Goal: Task Accomplishment & Management: Manage account settings

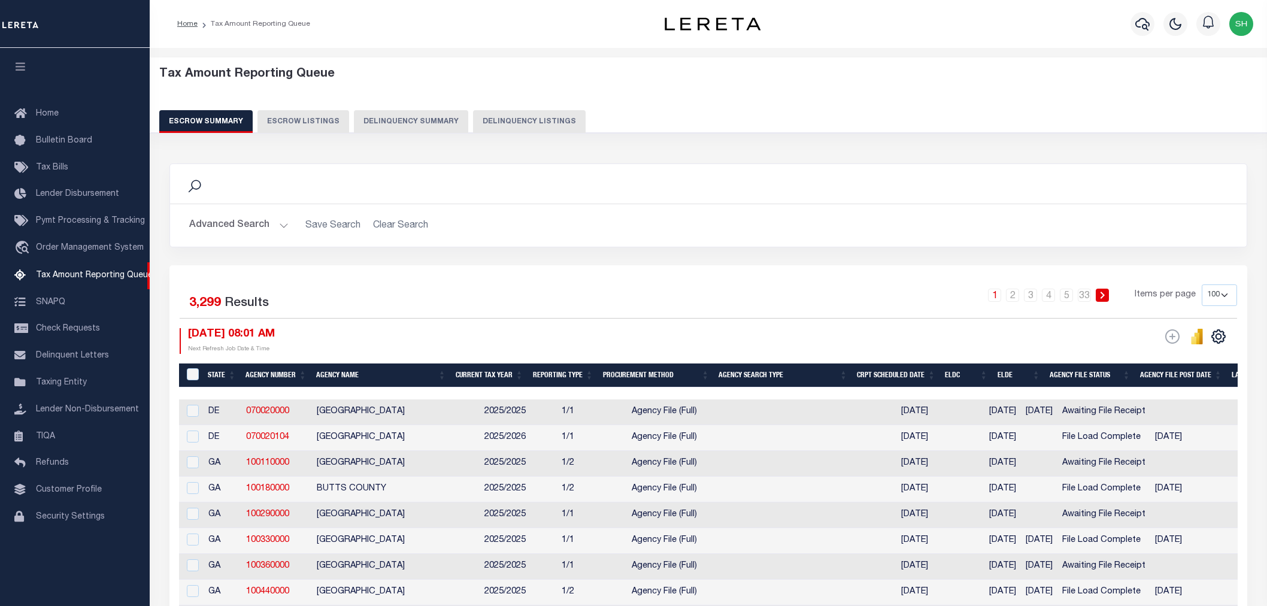
select select "100"
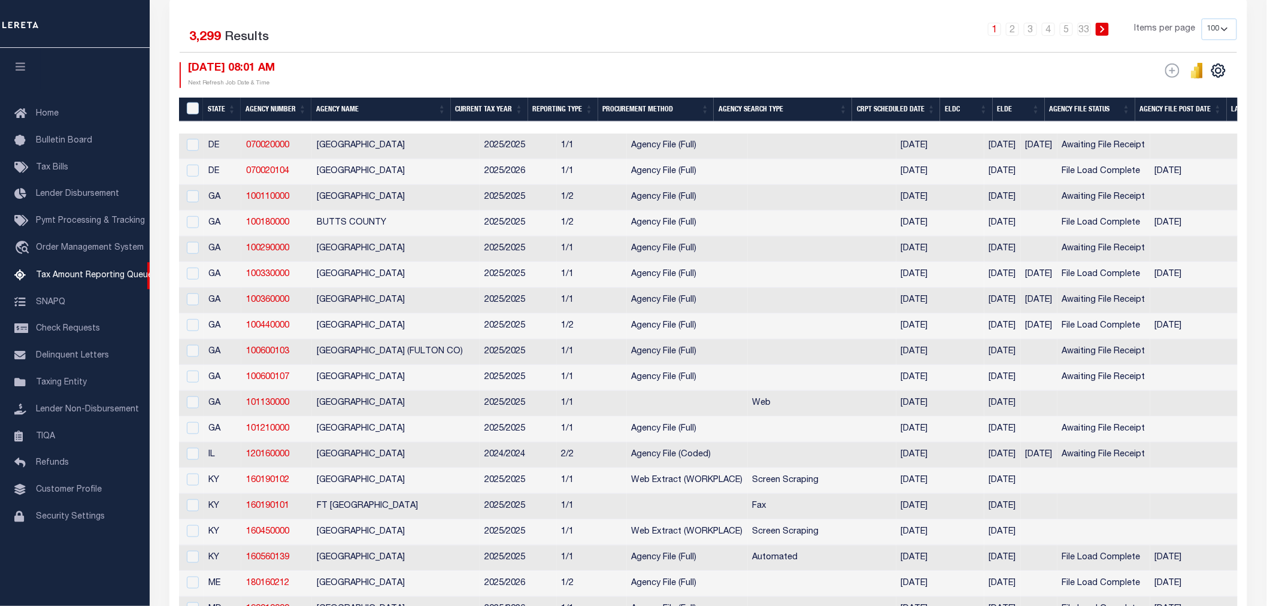
scroll to position [266, 0]
click at [1218, 68] on icon "" at bounding box center [1219, 71] width 16 height 16
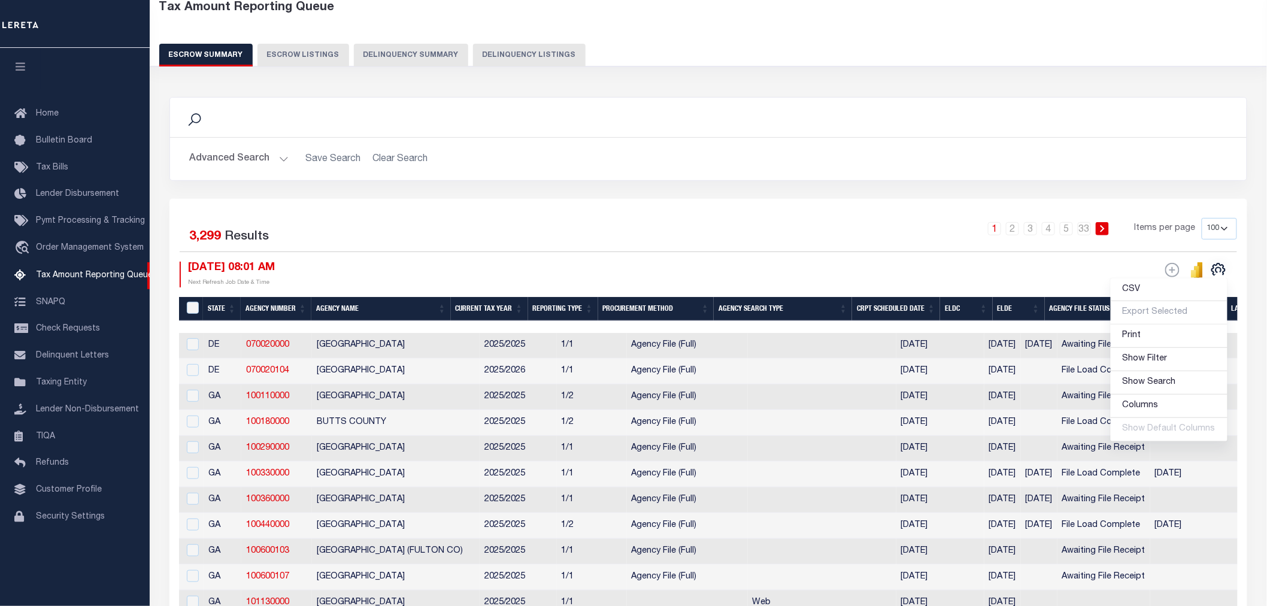
scroll to position [0, 0]
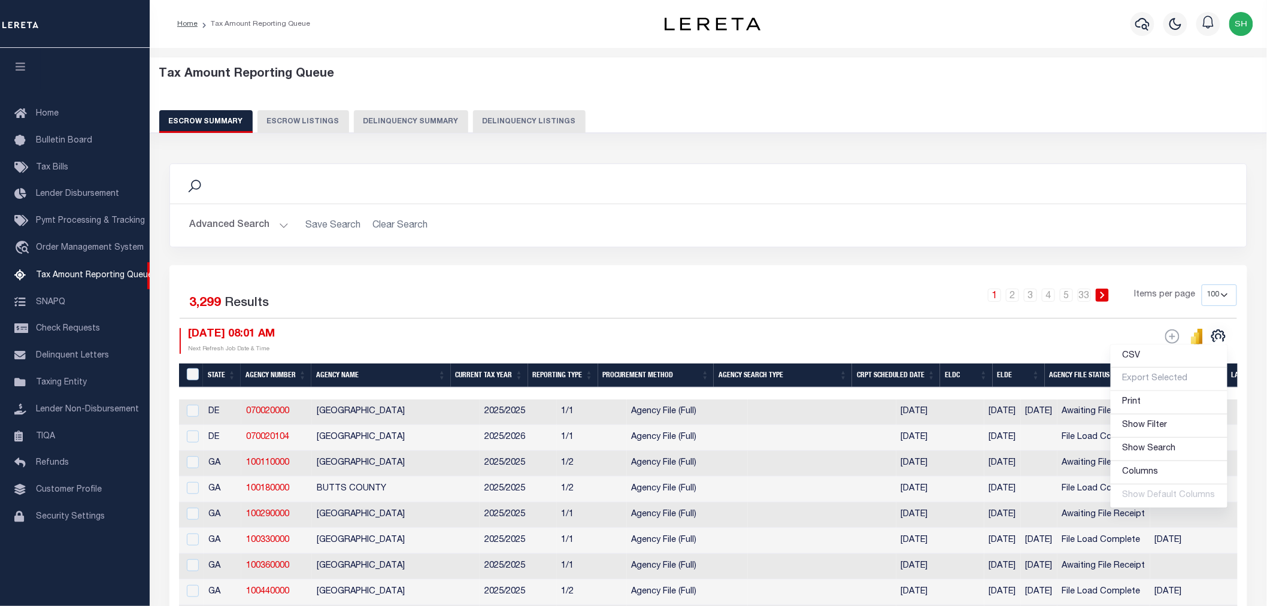
click at [232, 228] on button "Advanced Search" at bounding box center [238, 225] width 99 height 23
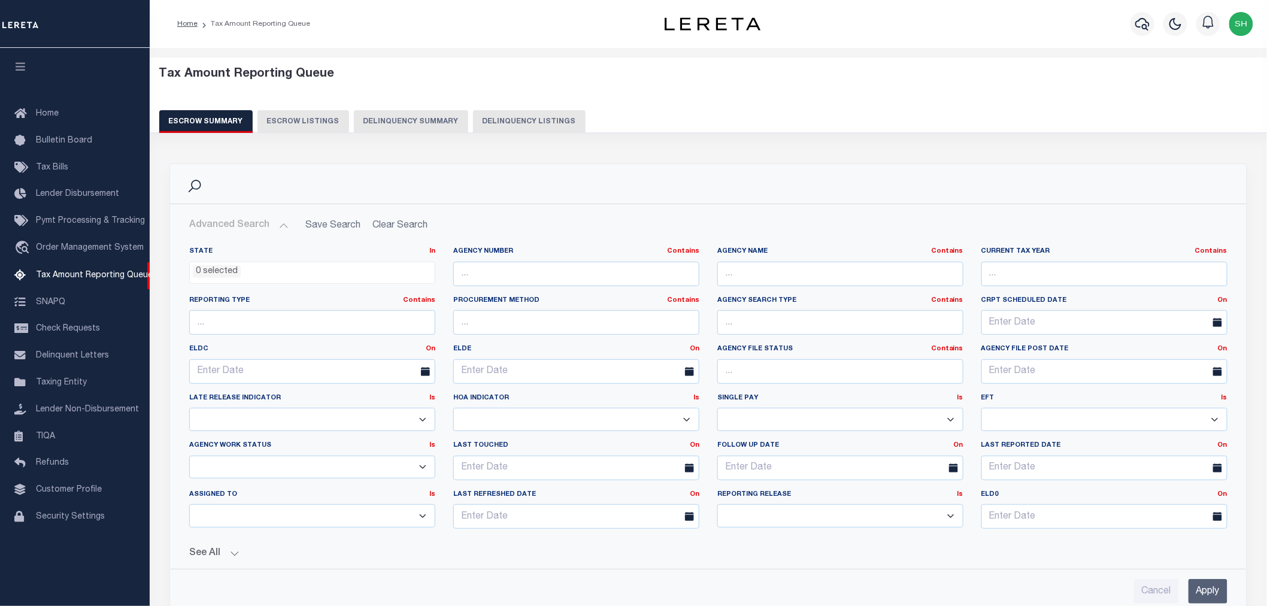
scroll to position [199, 0]
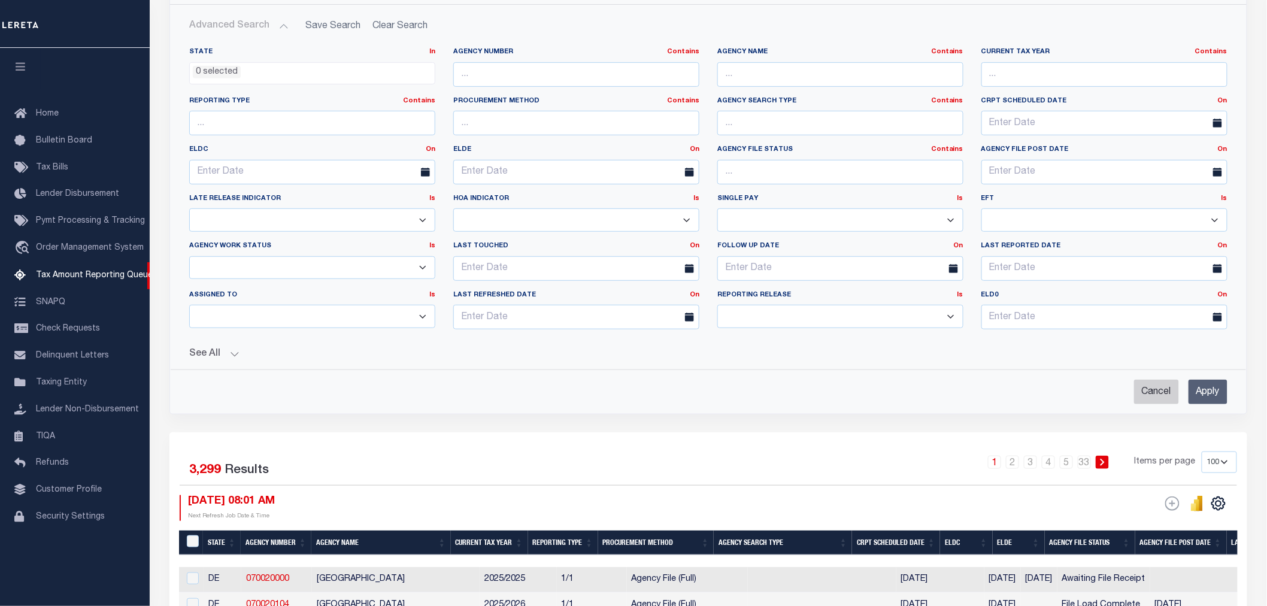
click at [1148, 390] on input "Cancel" at bounding box center [1156, 392] width 45 height 25
checkbox input "true"
select select
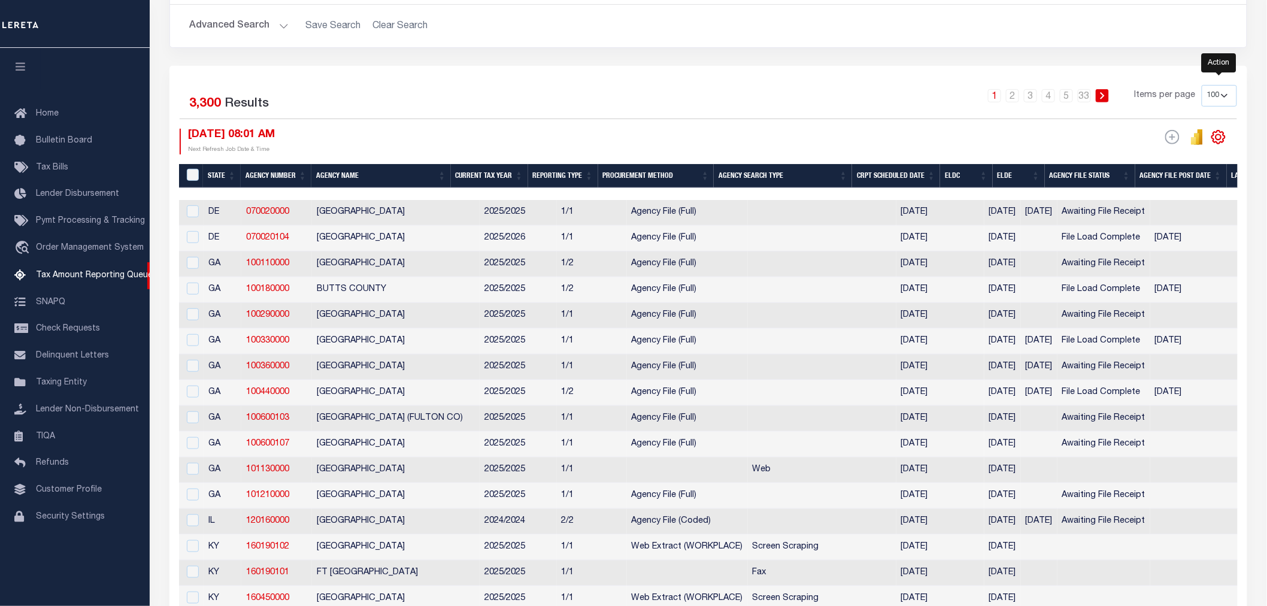
click at [1222, 138] on icon "" at bounding box center [1218, 136] width 5 height 5
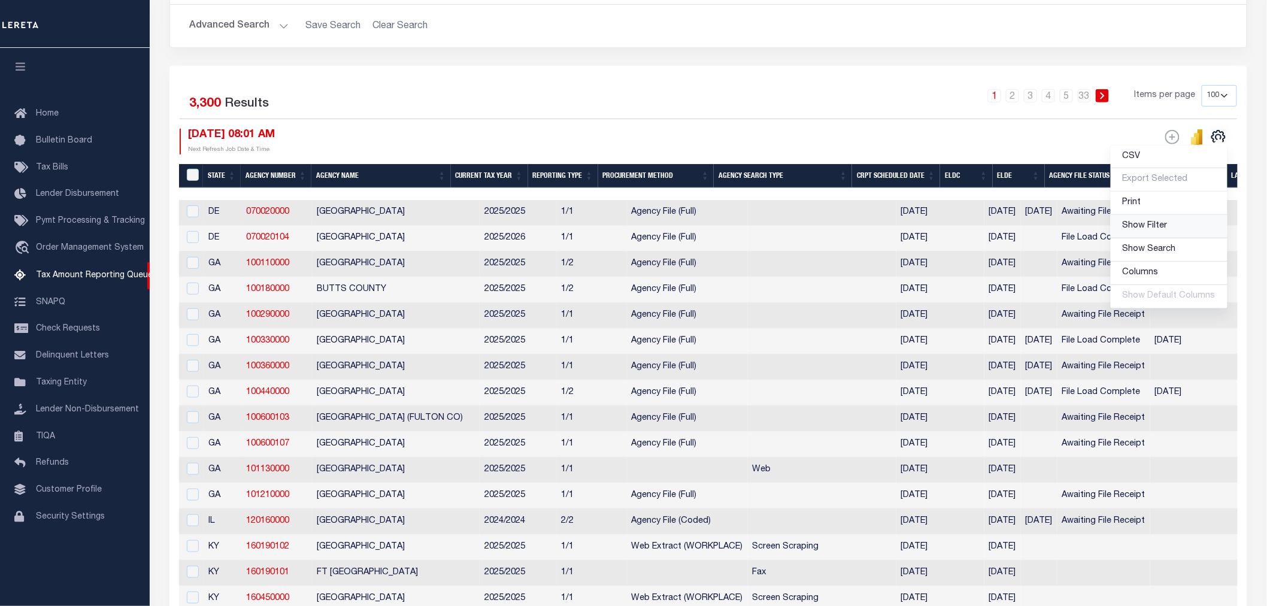
click at [1156, 228] on span "Show Filter" at bounding box center [1145, 226] width 45 height 8
select select
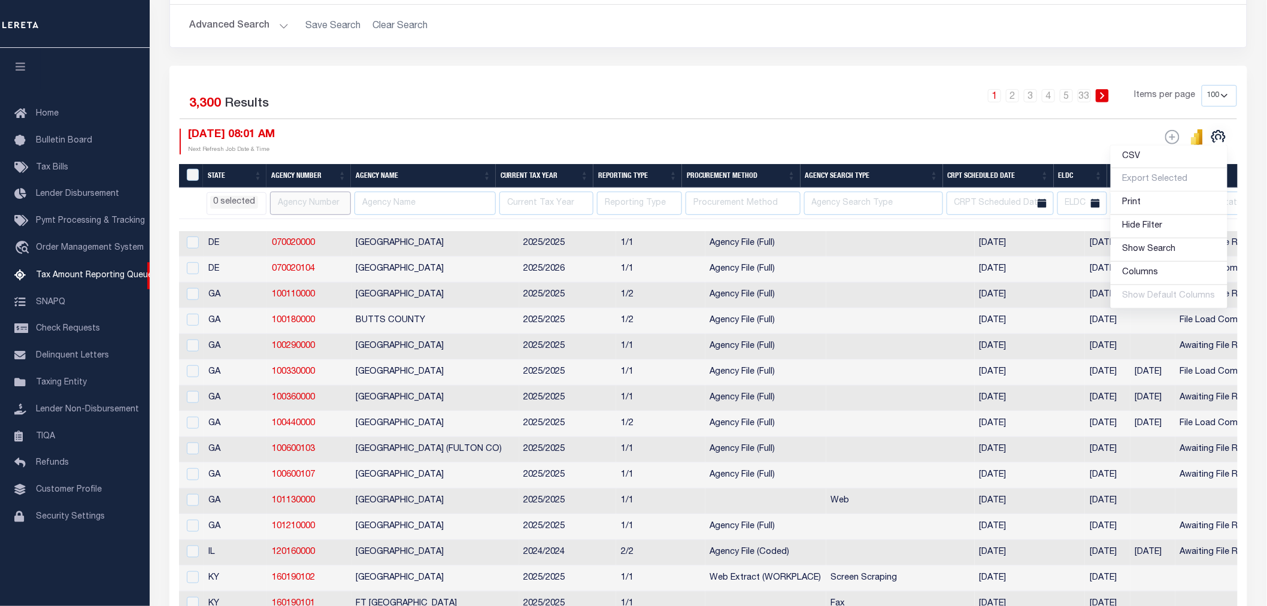
click at [313, 201] on input "text" at bounding box center [310, 203] width 81 height 23
paste input "70020101"
type input "70020101"
select select
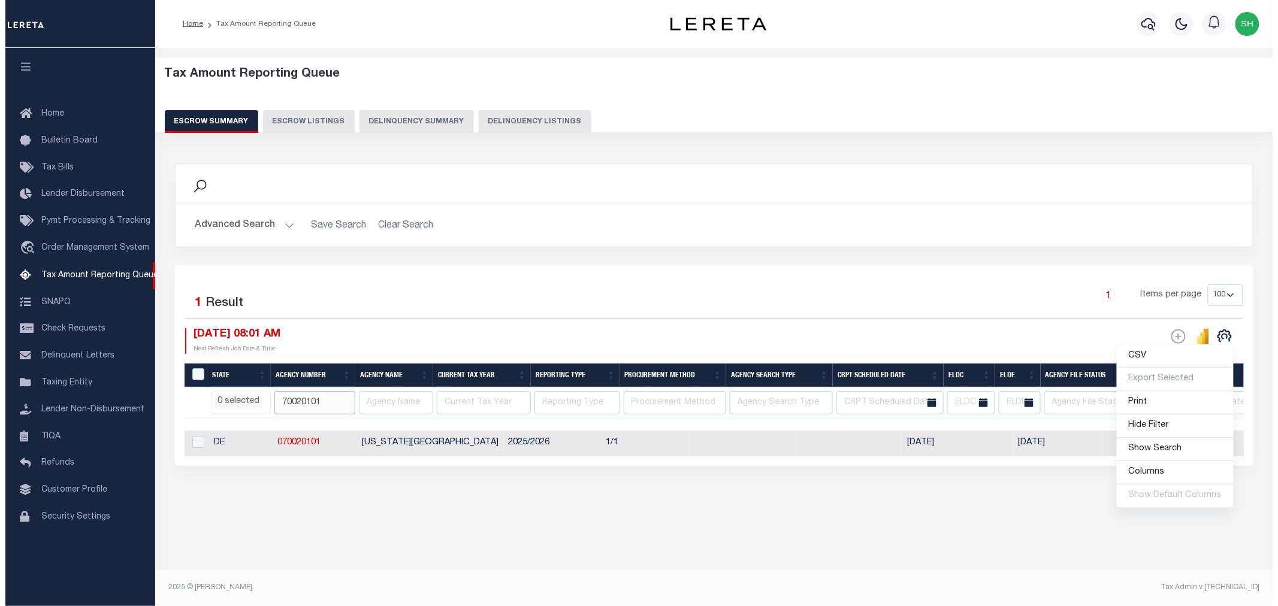
scroll to position [0, 0]
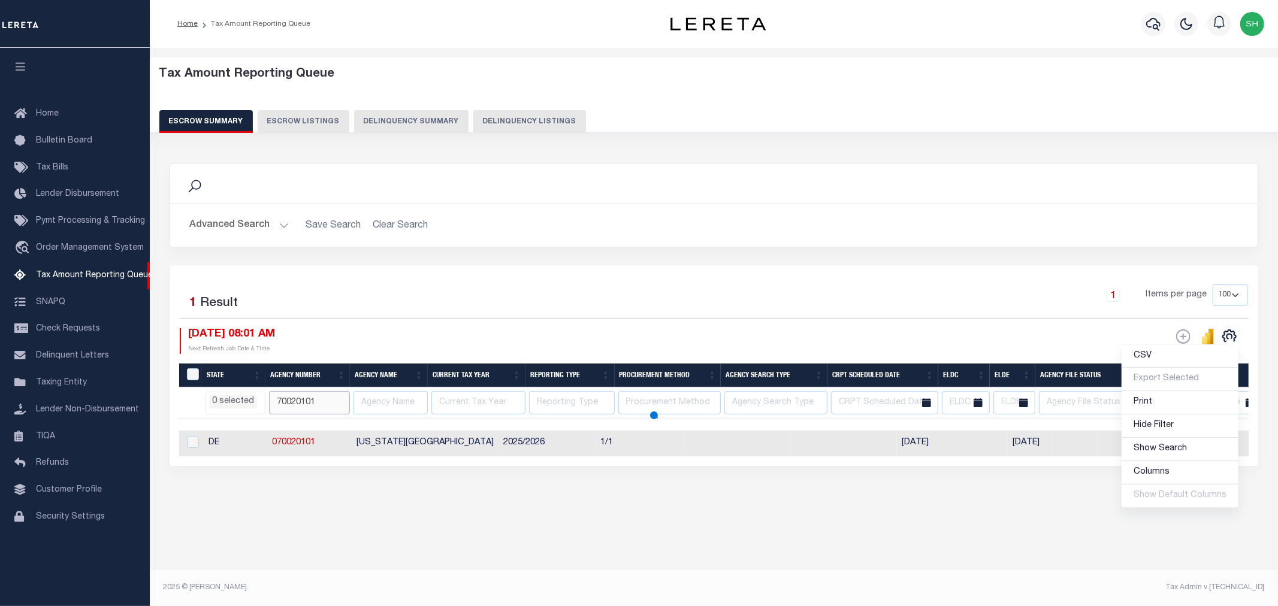
select select
click at [841, 525] on div "Tax Amount Reporting Queue Escrow Summary Escrow Listings In" at bounding box center [713, 299] width 1121 height 478
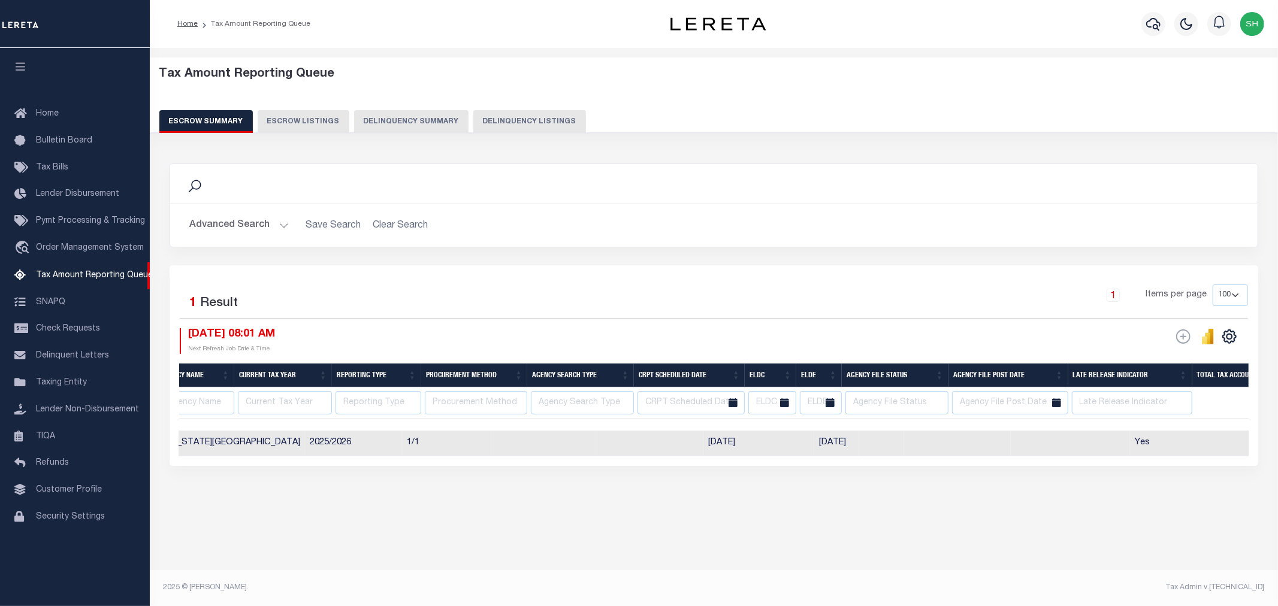
scroll to position [0, 145]
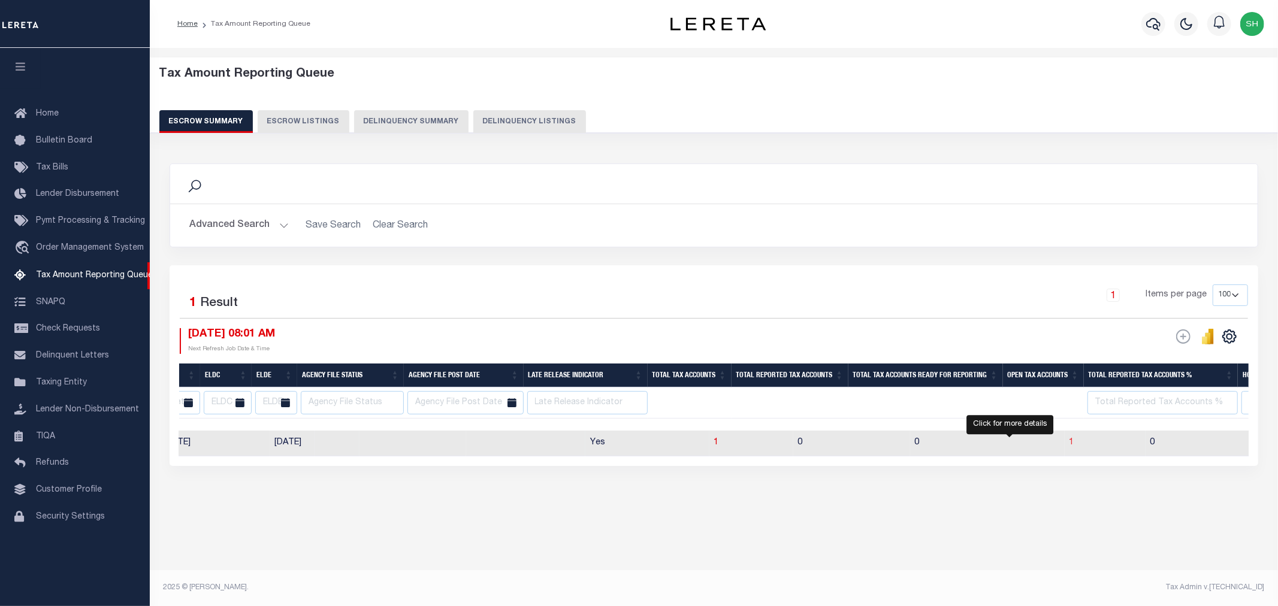
click at [1069, 444] on span "1" at bounding box center [1071, 442] width 5 height 8
select select "100"
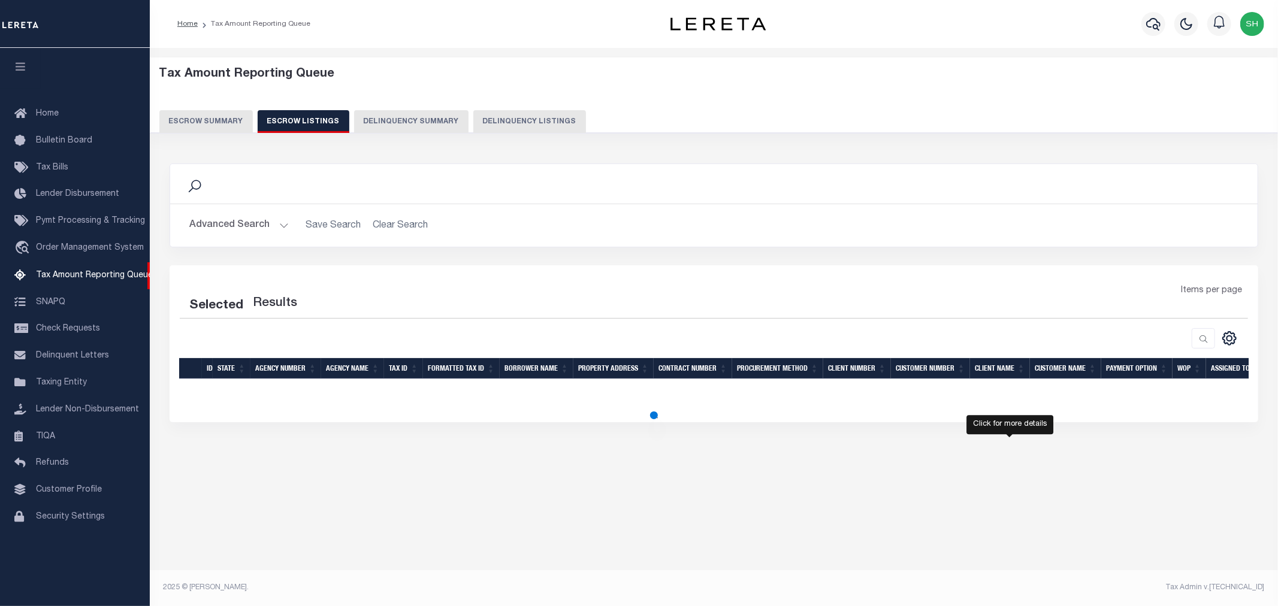
select select
select select "100"
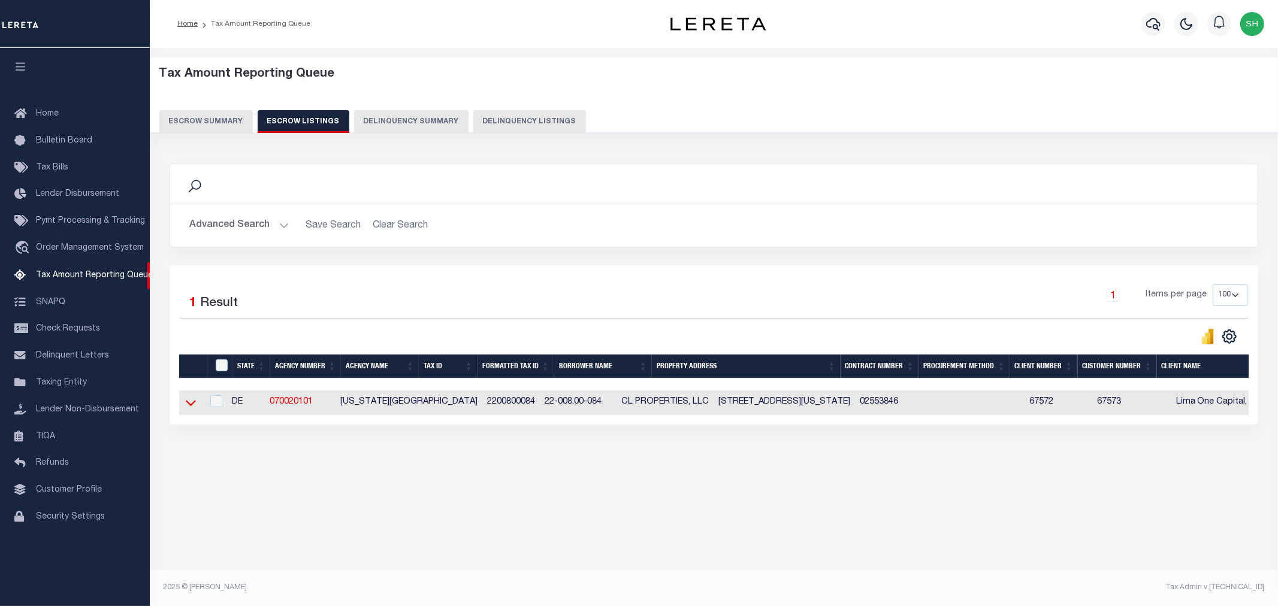
click at [188, 404] on icon at bounding box center [191, 403] width 10 height 13
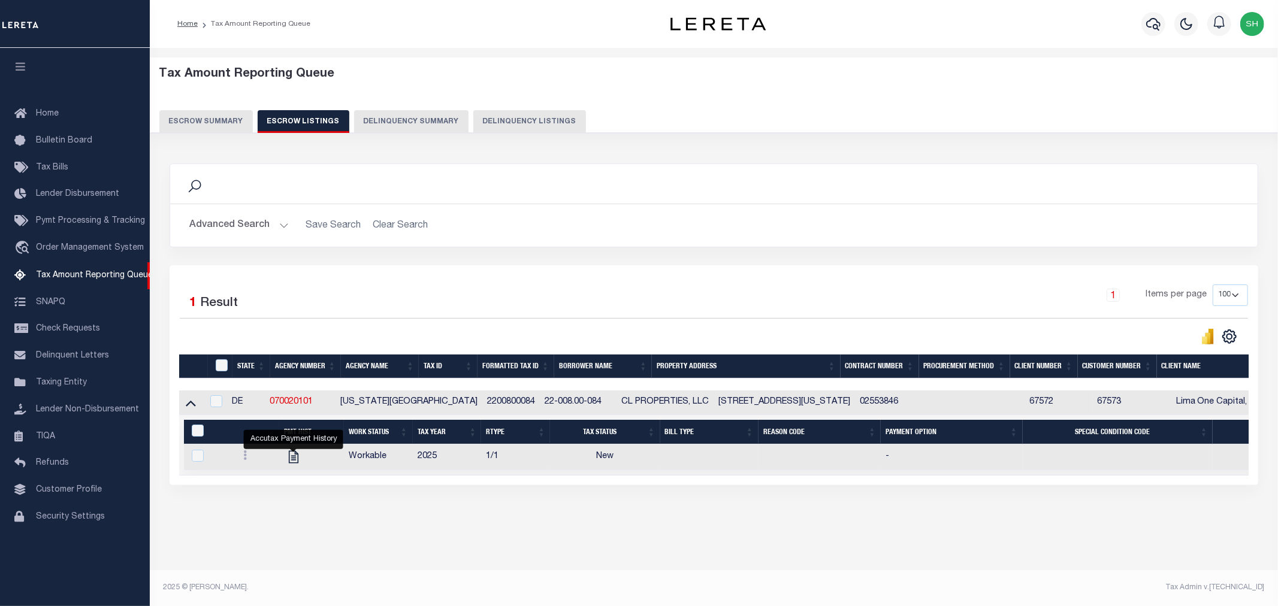
drag, startPoint x: 297, startPoint y: 462, endPoint x: 274, endPoint y: 541, distance: 81.9
click at [274, 541] on div "Tax Amount Reporting Queue Escrow Summary Escrow Listings In" at bounding box center [713, 308] width 1121 height 497
click at [246, 460] on icon at bounding box center [245, 455] width 4 height 10
click at [259, 496] on img "" at bounding box center [259, 495] width 12 height 13
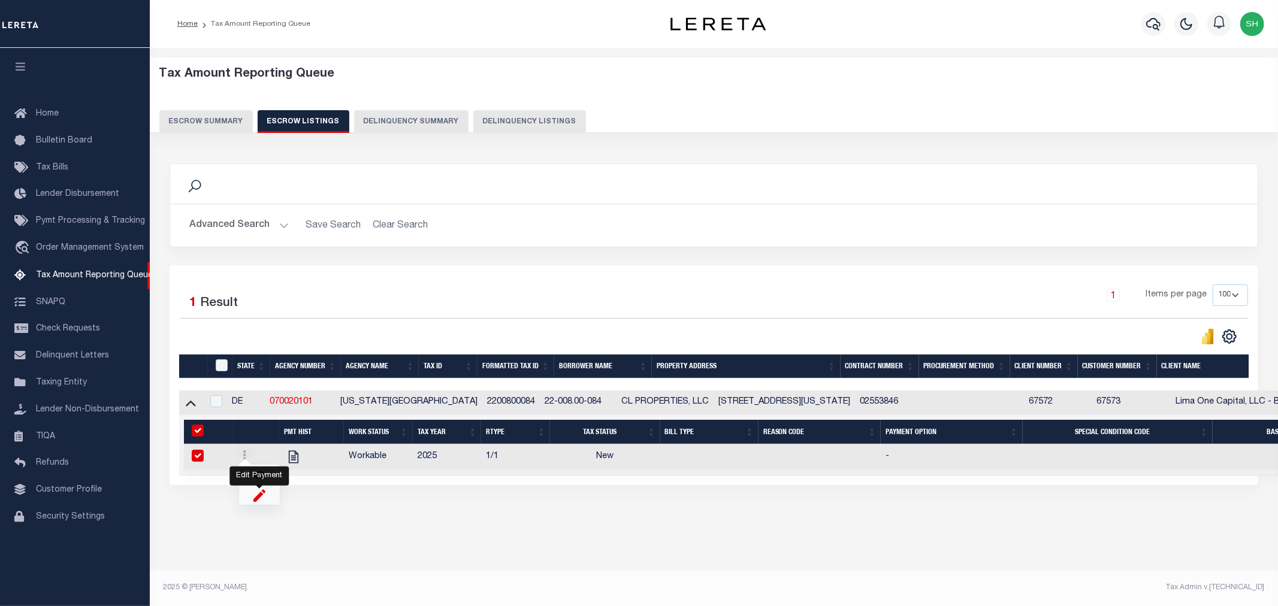
checkbox input "true"
select select "NW2"
select select
type input "09/05/2025"
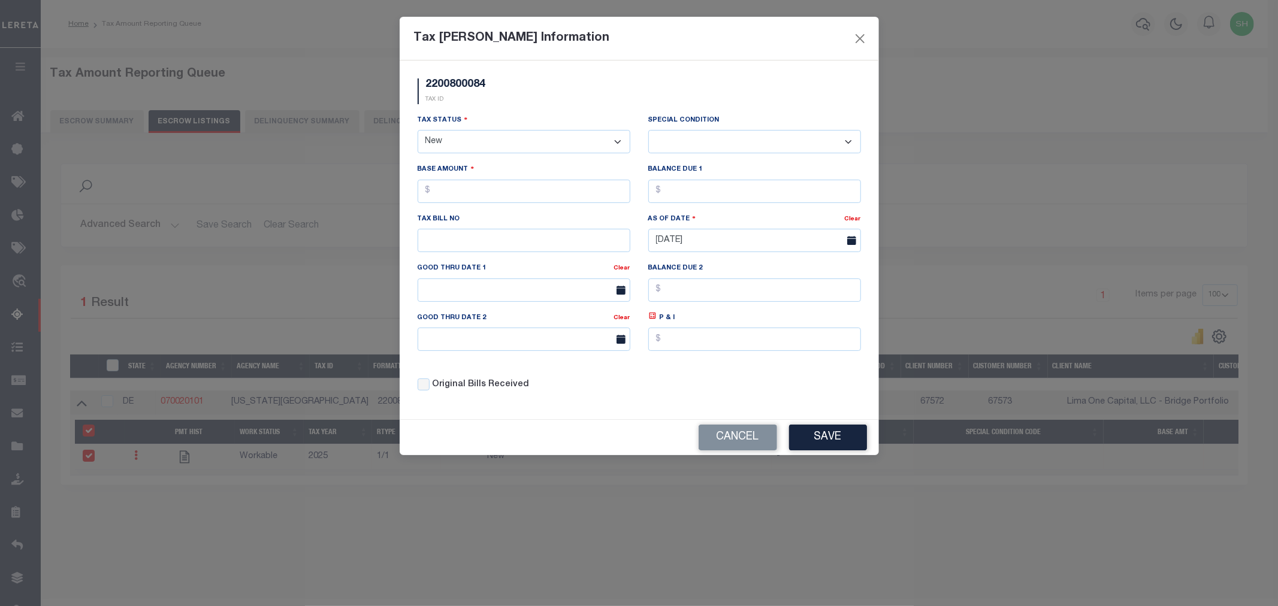
click at [429, 134] on select "- Select Status - Open Due/Unpaid Paid Incomplete No Tax Due Internal Refund Pr…" at bounding box center [523, 141] width 213 height 23
select select "DUE"
click at [417, 131] on select "- Select Status - Open Due/Unpaid Paid Incomplete No Tax Due Internal Refund Pr…" at bounding box center [523, 141] width 213 height 23
select select "0"
click at [456, 201] on input "text" at bounding box center [523, 191] width 213 height 23
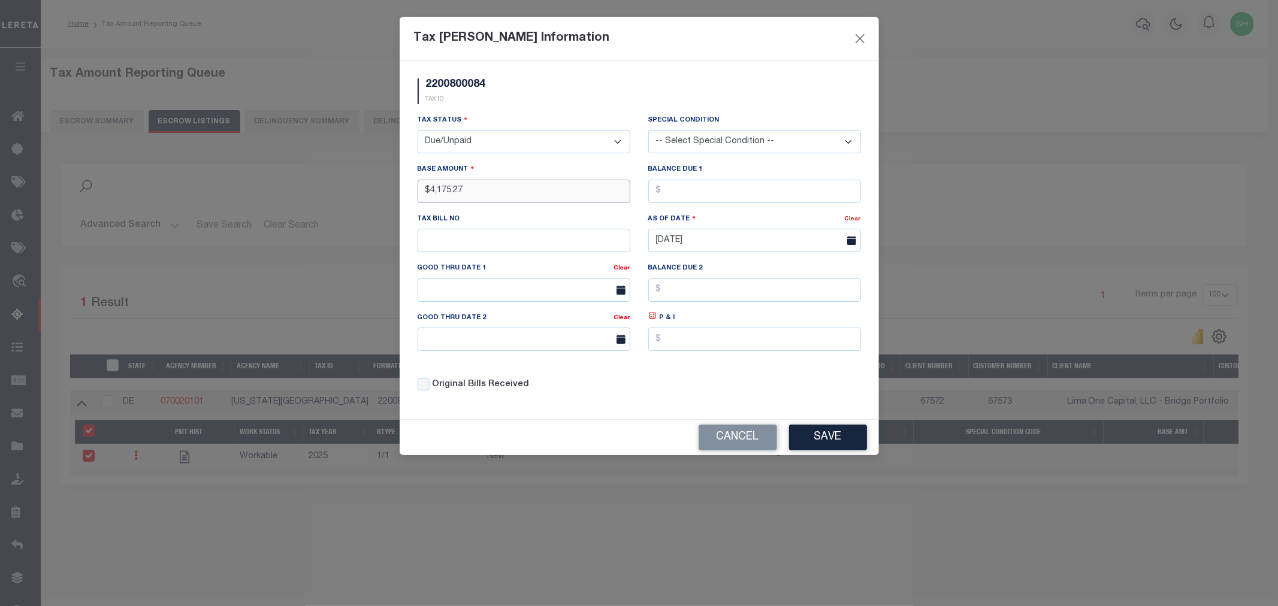
type input "$4,175.27"
click at [673, 188] on input "text" at bounding box center [754, 191] width 213 height 23
click at [818, 442] on button "Save" at bounding box center [828, 438] width 78 height 26
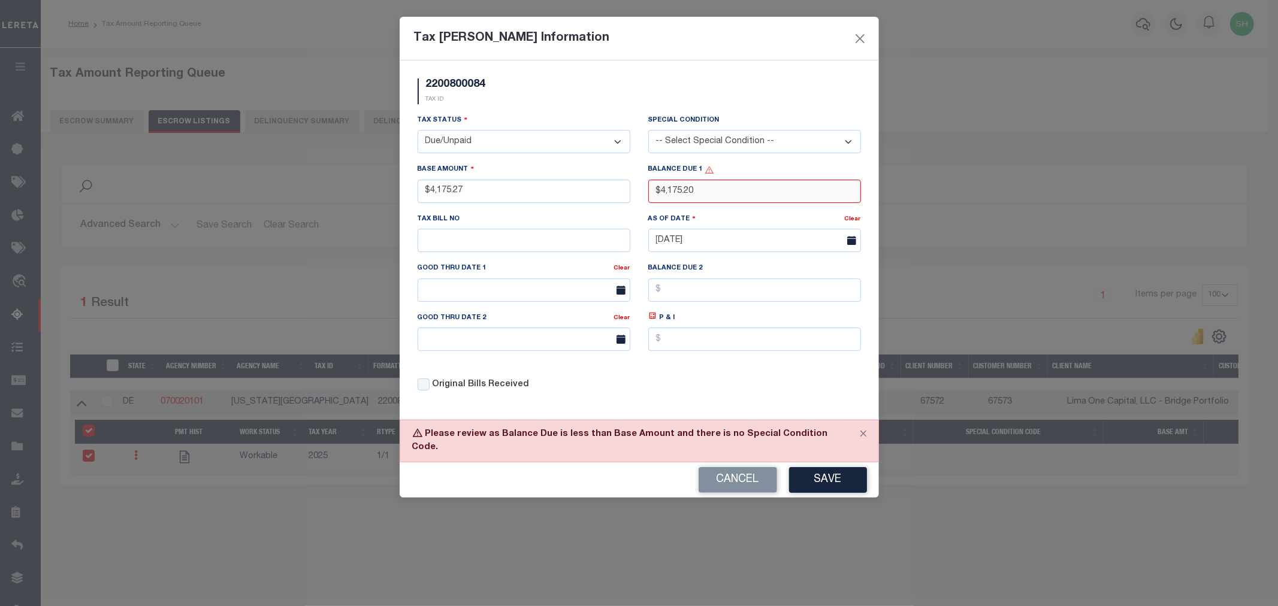
click at [703, 203] on input "$4,175.20" at bounding box center [754, 191] width 213 height 23
type input "$4,175.27"
click at [804, 471] on button "Save" at bounding box center [828, 480] width 78 height 26
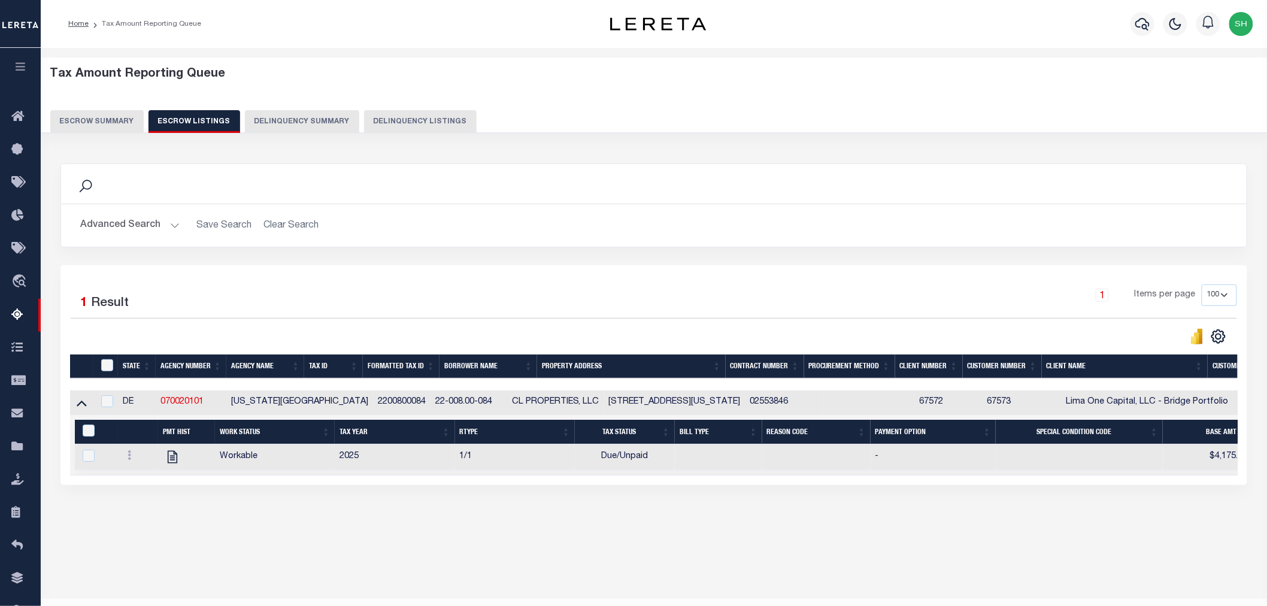
click at [1240, 25] on img "button" at bounding box center [1242, 24] width 24 height 24
click at [1196, 84] on span "Sign out" at bounding box center [1195, 85] width 34 height 8
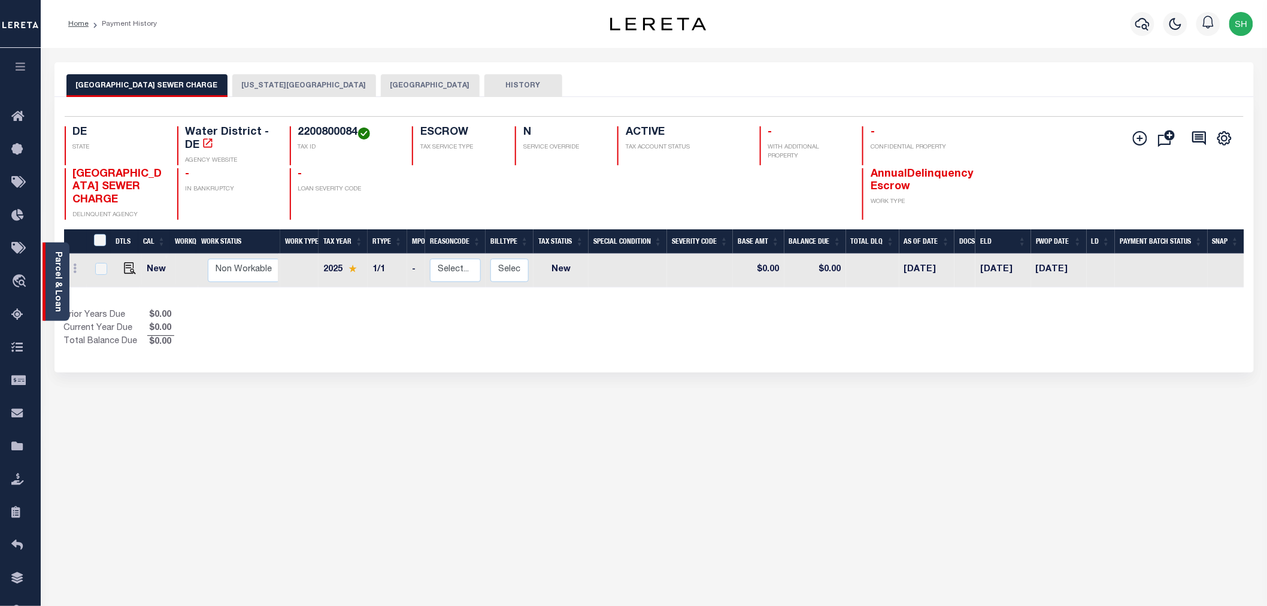
click at [55, 277] on link "Parcel & Loan" at bounding box center [57, 282] width 8 height 60
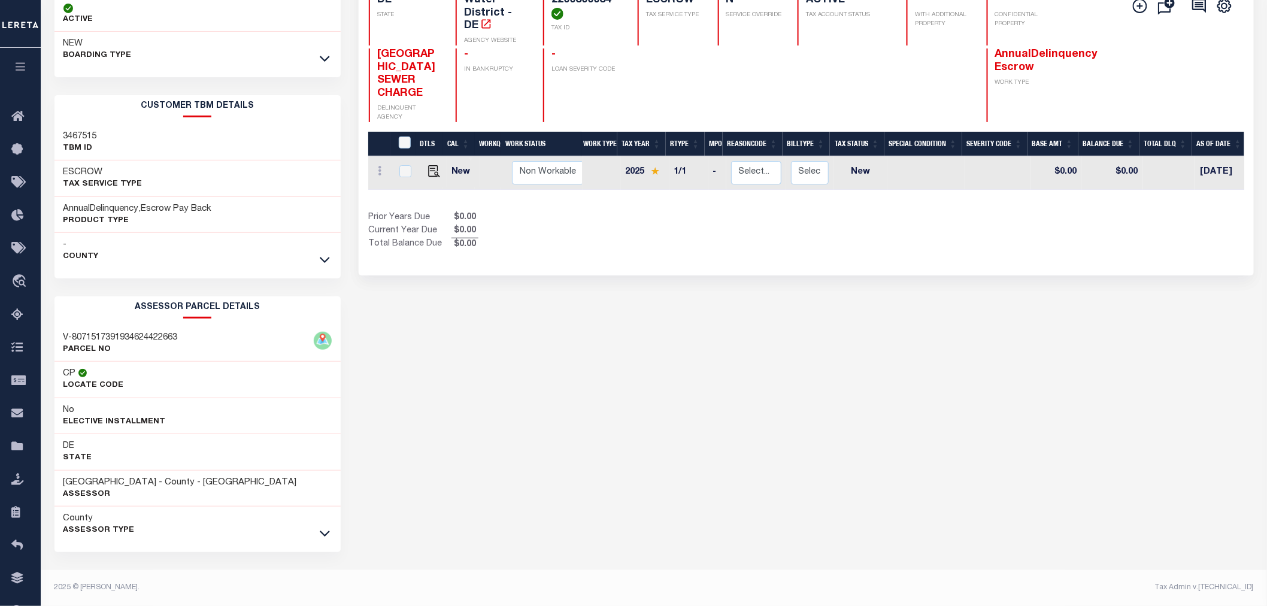
scroll to position [134, 0]
drag, startPoint x: 184, startPoint y: 335, endPoint x: 60, endPoint y: 338, distance: 124.0
click at [60, 338] on div "V-8071517391934624422663 PARCEL NO" at bounding box center [198, 344] width 286 height 37
click at [223, 344] on div "V-8071517391934624422663 PARCEL NO" at bounding box center [198, 344] width 286 height 37
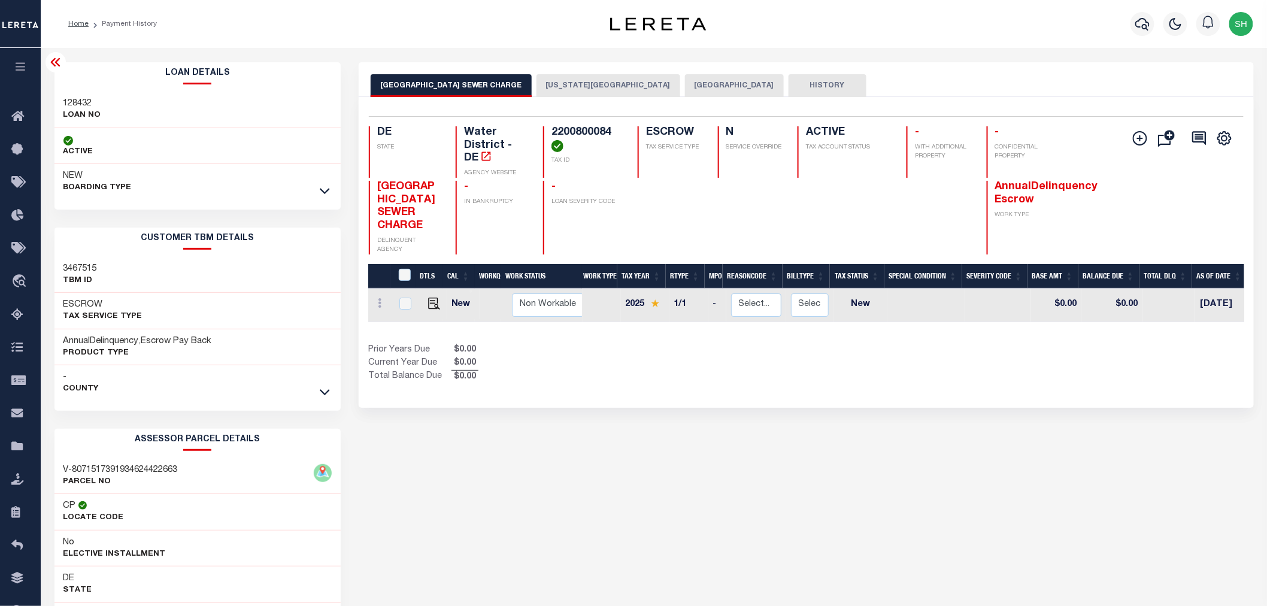
click at [570, 84] on button "[US_STATE][GEOGRAPHIC_DATA]" at bounding box center [609, 85] width 144 height 23
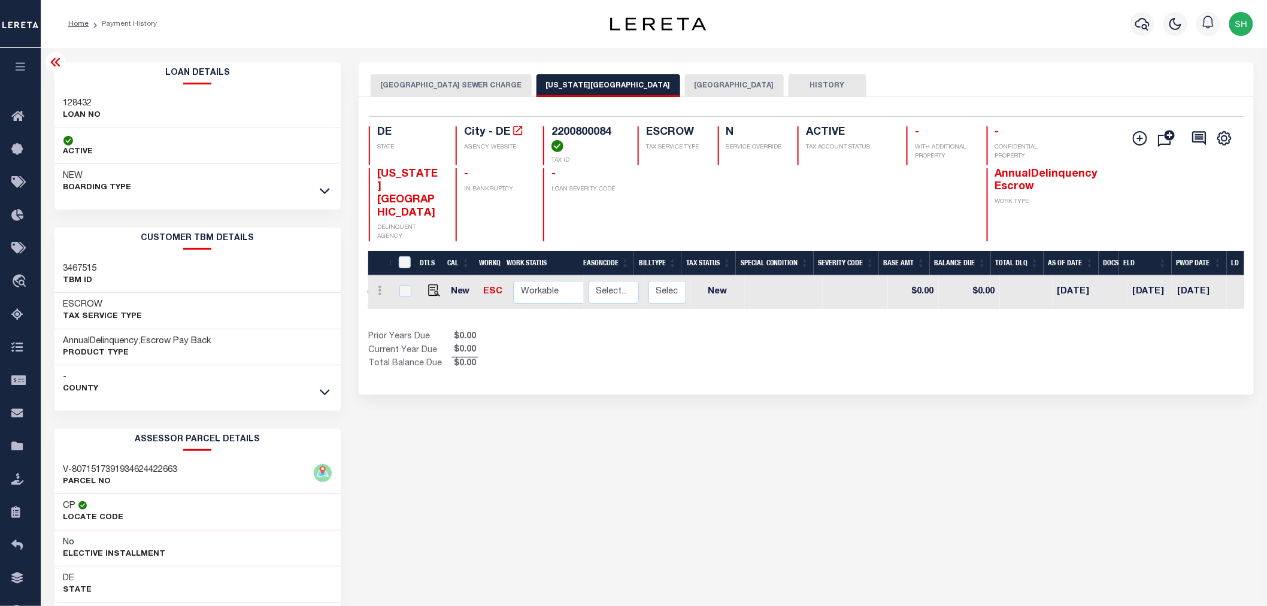
scroll to position [0, 151]
click at [582, 134] on h4 "2200800084" at bounding box center [588, 139] width 72 height 26
copy h4 "2200800084"
click at [428, 285] on img "" at bounding box center [434, 291] width 12 height 12
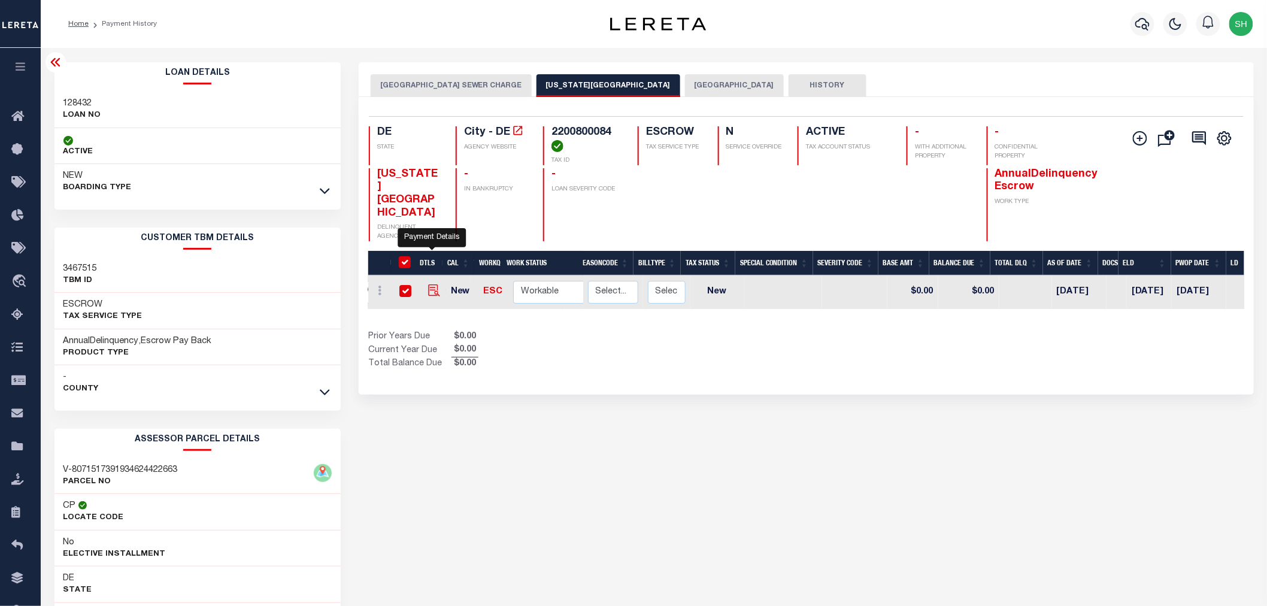
checkbox input "true"
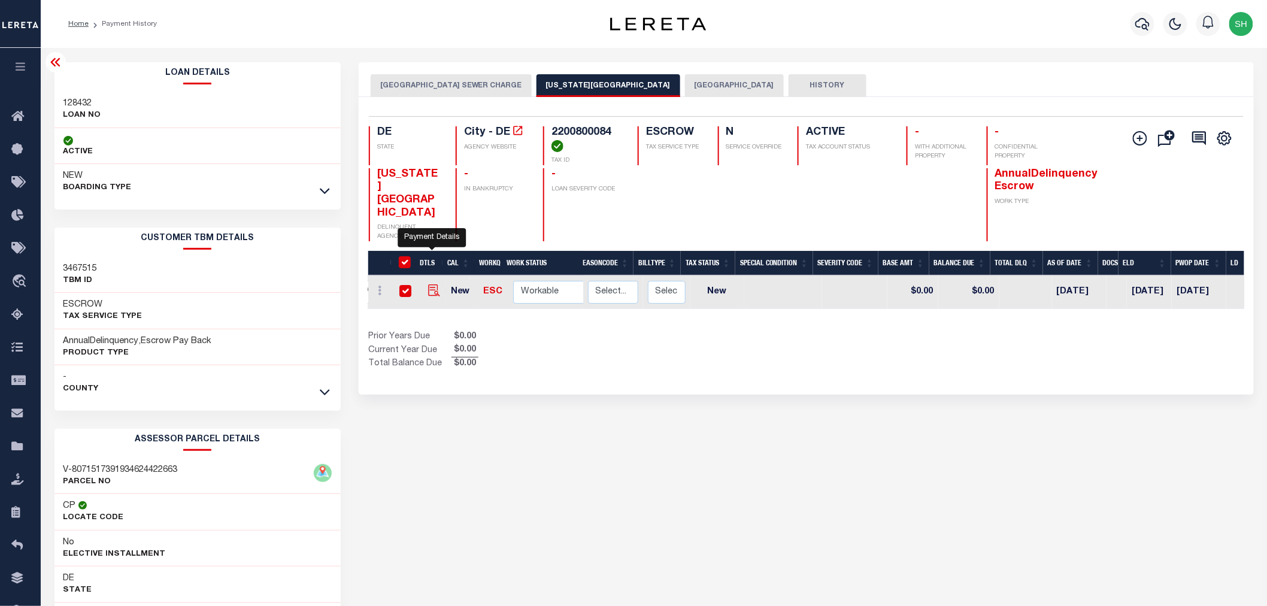
checkbox input "true"
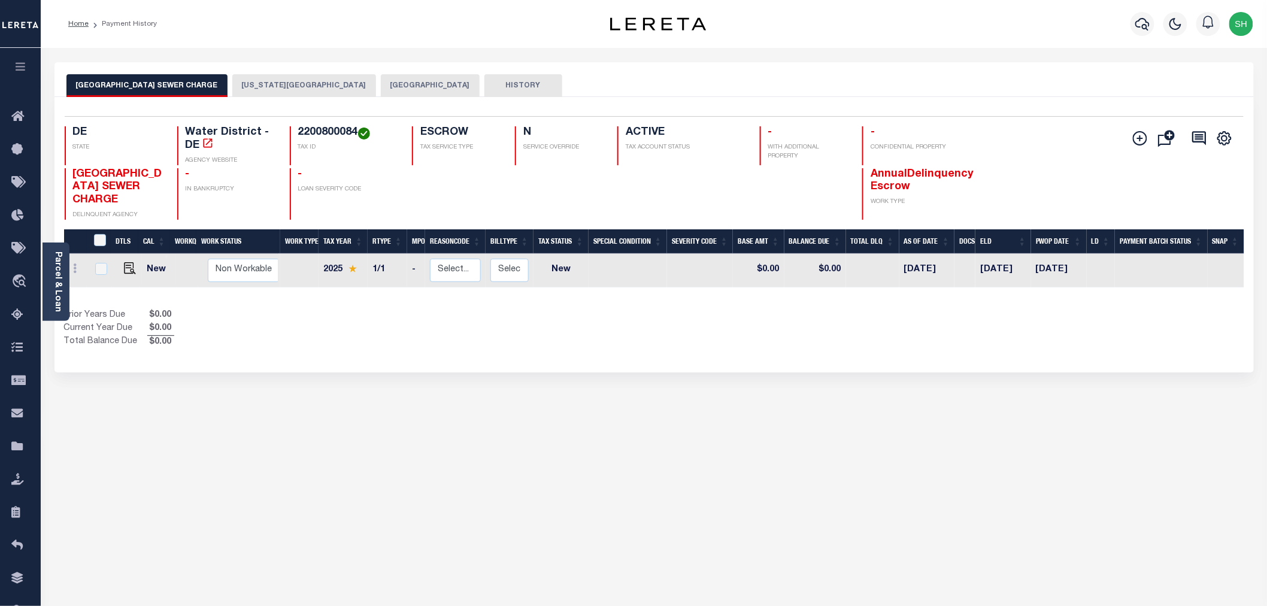
click at [265, 84] on button "DELAWARE CITY" at bounding box center [304, 85] width 144 height 23
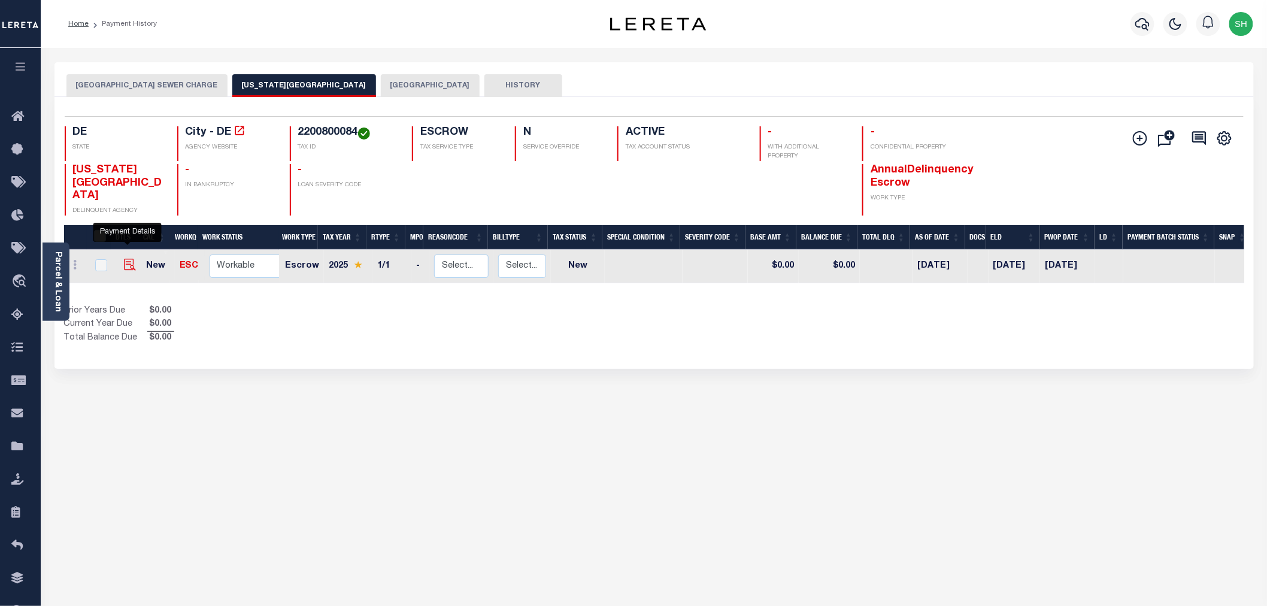
click at [128, 259] on img "" at bounding box center [130, 265] width 12 height 12
checkbox input "true"
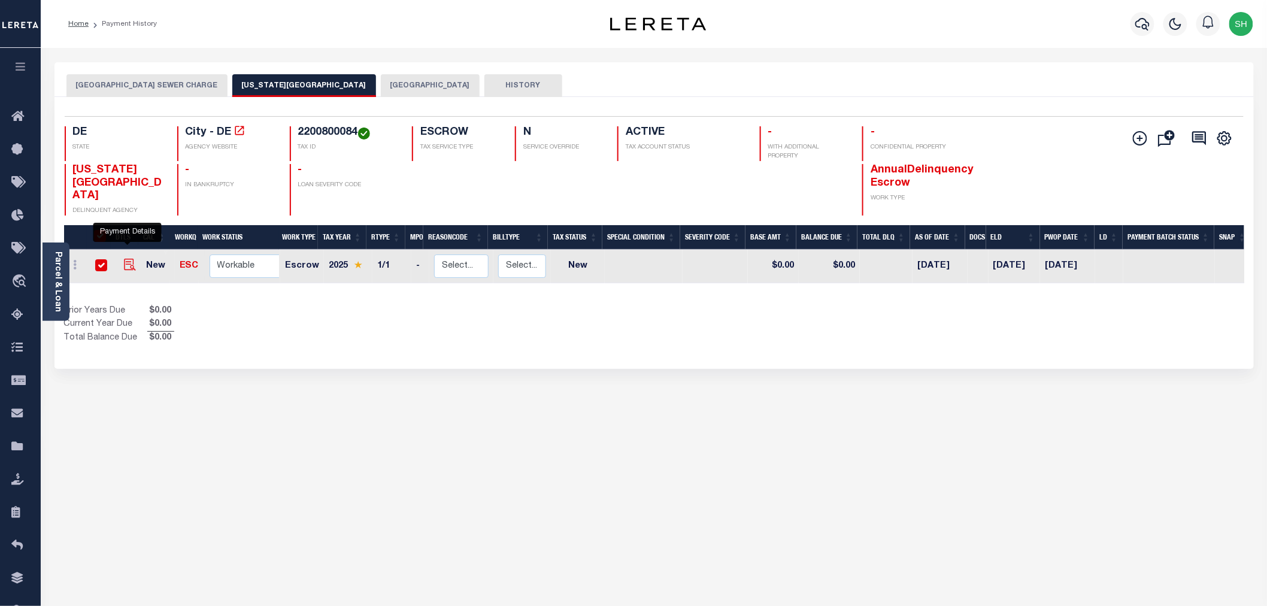
checkbox input "true"
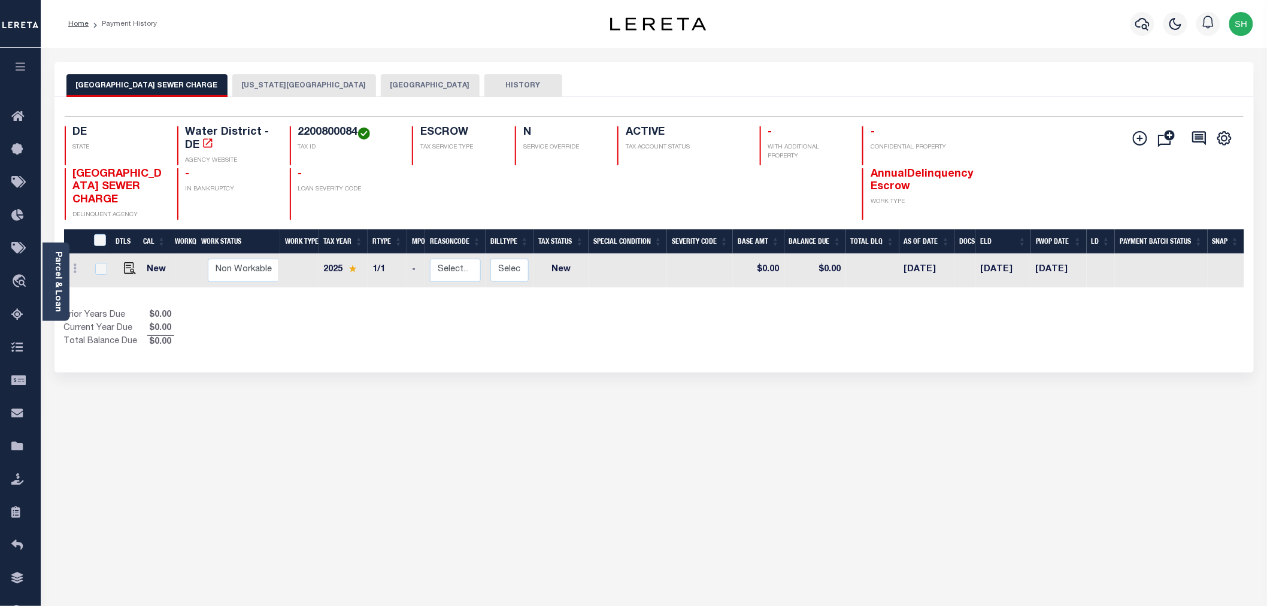
click at [285, 86] on button "[US_STATE][GEOGRAPHIC_DATA]" at bounding box center [304, 85] width 144 height 23
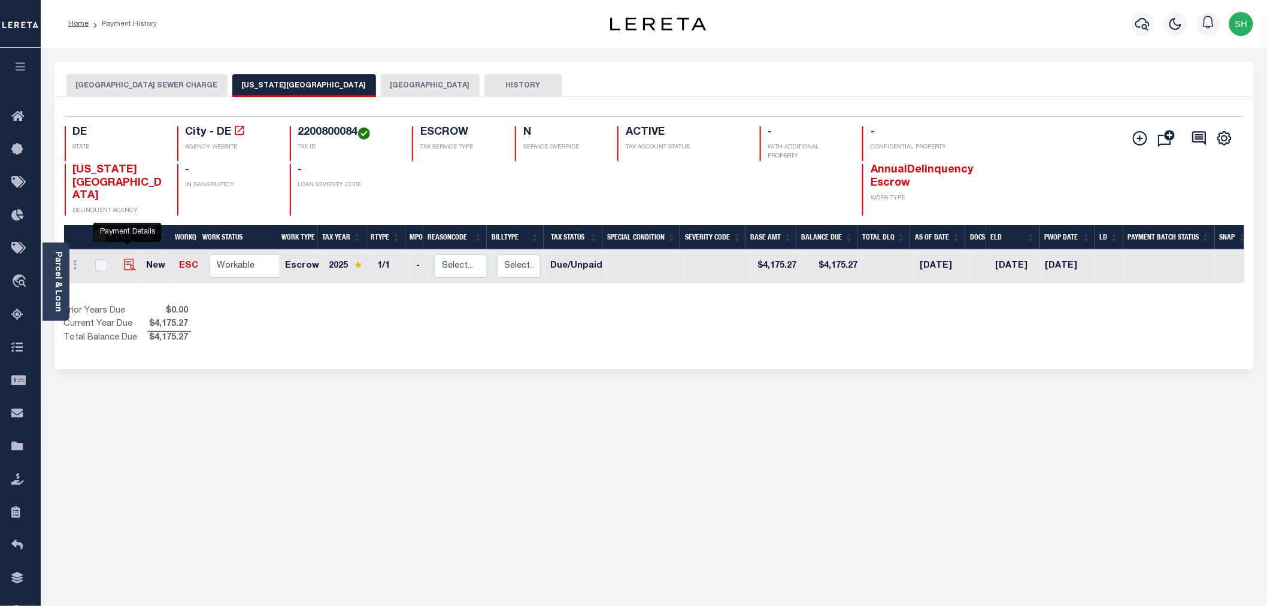
click at [127, 259] on img "" at bounding box center [130, 265] width 12 height 12
checkbox input "true"
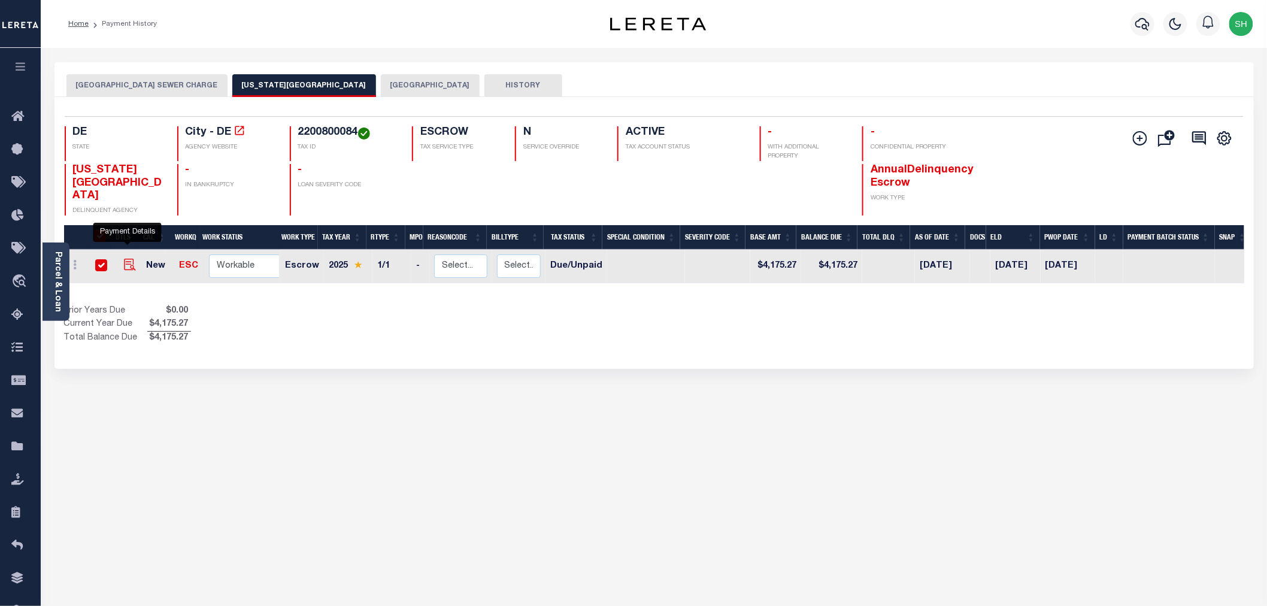
checkbox input "true"
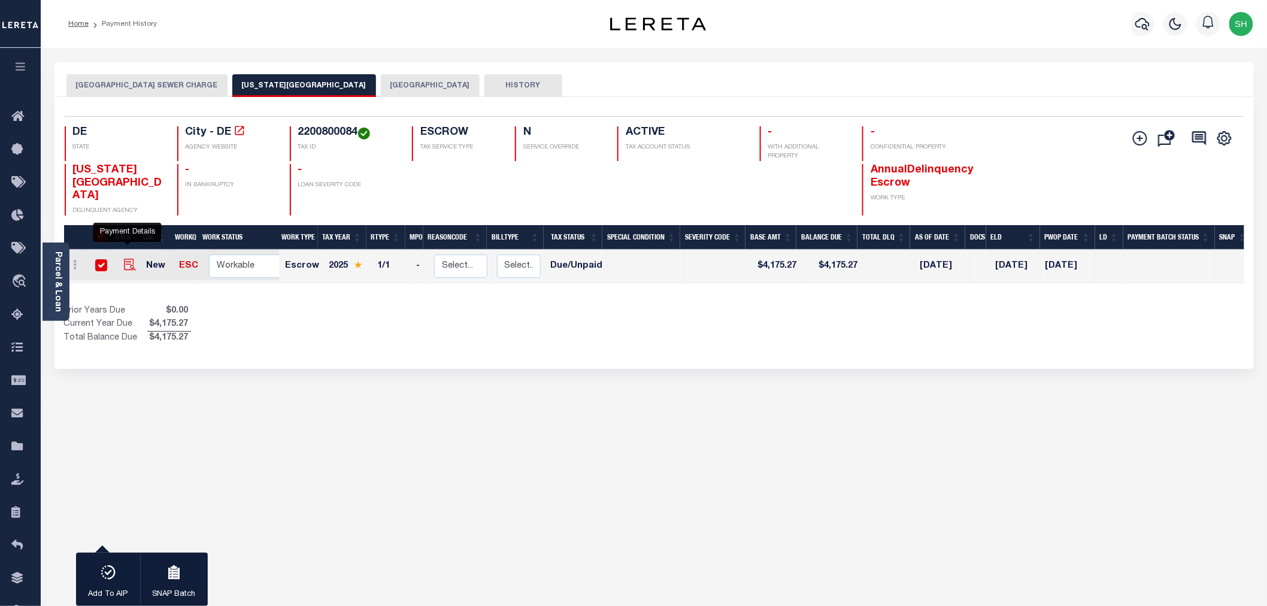
click at [127, 259] on img "" at bounding box center [130, 265] width 12 height 12
checkbox input "false"
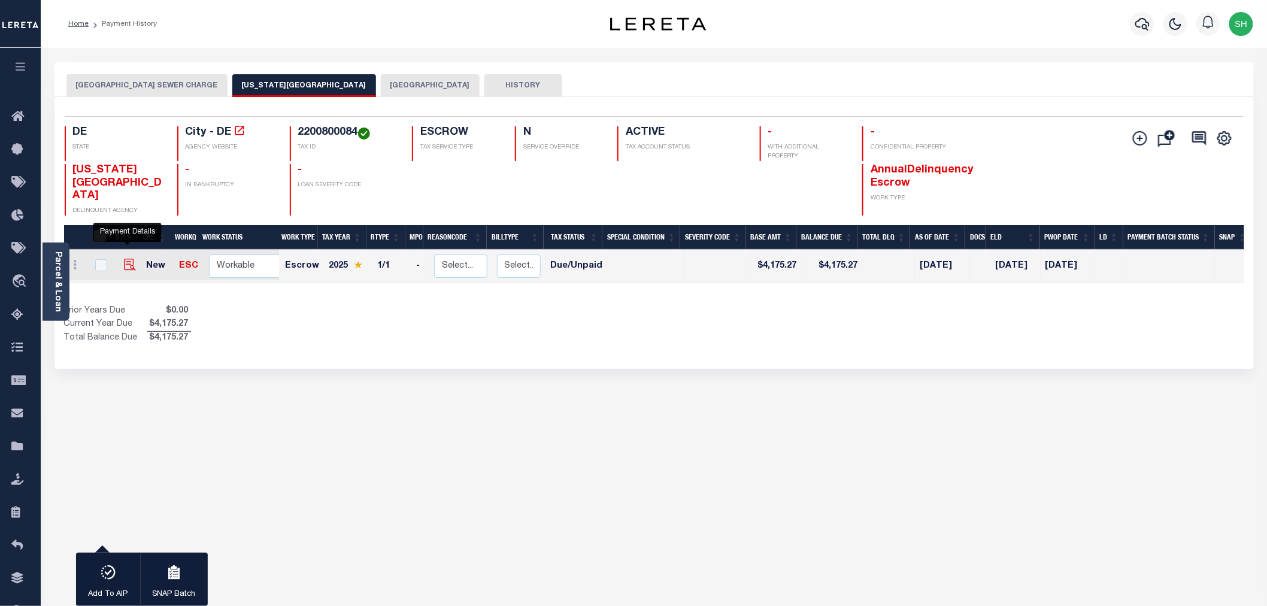
checkbox input "false"
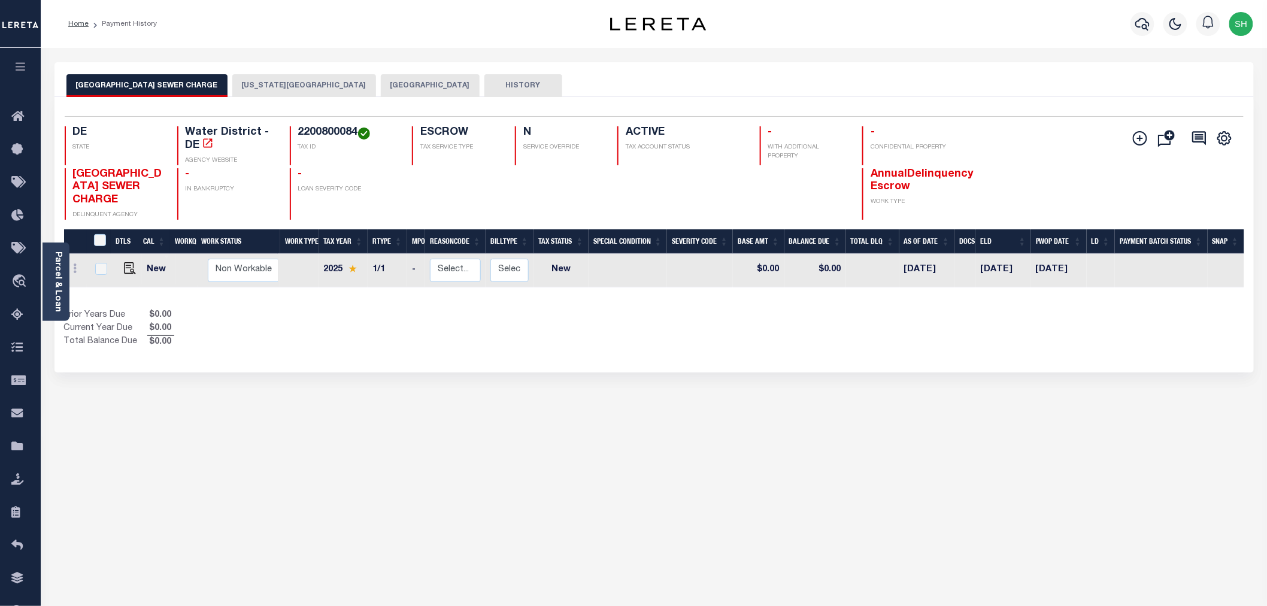
click at [488, 480] on div "[GEOGRAPHIC_DATA] [GEOGRAPHIC_DATA] CHARGE [US_STATE] CITY NEW CASTLE COUNTY HI…" at bounding box center [655, 400] width 1218 height 676
click at [252, 88] on button "[US_STATE][GEOGRAPHIC_DATA]" at bounding box center [304, 85] width 144 height 23
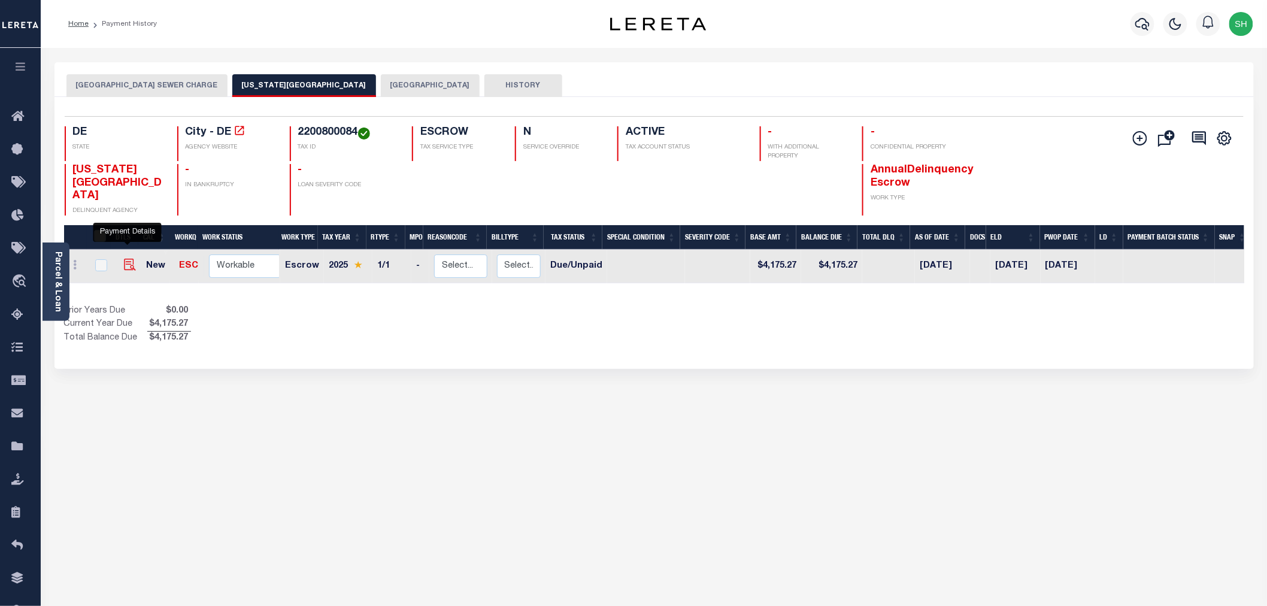
click at [129, 259] on img "" at bounding box center [130, 265] width 12 height 12
checkbox input "true"
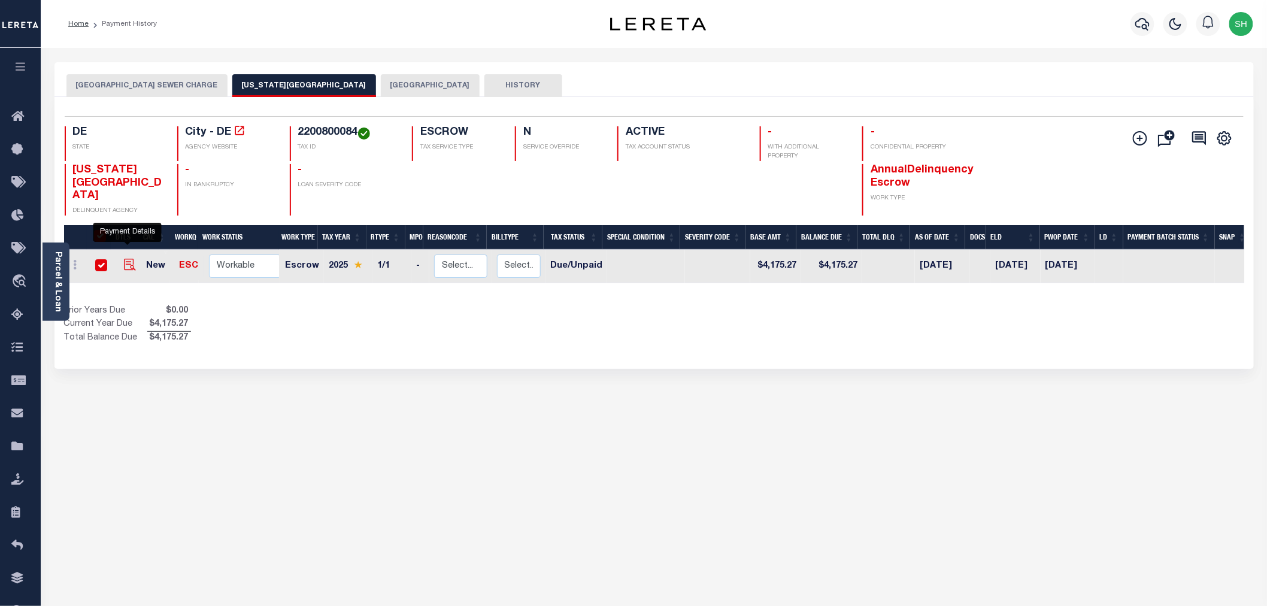
checkbox input "true"
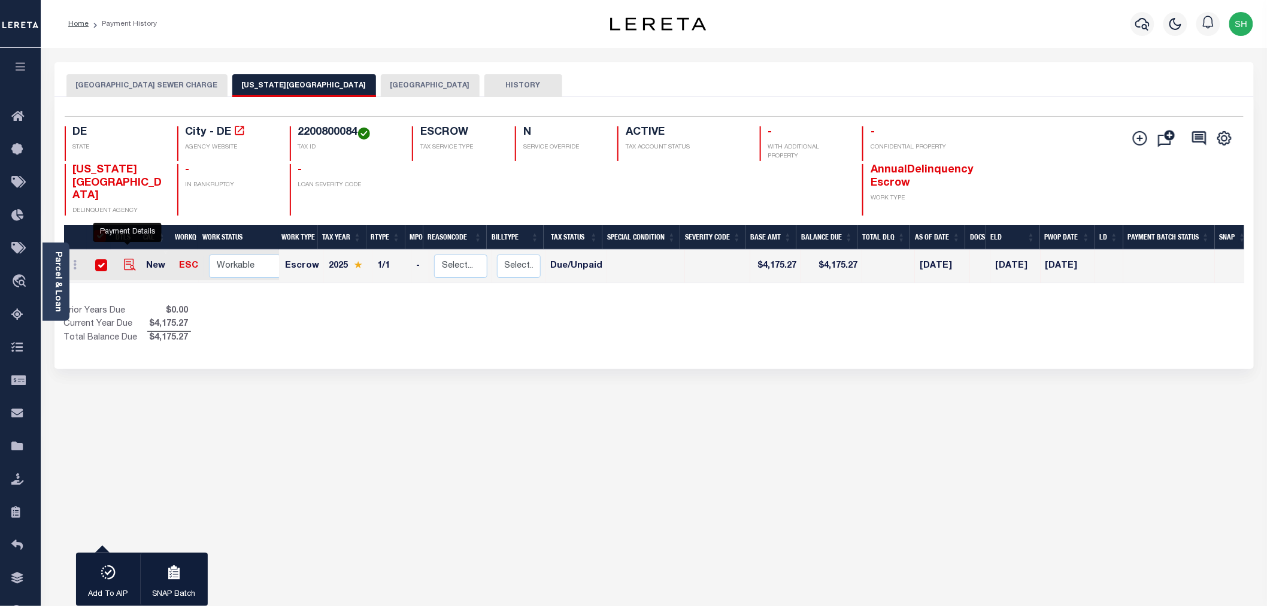
click at [129, 259] on img "" at bounding box center [130, 265] width 12 height 12
checkbox input "false"
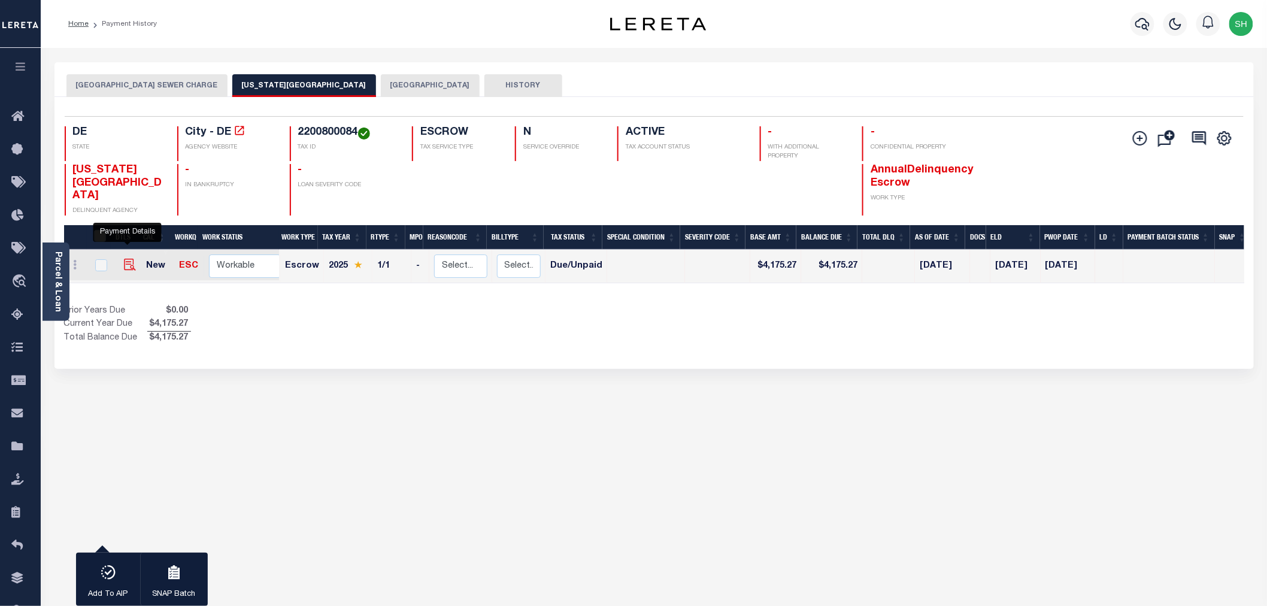
checkbox input "false"
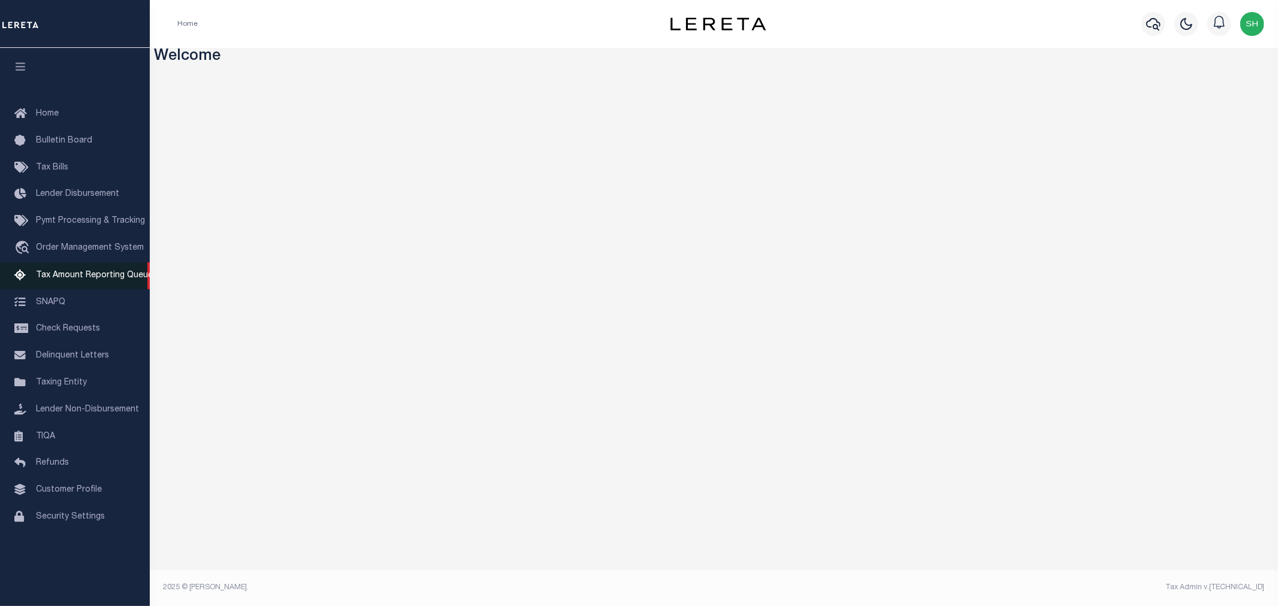
click at [72, 274] on span "Tax Amount Reporting Queue" at bounding box center [94, 275] width 117 height 8
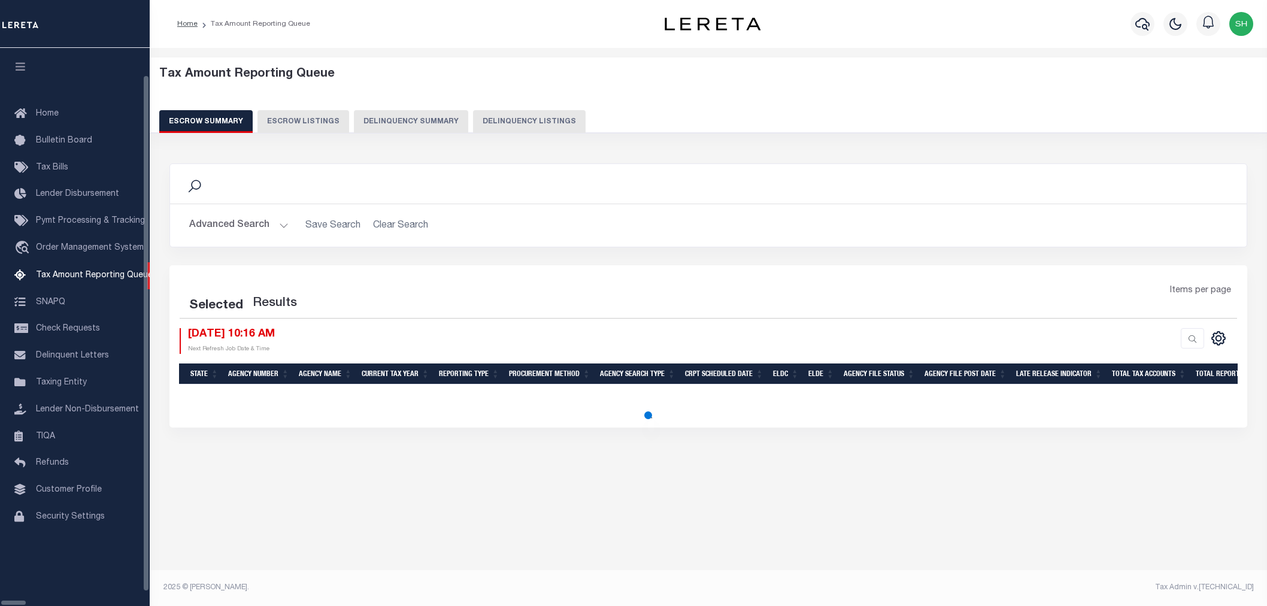
select select "100"
select select
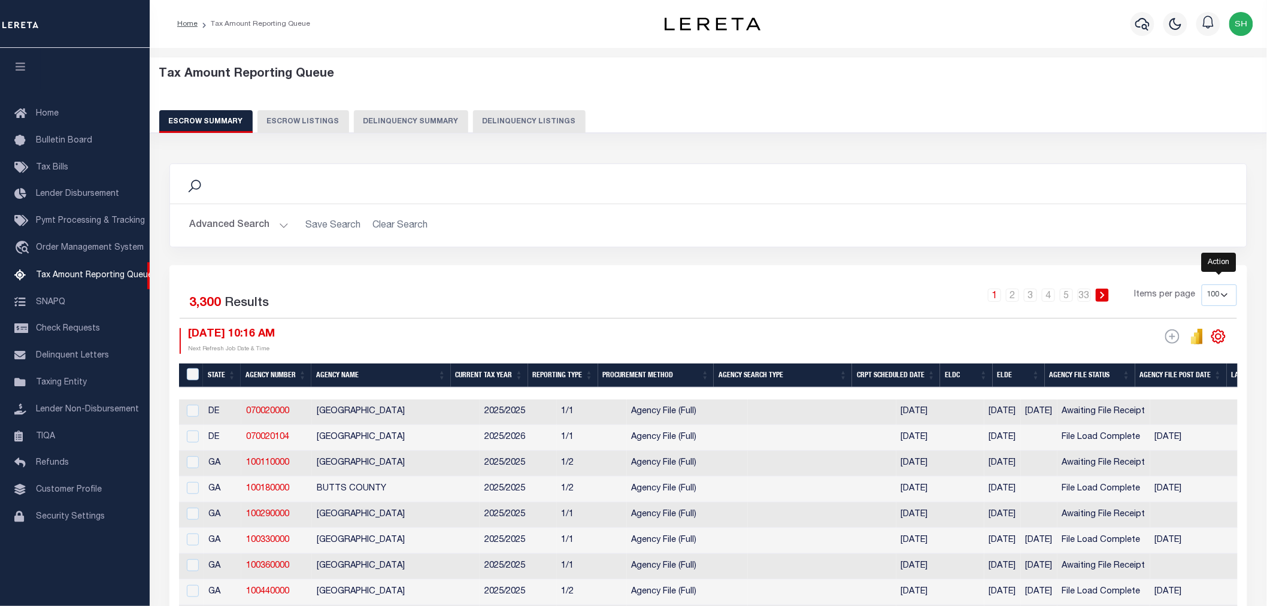
click at [1216, 338] on icon "" at bounding box center [1218, 336] width 5 height 5
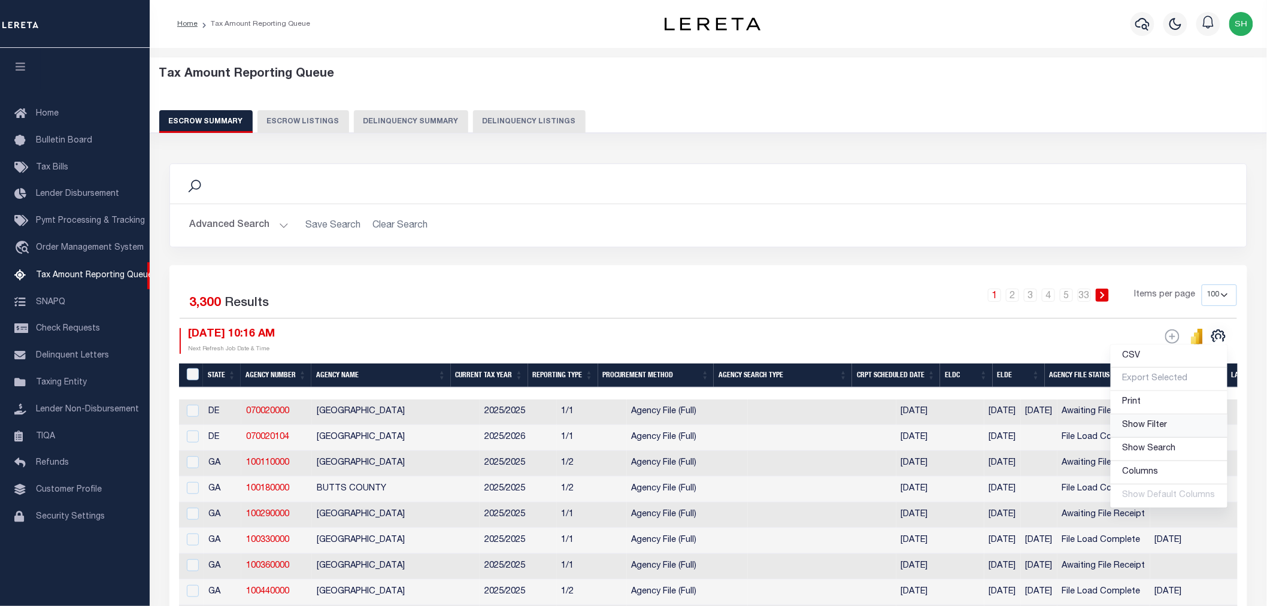
click at [1143, 429] on span "Show Filter" at bounding box center [1145, 425] width 45 height 8
select select
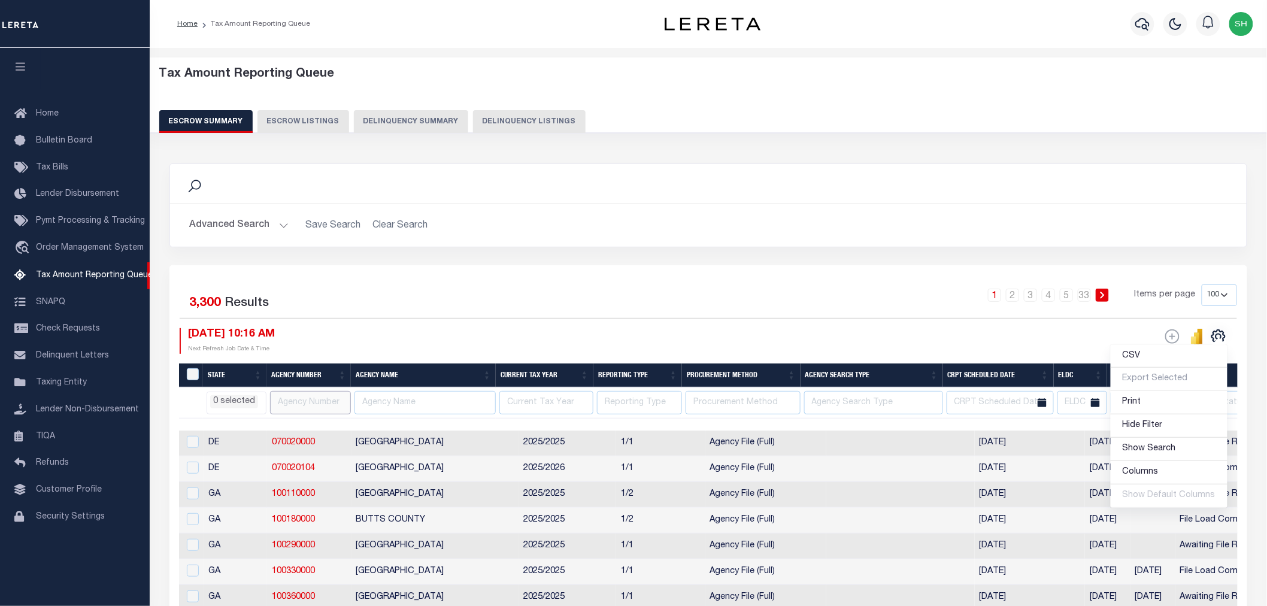
click at [290, 406] on input "text" at bounding box center [310, 402] width 81 height 23
paste input "70020101"
type input "70020101"
click at [855, 323] on div "Selected 3,300 Results 1 2 3 4 5 … 33 Items per page 10 25 50 100 500 09/05/202…" at bounding box center [708, 319] width 1077 height 69
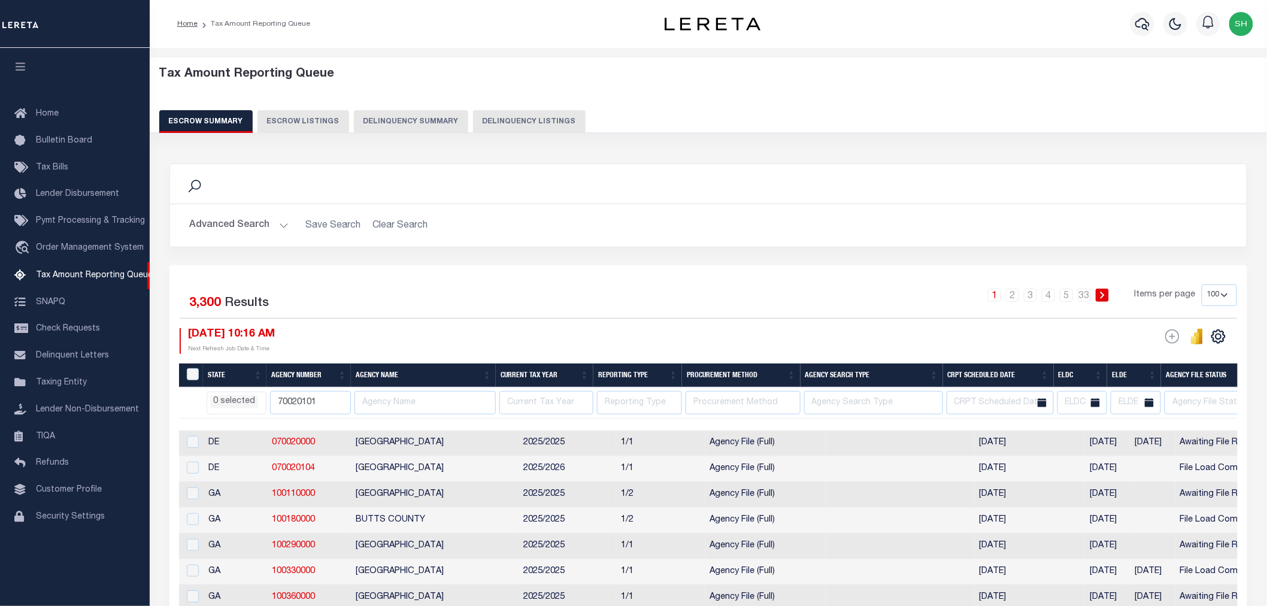
click at [1209, 331] on link at bounding box center [1218, 335] width 19 height 8
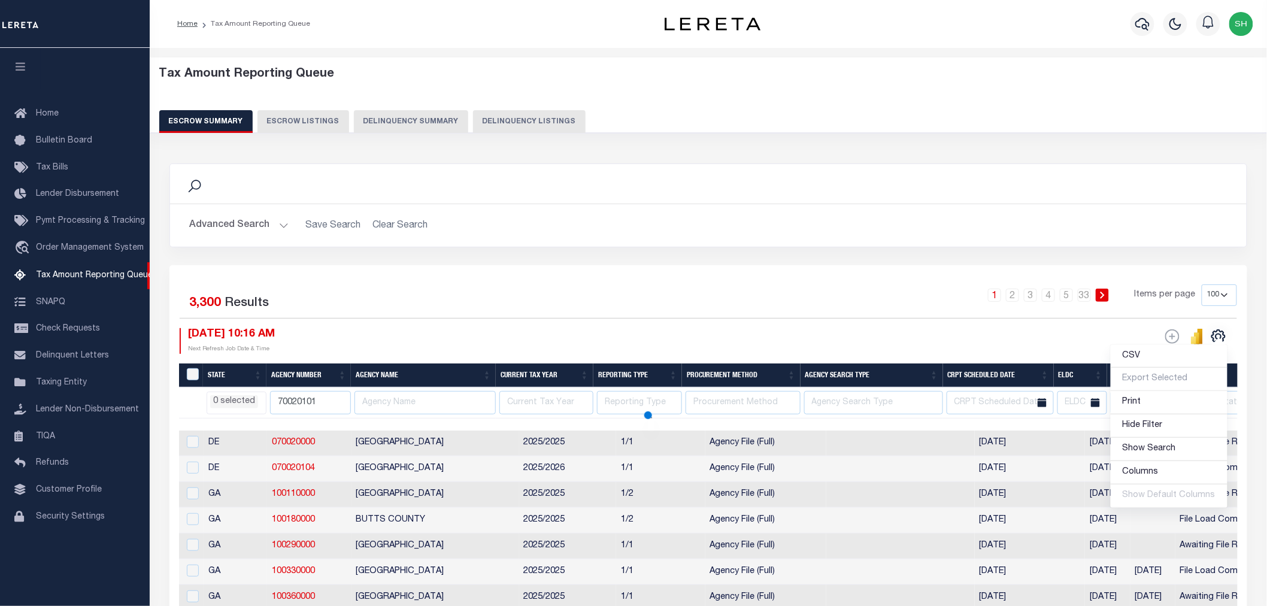
select select
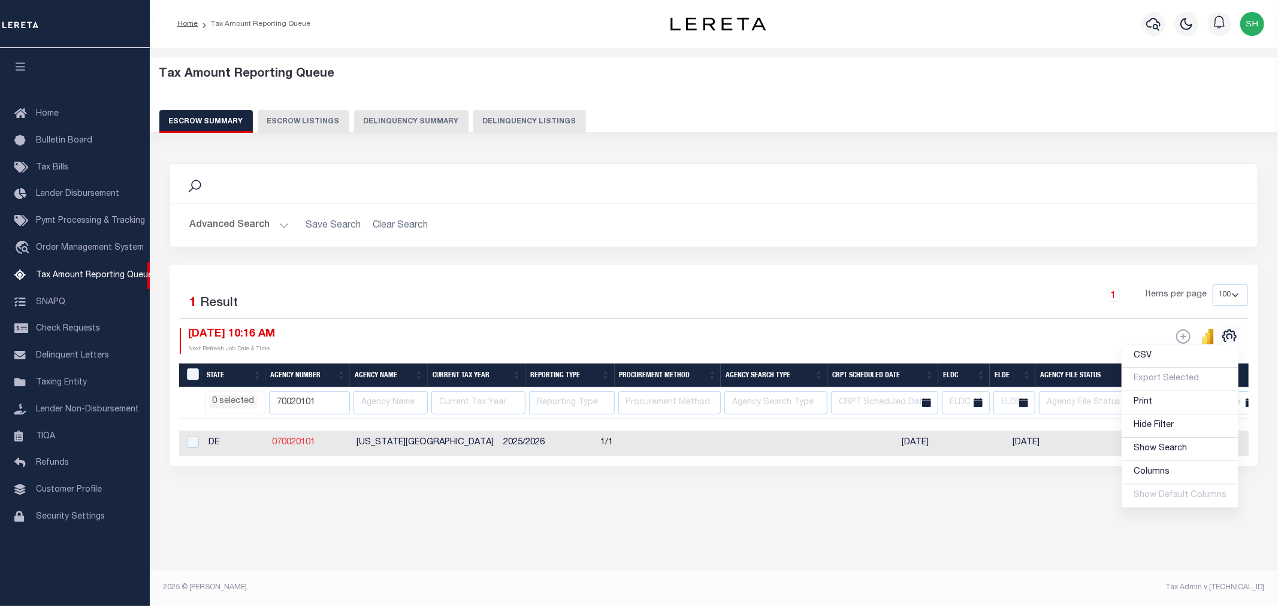
click at [299, 440] on link "070020101" at bounding box center [293, 442] width 43 height 8
checkbox input "true"
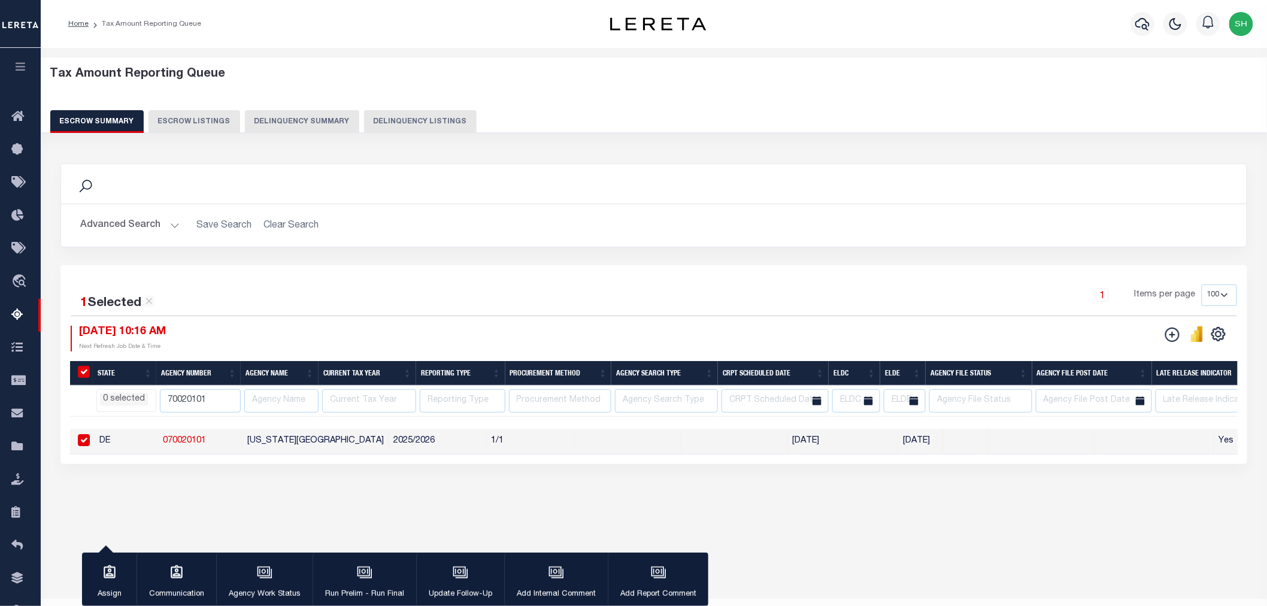
click at [86, 440] on input "checkbox" at bounding box center [84, 440] width 12 height 12
checkbox input "false"
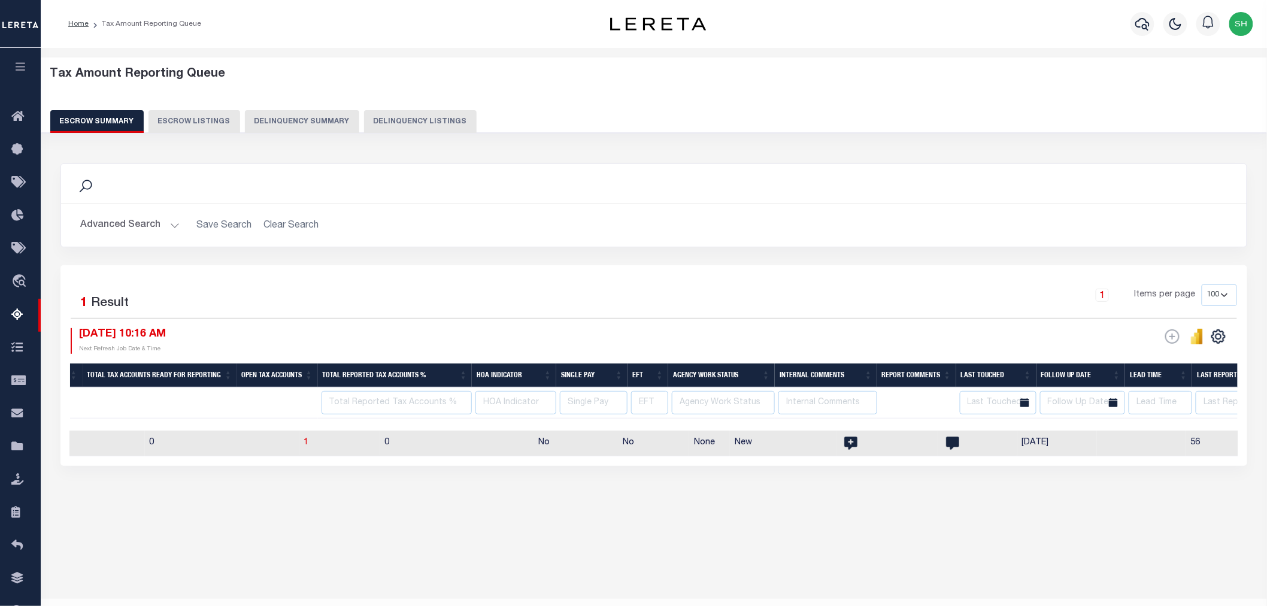
scroll to position [0, 1238]
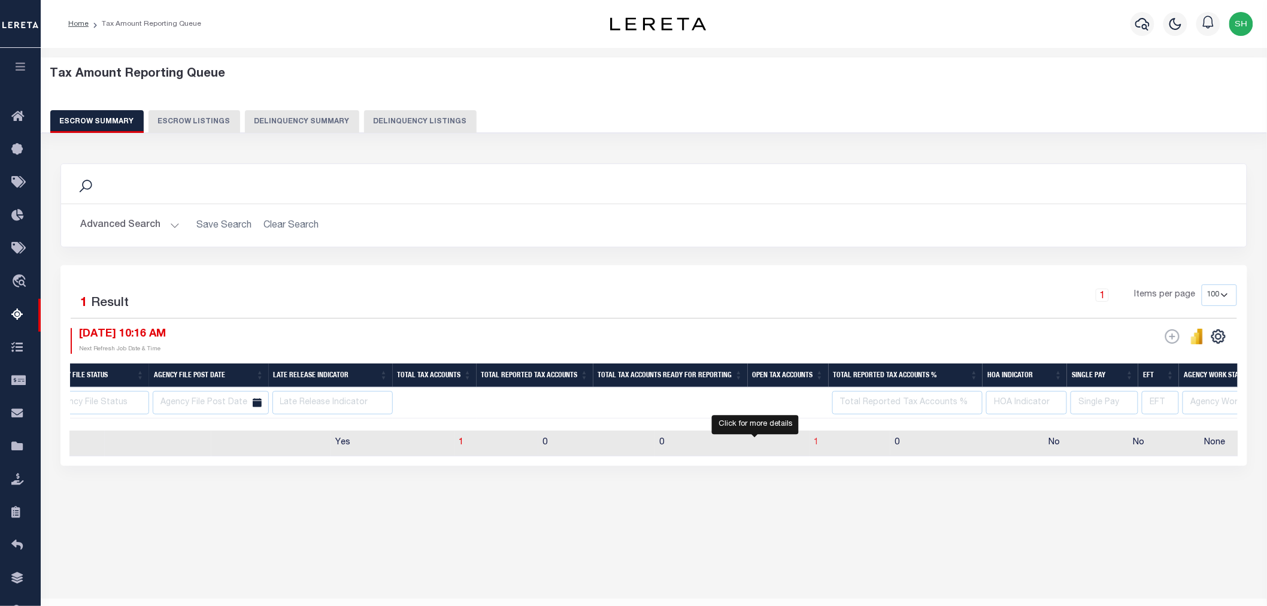
click at [815, 444] on span "1" at bounding box center [817, 442] width 5 height 8
select select
select select "100"
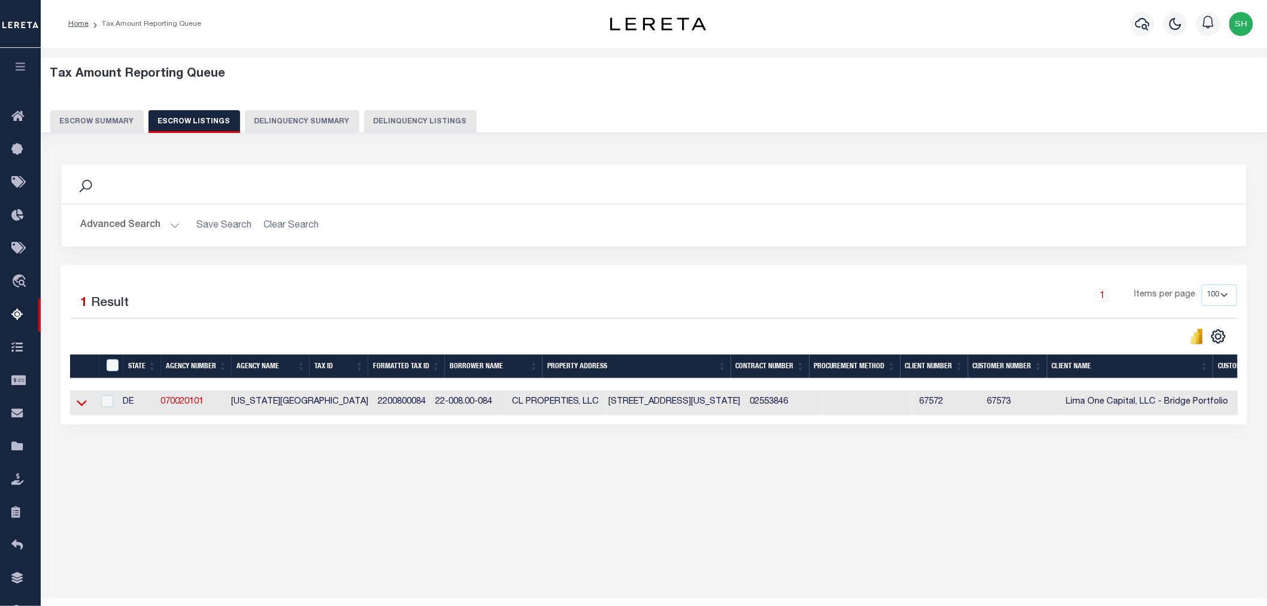
click at [80, 404] on icon at bounding box center [82, 403] width 10 height 13
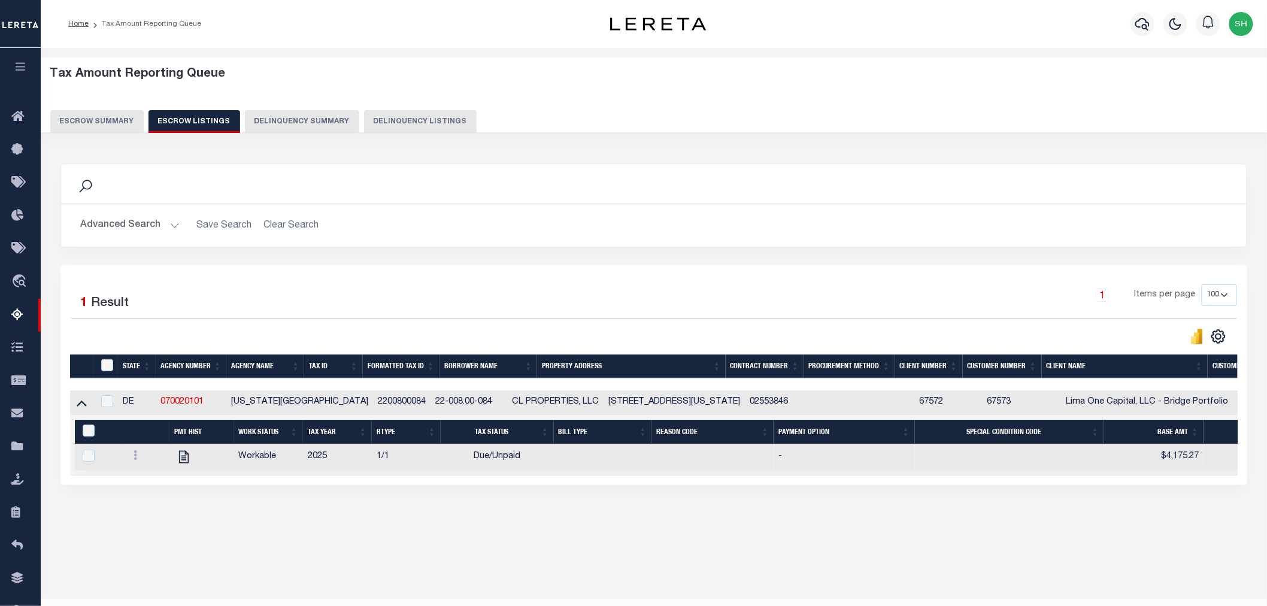
click at [283, 224] on h2 "Advanced Search Save Search Clear Search" at bounding box center [654, 225] width 1167 height 23
click at [92, 119] on button "Escrow Summary" at bounding box center [96, 121] width 93 height 23
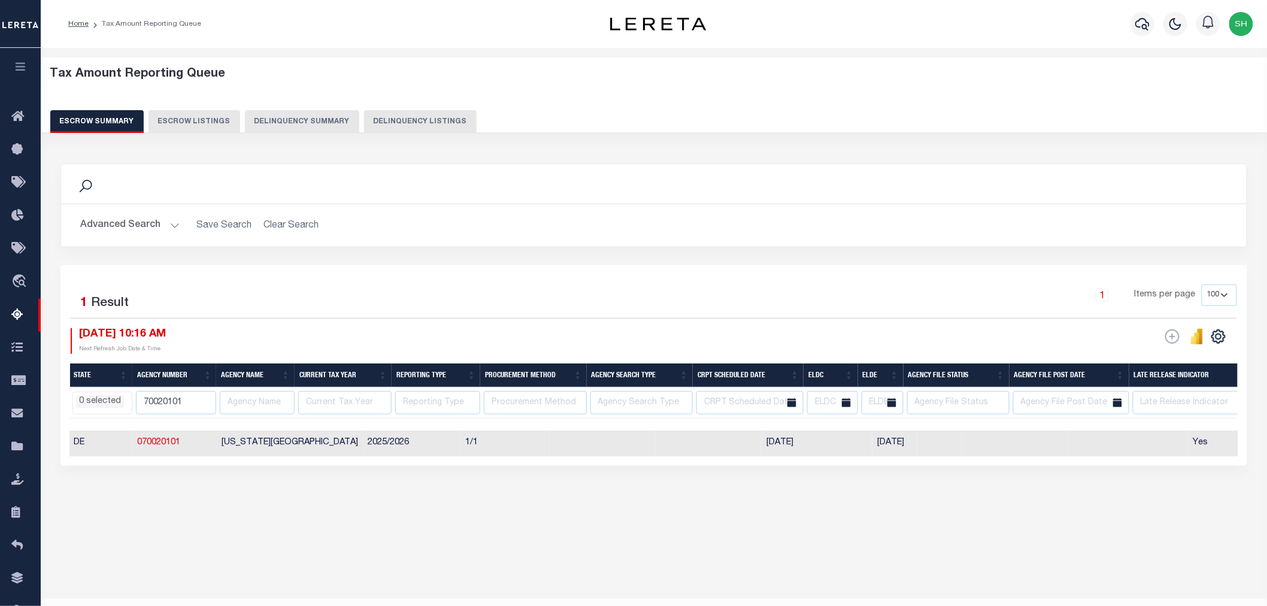
scroll to position [0, 0]
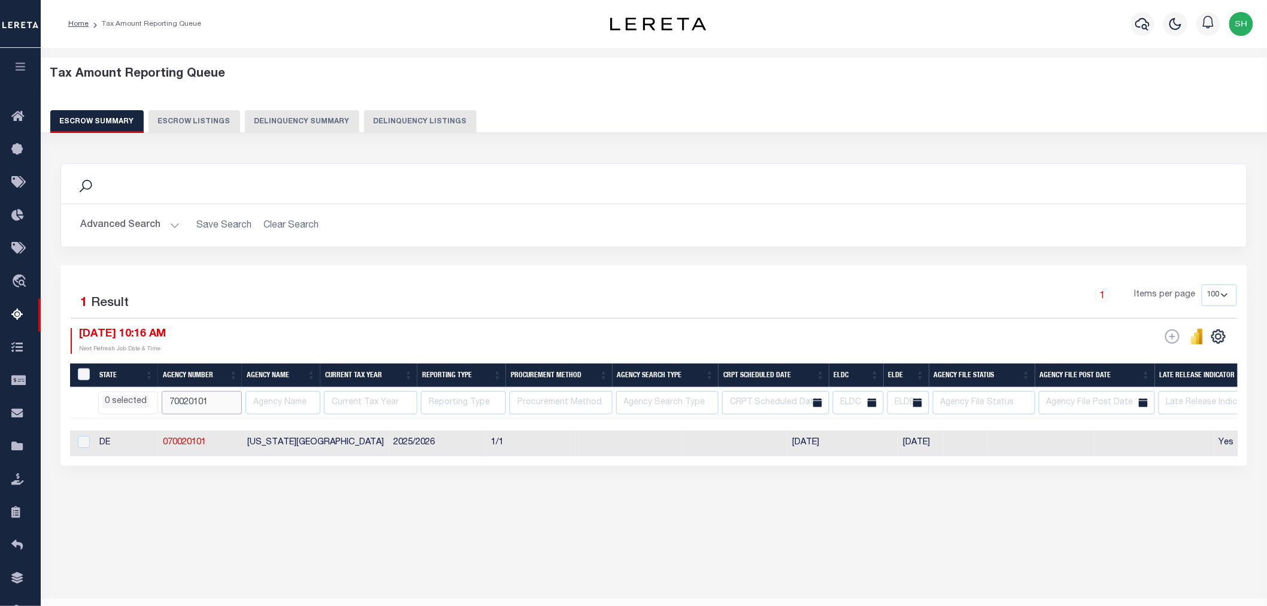
click at [186, 403] on input "70020101" at bounding box center [202, 402] width 81 height 23
paste input "380040210"
type input "380040210"
select select
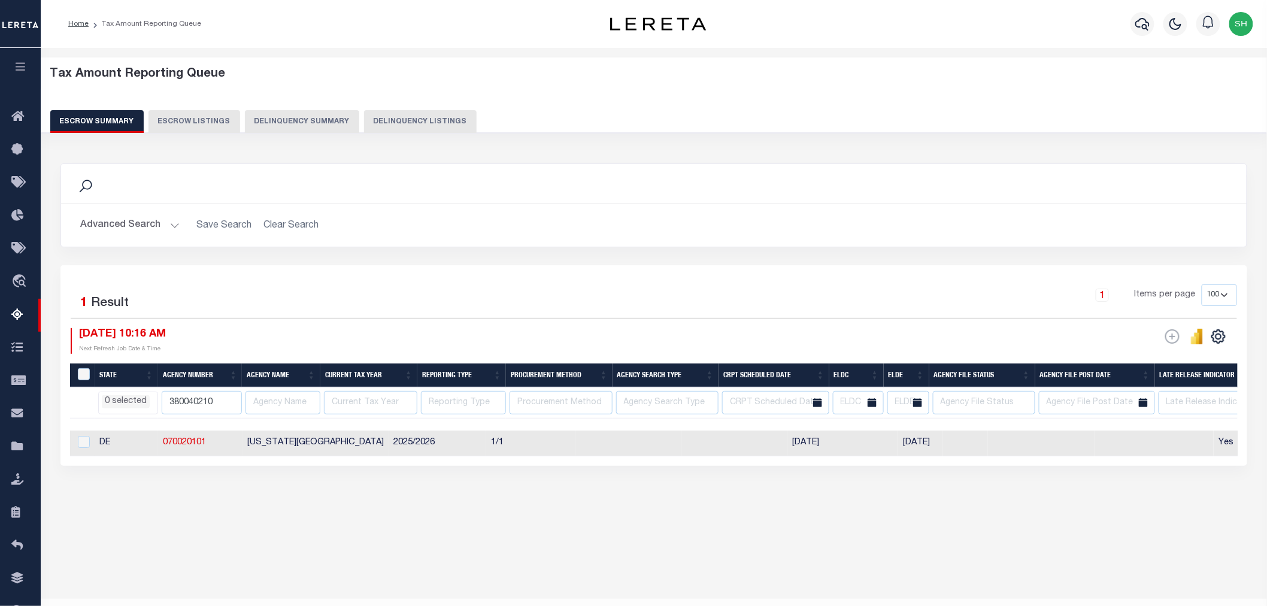
select select
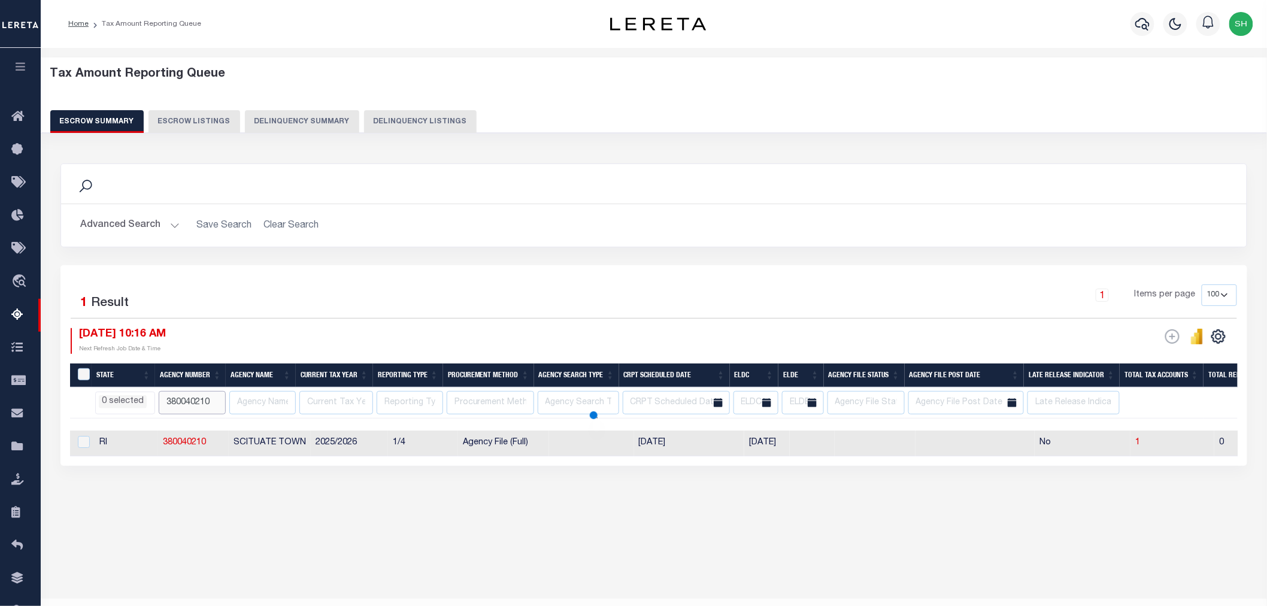
select select
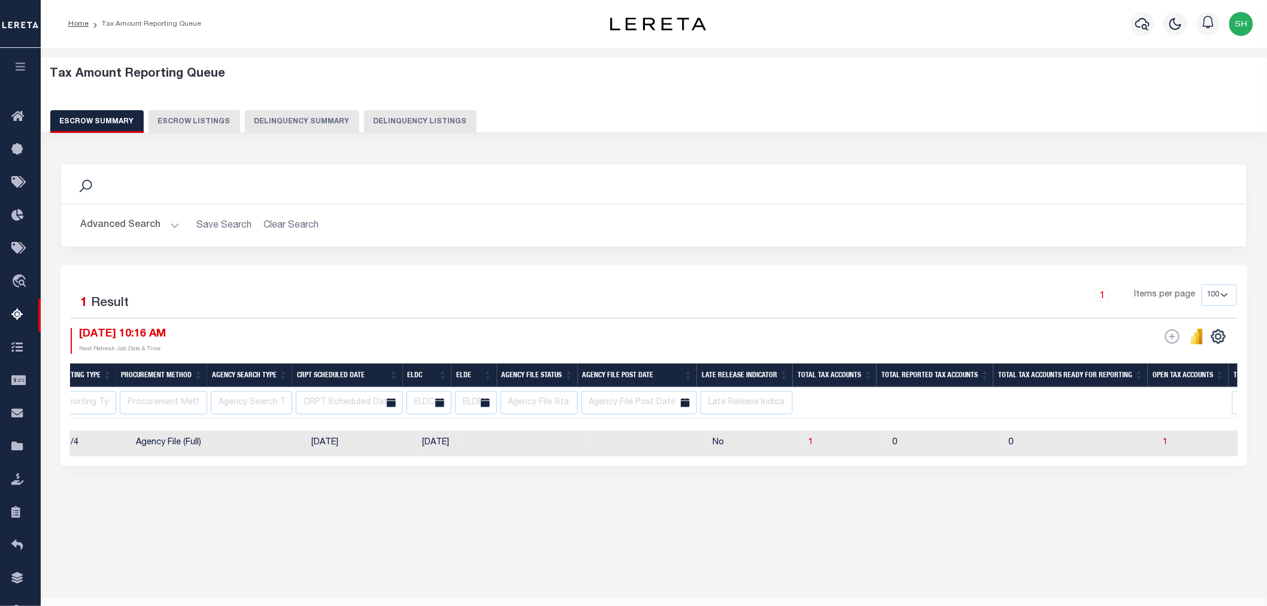
scroll to position [0, 352]
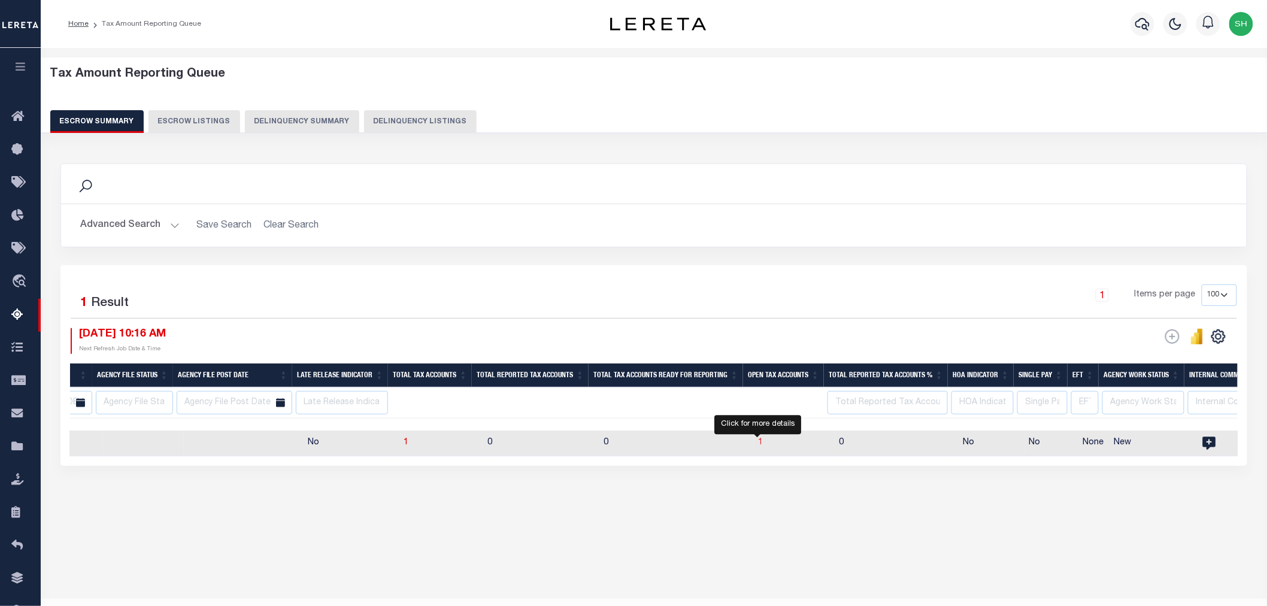
click at [759, 444] on span "1" at bounding box center [761, 442] width 5 height 8
select select "100"
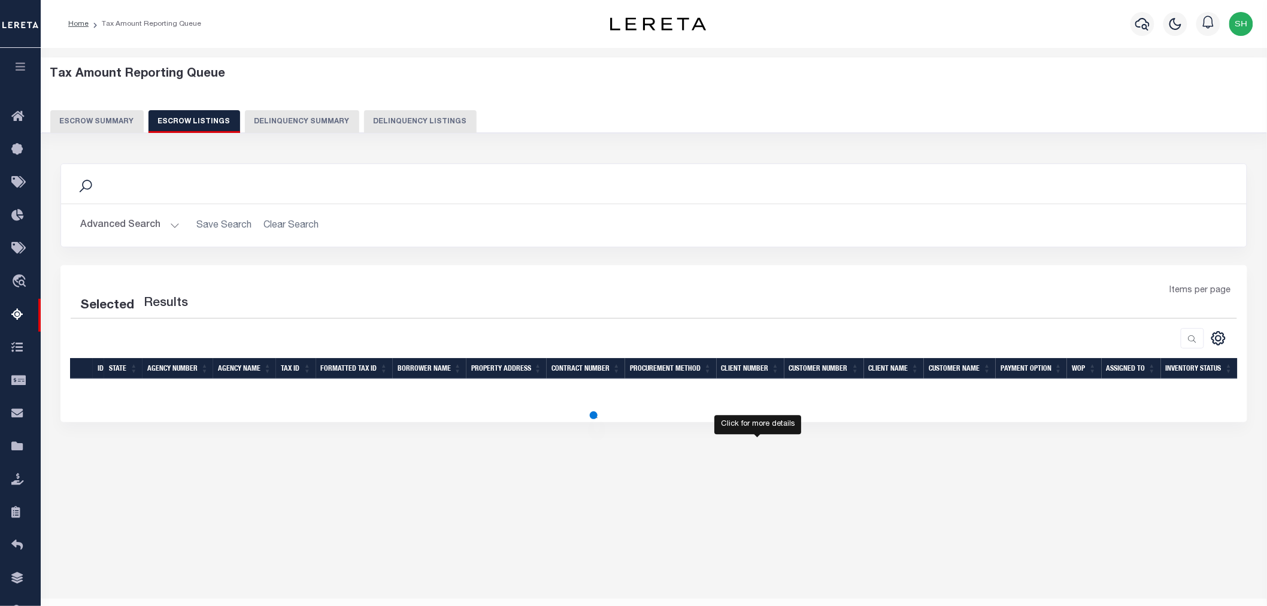
select select
select select "100"
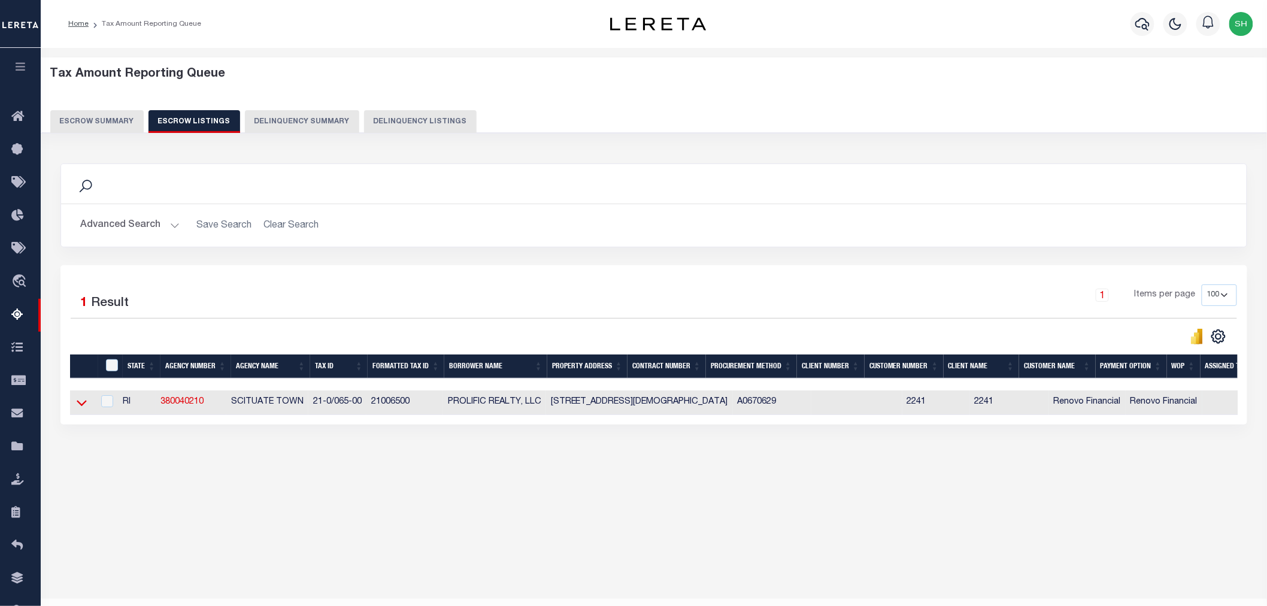
click at [78, 408] on icon at bounding box center [82, 403] width 10 height 13
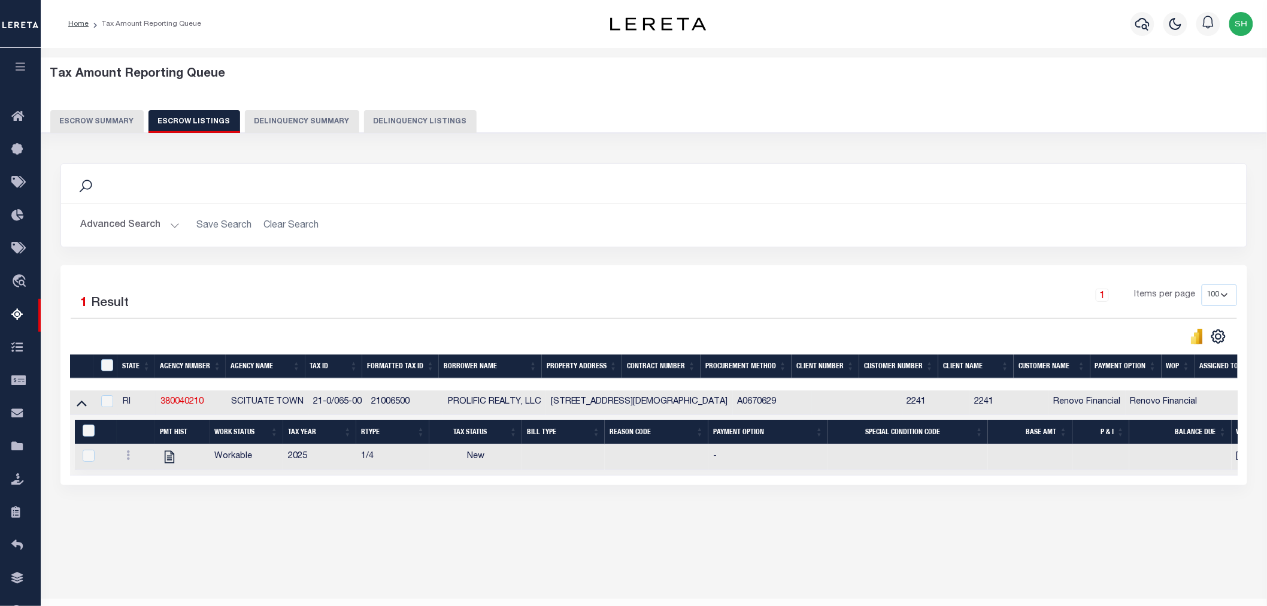
drag, startPoint x: 218, startPoint y: 459, endPoint x: 198, endPoint y: 528, distance: 71.7
click at [202, 533] on div "Tax Amount Reporting Queue Escrow Summary Escrow Listings In" at bounding box center [653, 308] width 1219 height 497
click at [98, 119] on button "Escrow Summary" at bounding box center [96, 121] width 93 height 23
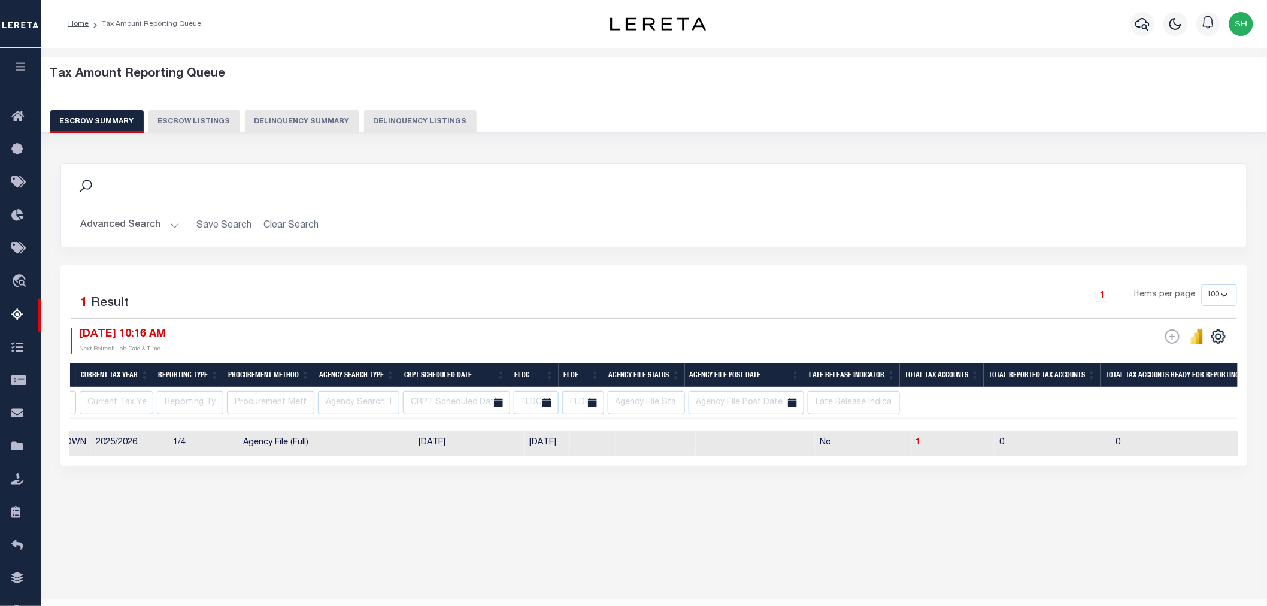
scroll to position [0, 19]
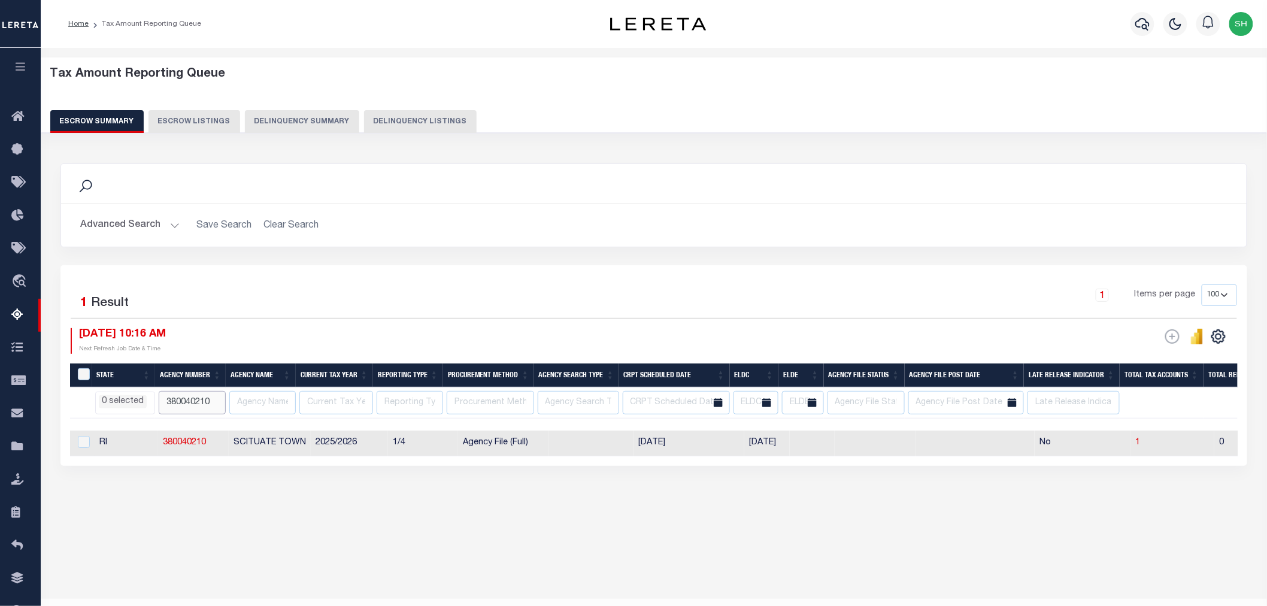
click at [176, 403] on input "380040210" at bounding box center [192, 402] width 67 height 23
paste input "70020101"
type input "70020101"
select select
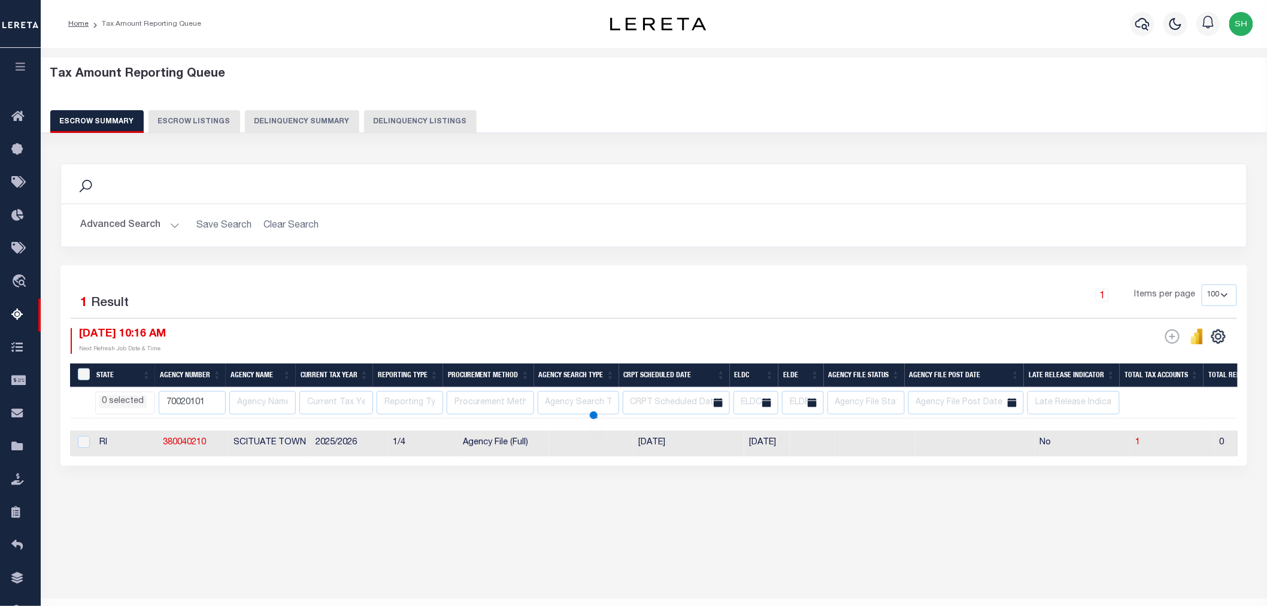
select select
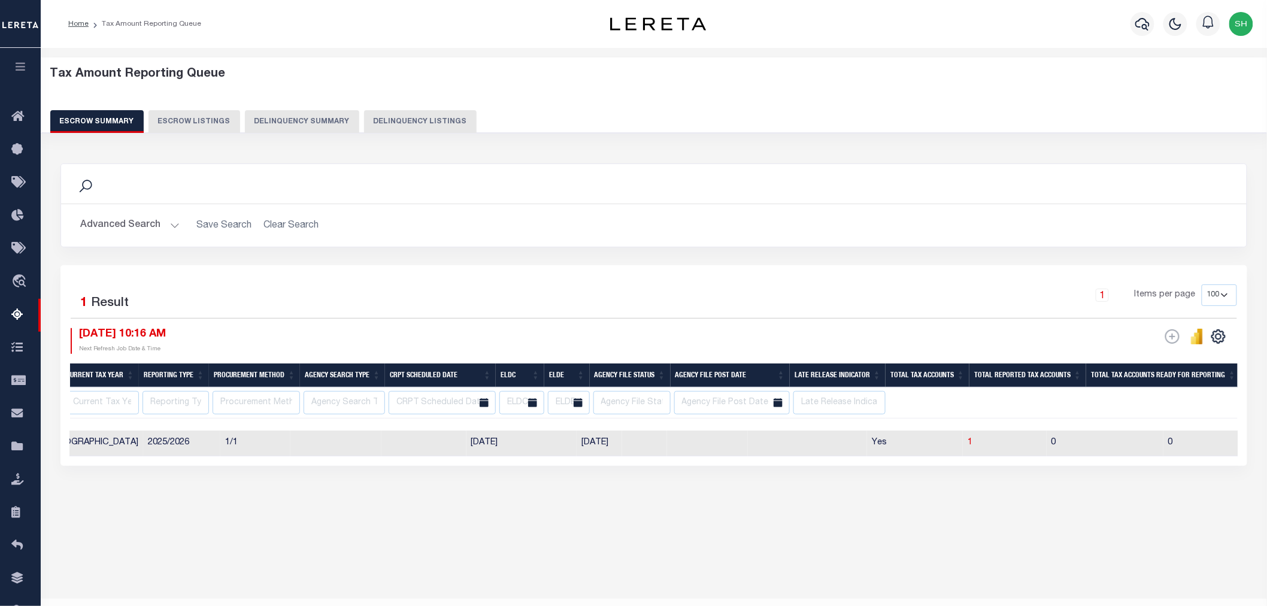
scroll to position [0, 241]
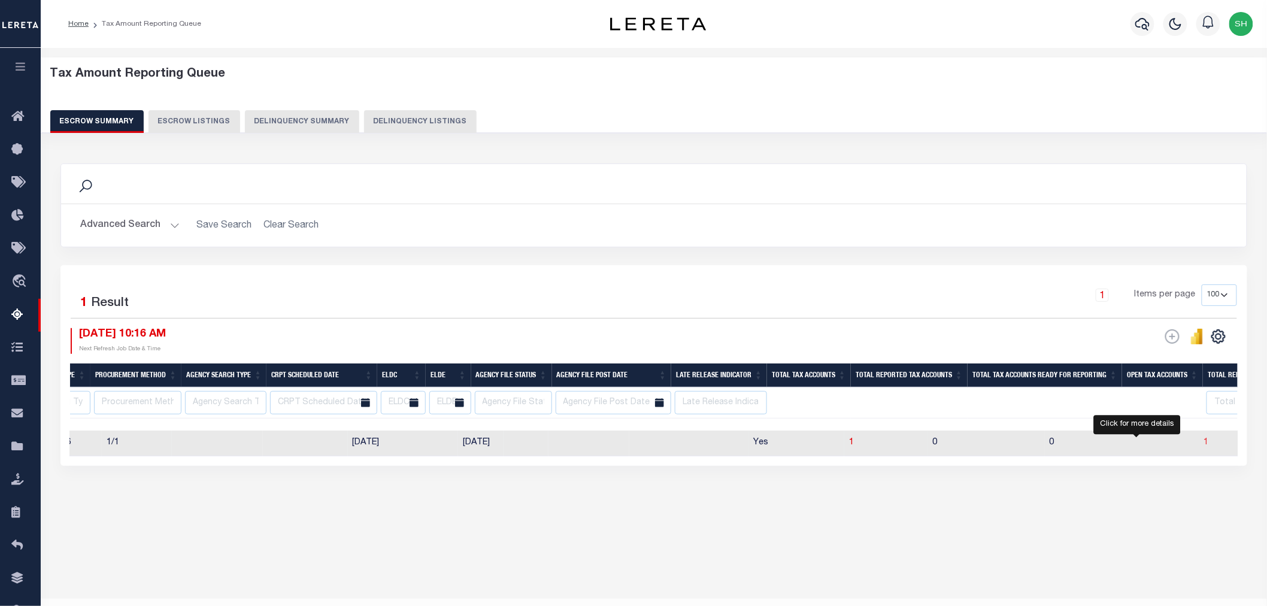
click at [1205, 443] on span "1" at bounding box center [1207, 442] width 5 height 8
select select "100"
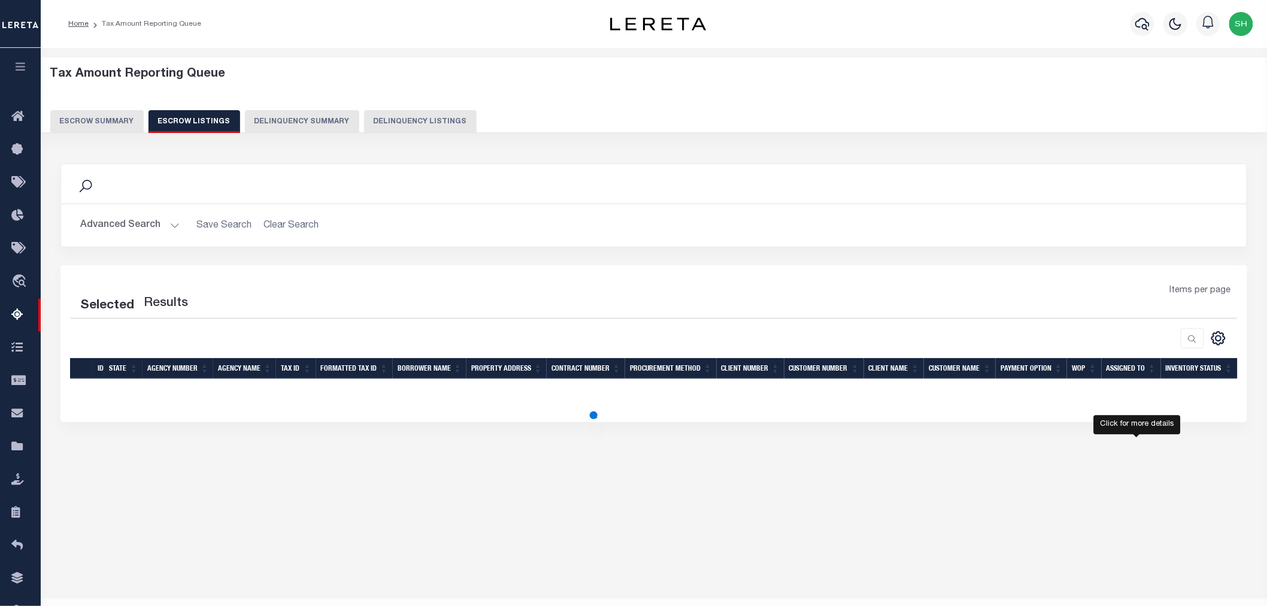
select select
select select "100"
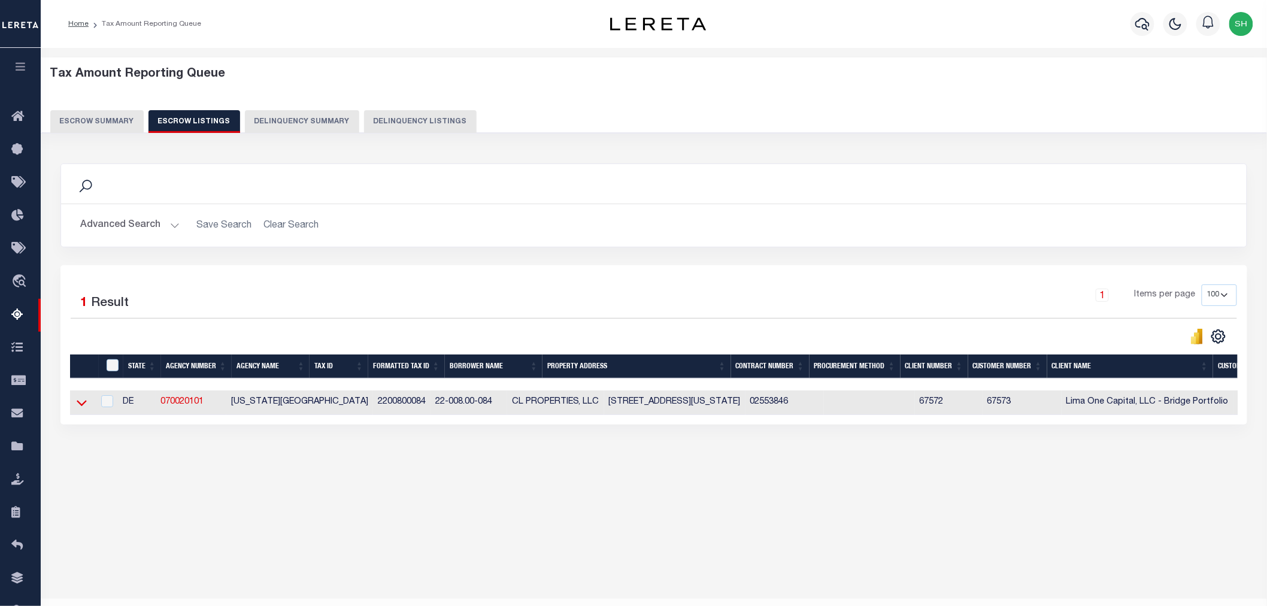
click at [79, 403] on icon at bounding box center [82, 403] width 10 height 13
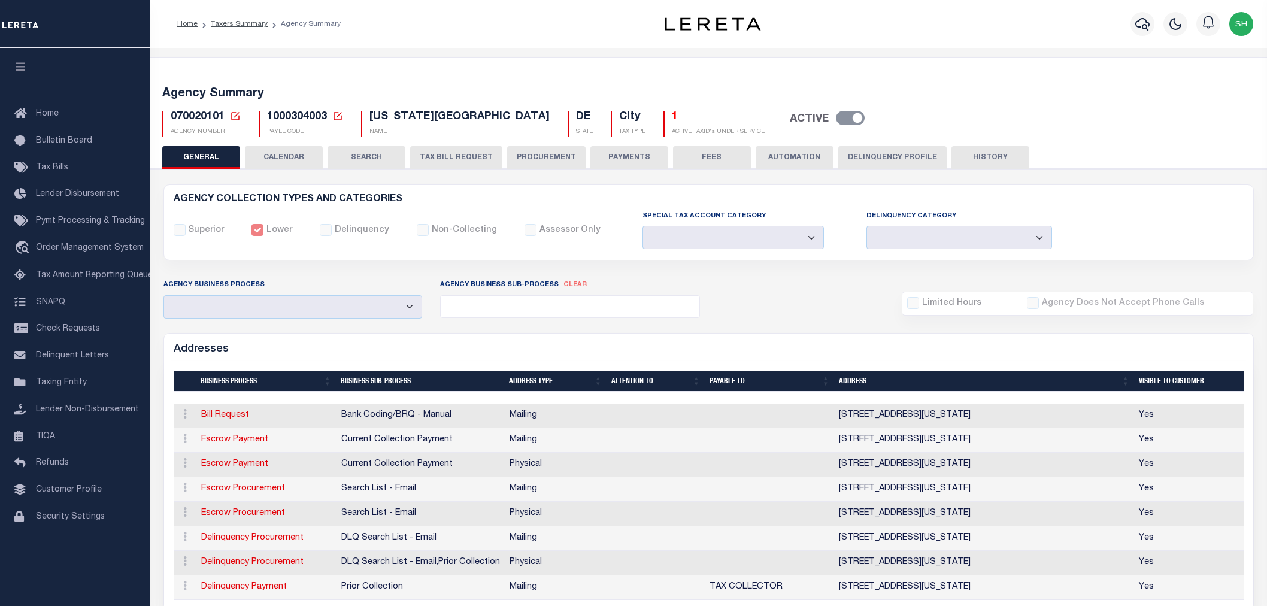
select select
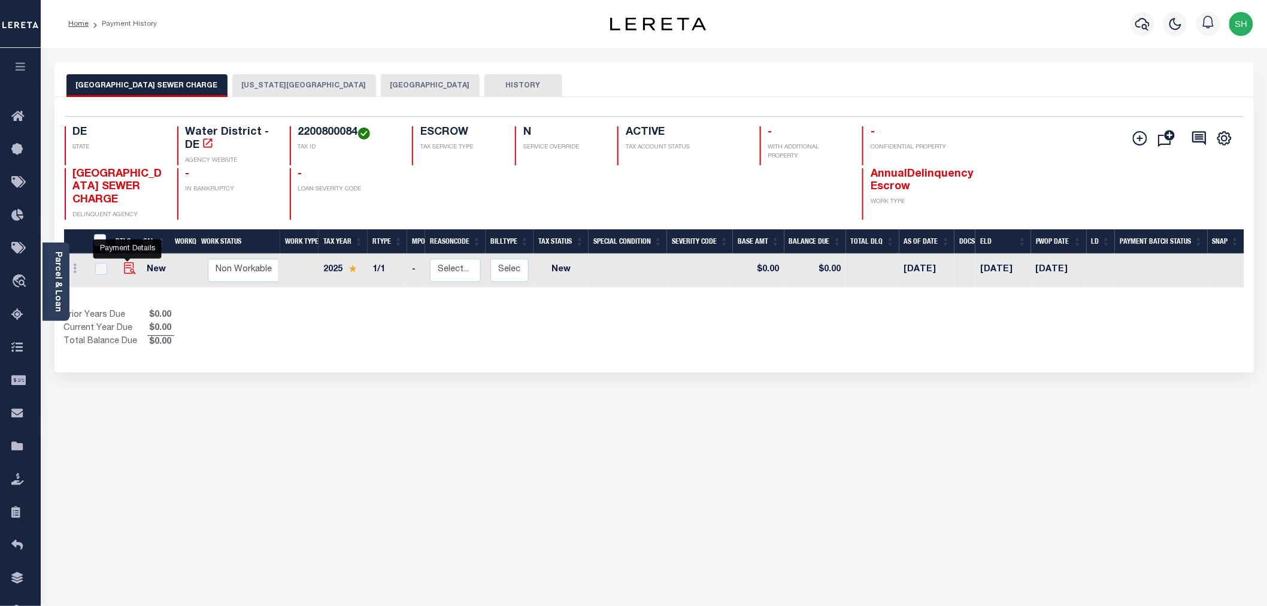
click at [129, 270] on img "" at bounding box center [130, 268] width 12 height 12
checkbox input "true"
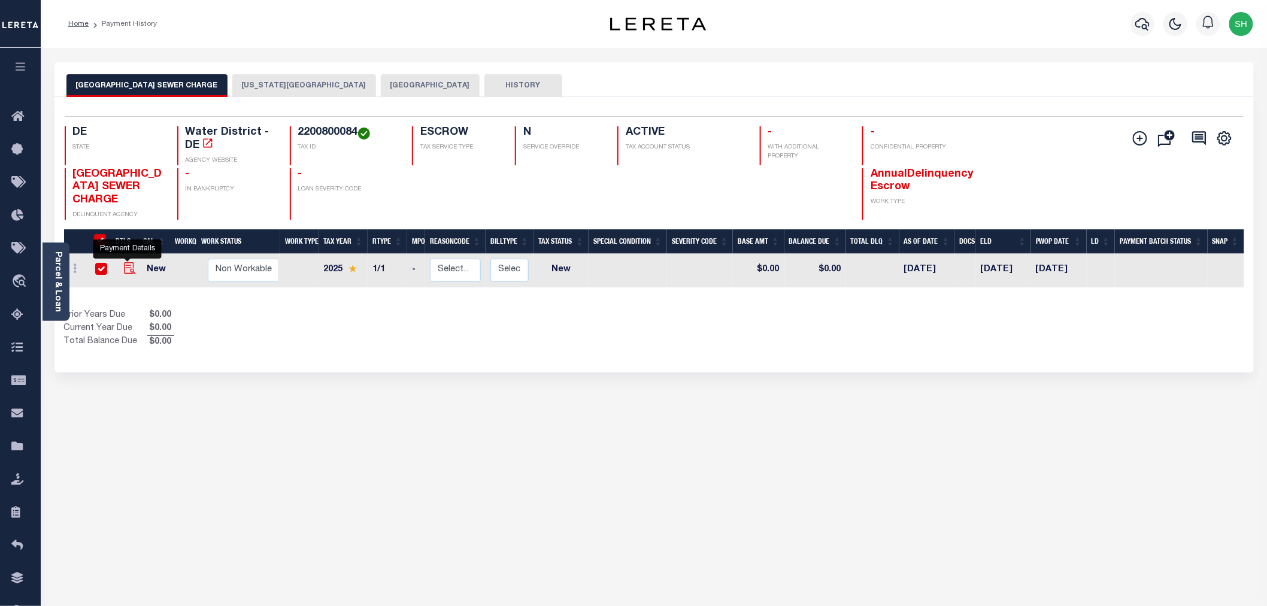
checkbox input "true"
click at [126, 270] on img "" at bounding box center [130, 268] width 12 height 12
checkbox input "true"
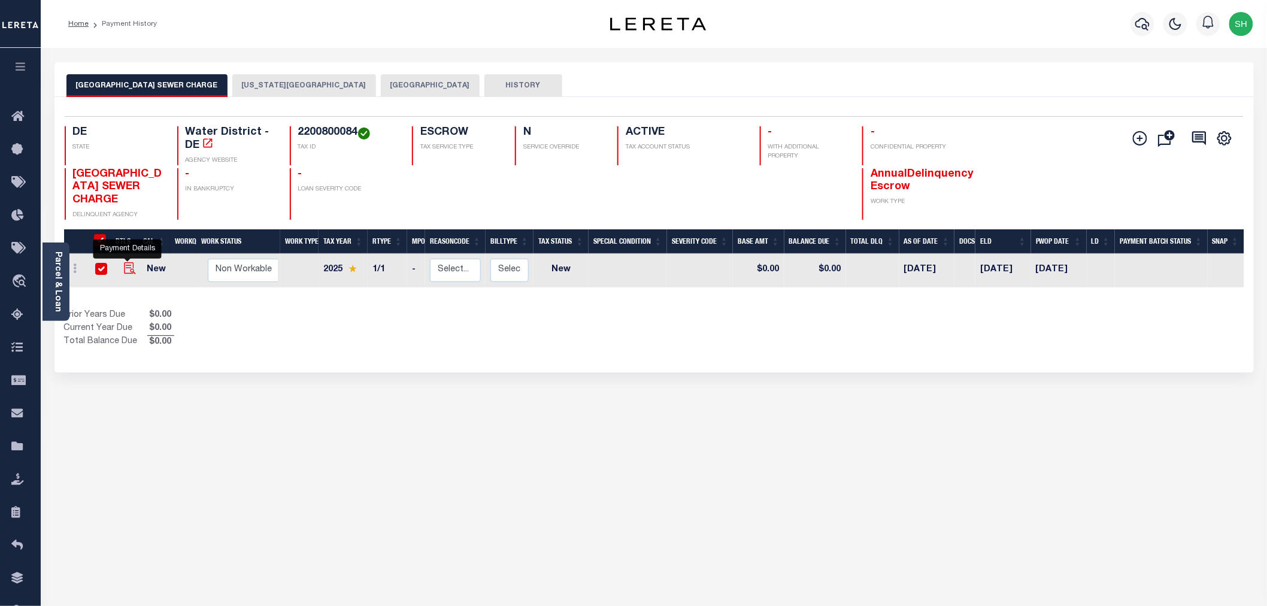
checkbox input "true"
click at [129, 268] on img "" at bounding box center [130, 268] width 12 height 12
checkbox input "true"
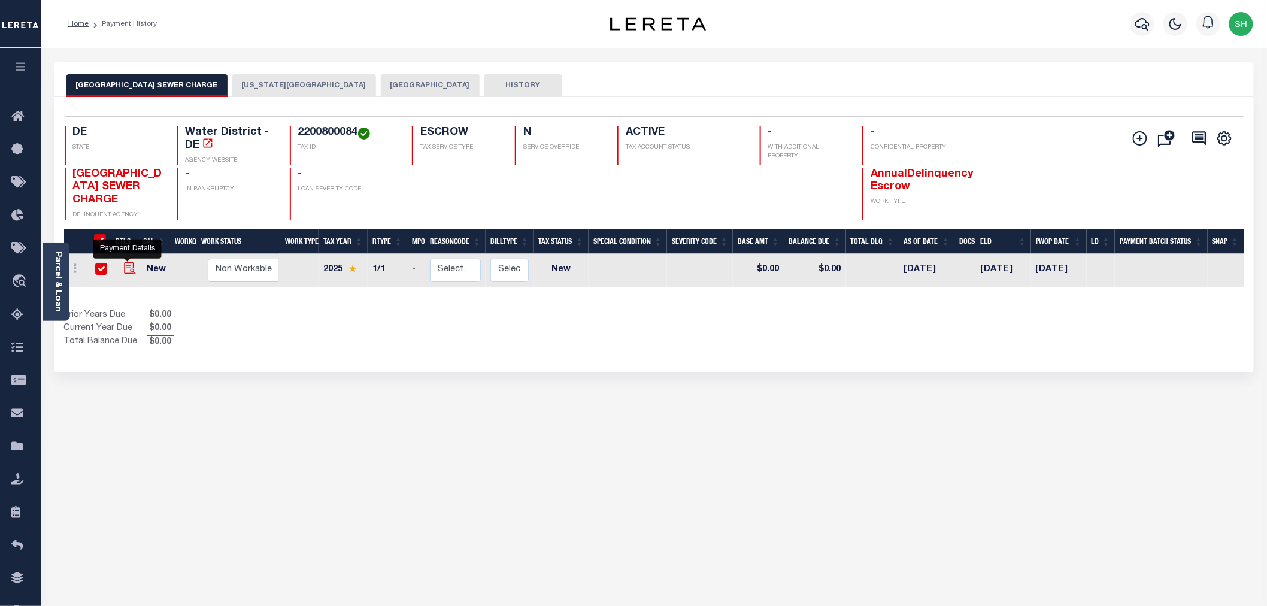
checkbox input "true"
click at [259, 87] on button "[US_STATE][GEOGRAPHIC_DATA]" at bounding box center [304, 85] width 144 height 23
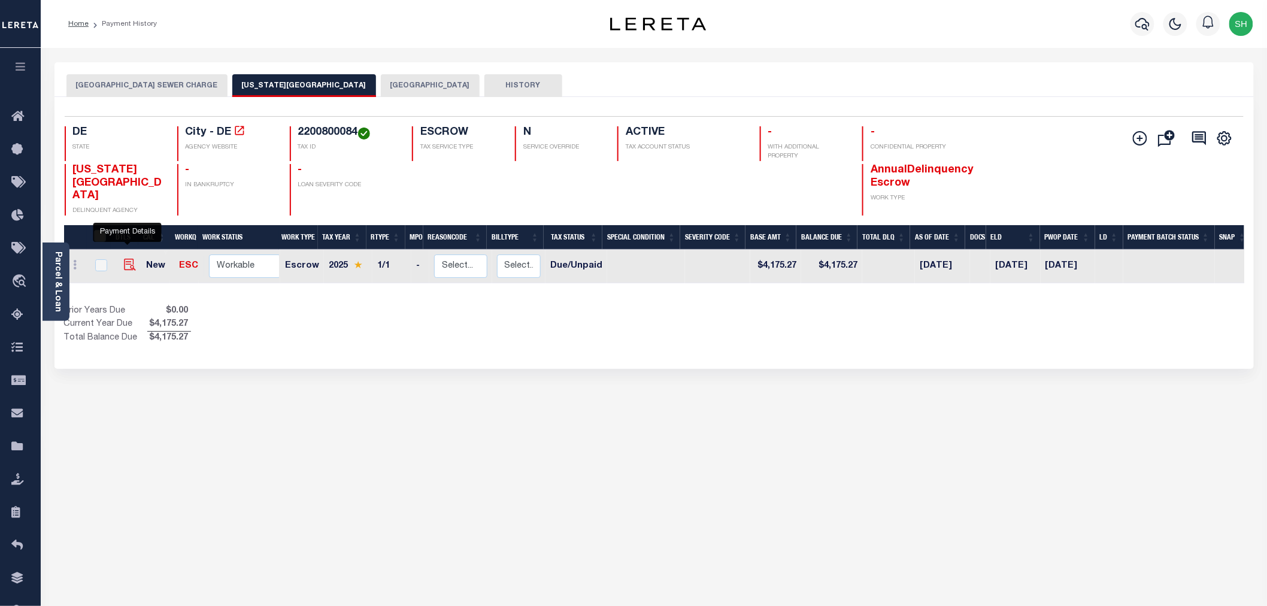
click at [124, 259] on img "" at bounding box center [130, 265] width 12 height 12
checkbox input "true"
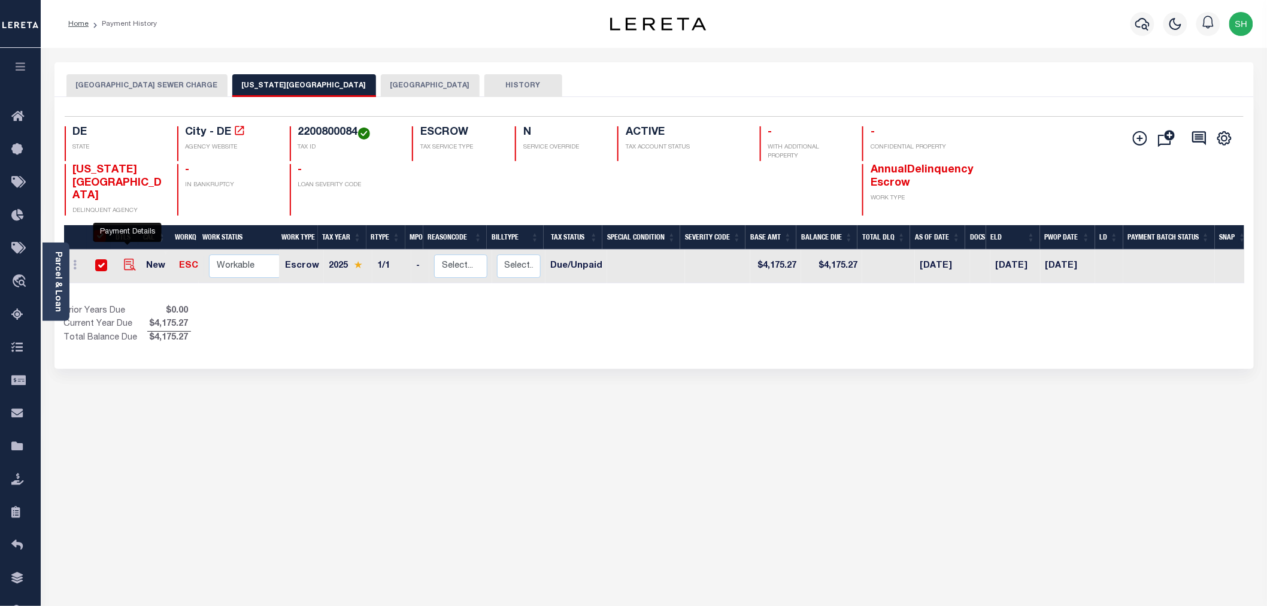
checkbox input "true"
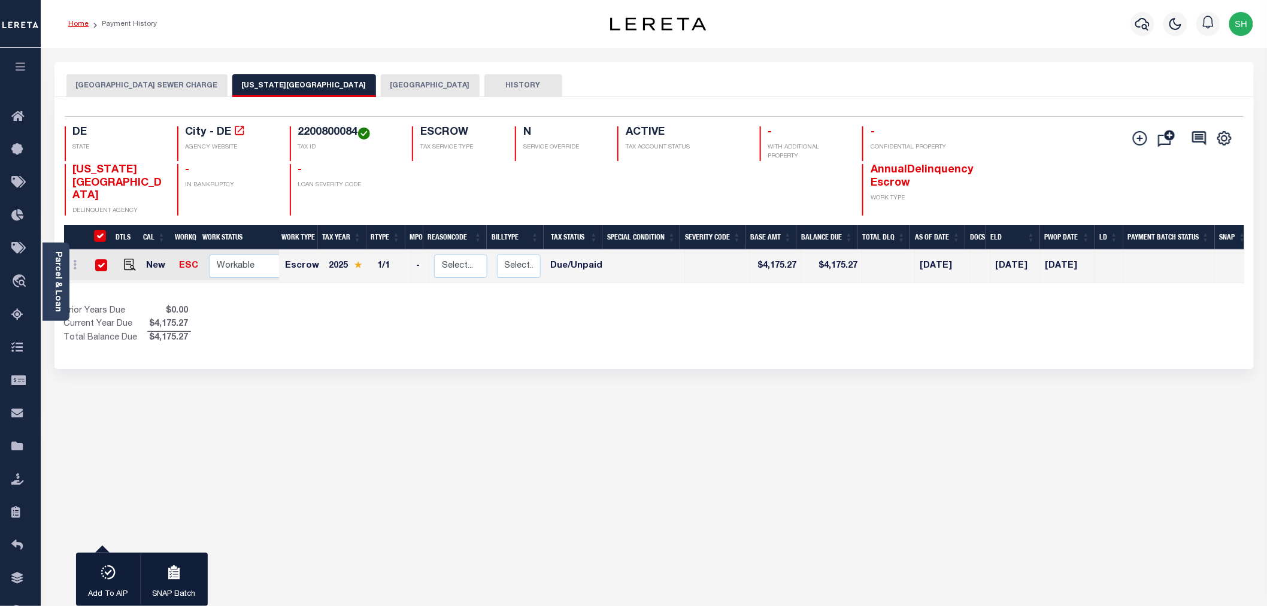
click at [83, 23] on link "Home" at bounding box center [78, 23] width 20 height 7
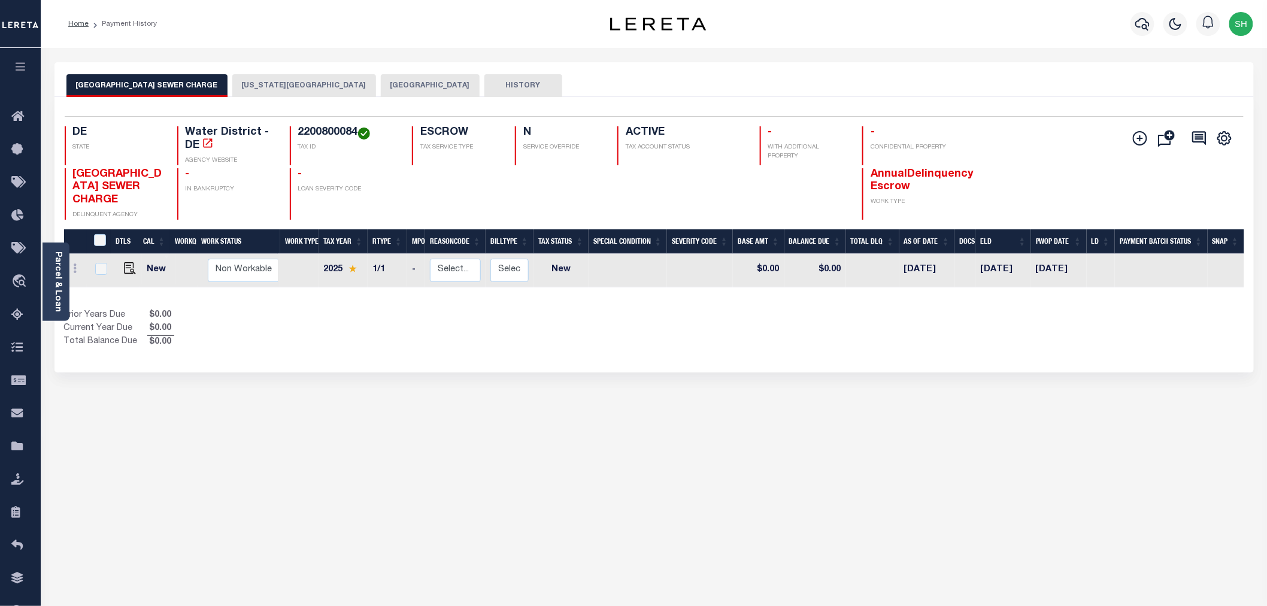
click at [272, 83] on button "[US_STATE][GEOGRAPHIC_DATA]" at bounding box center [304, 85] width 144 height 23
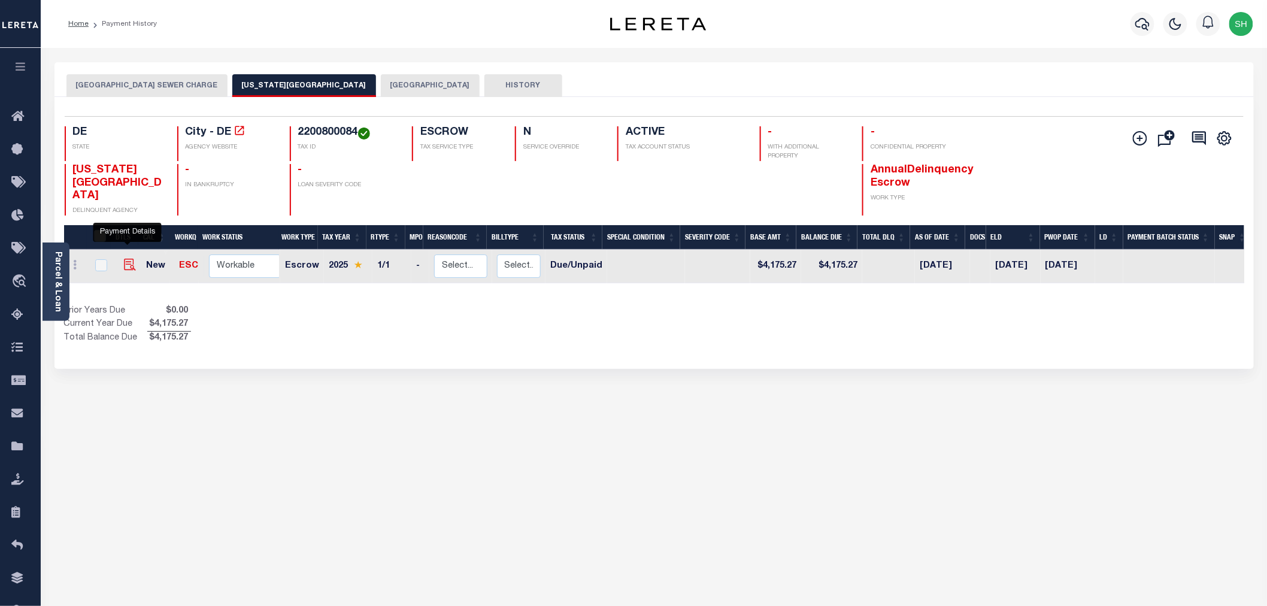
click at [126, 259] on img "" at bounding box center [130, 265] width 12 height 12
checkbox input "true"
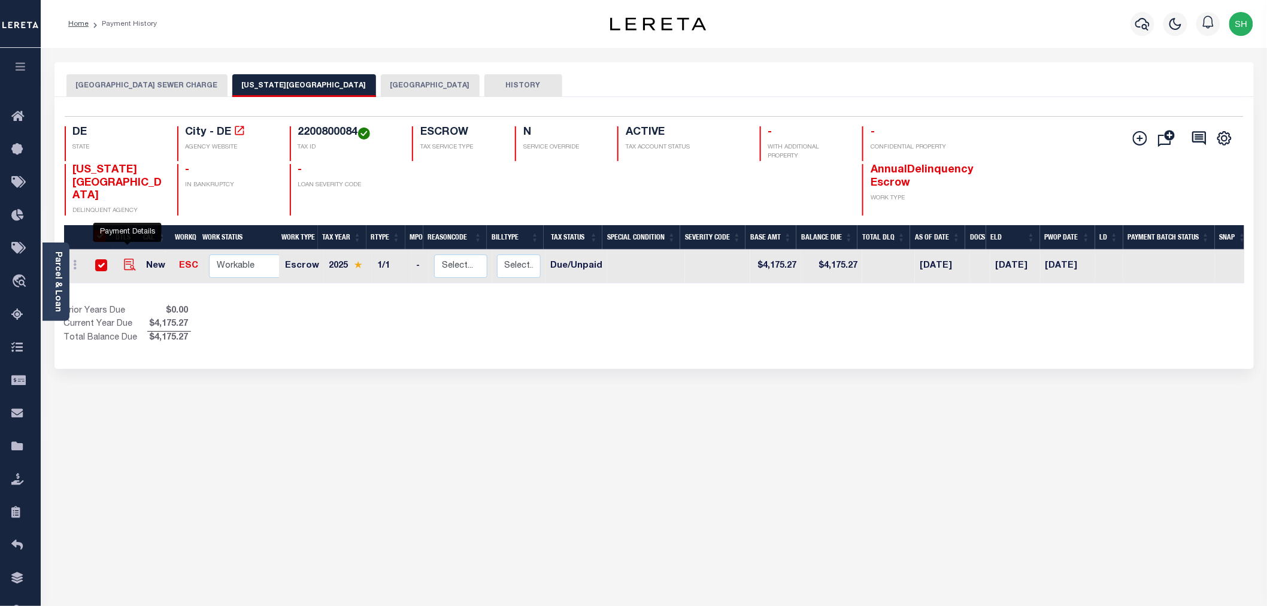
checkbox input "true"
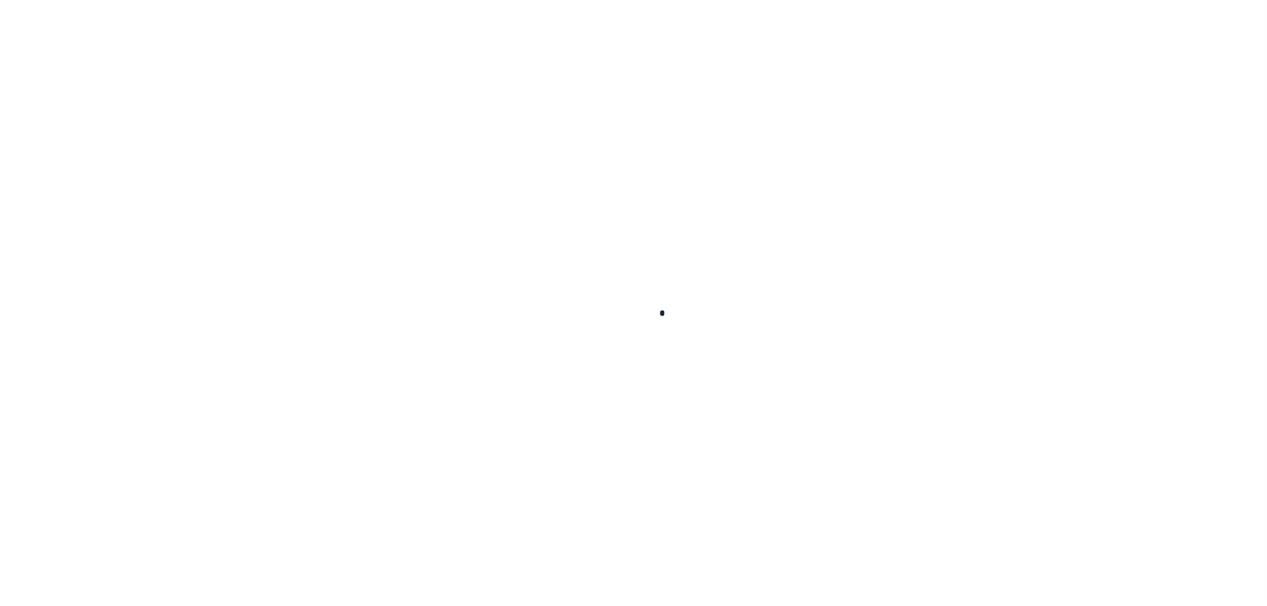
checkbox input "false"
type input "[DATE]"
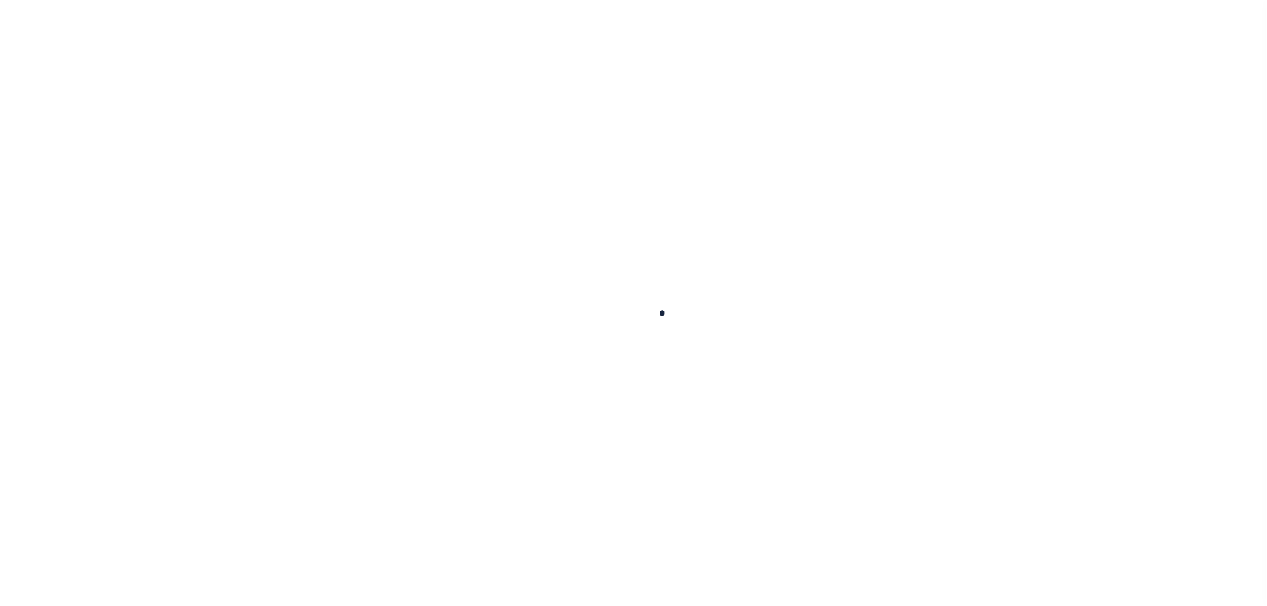
select select "DUE"
type input "$4,175.27"
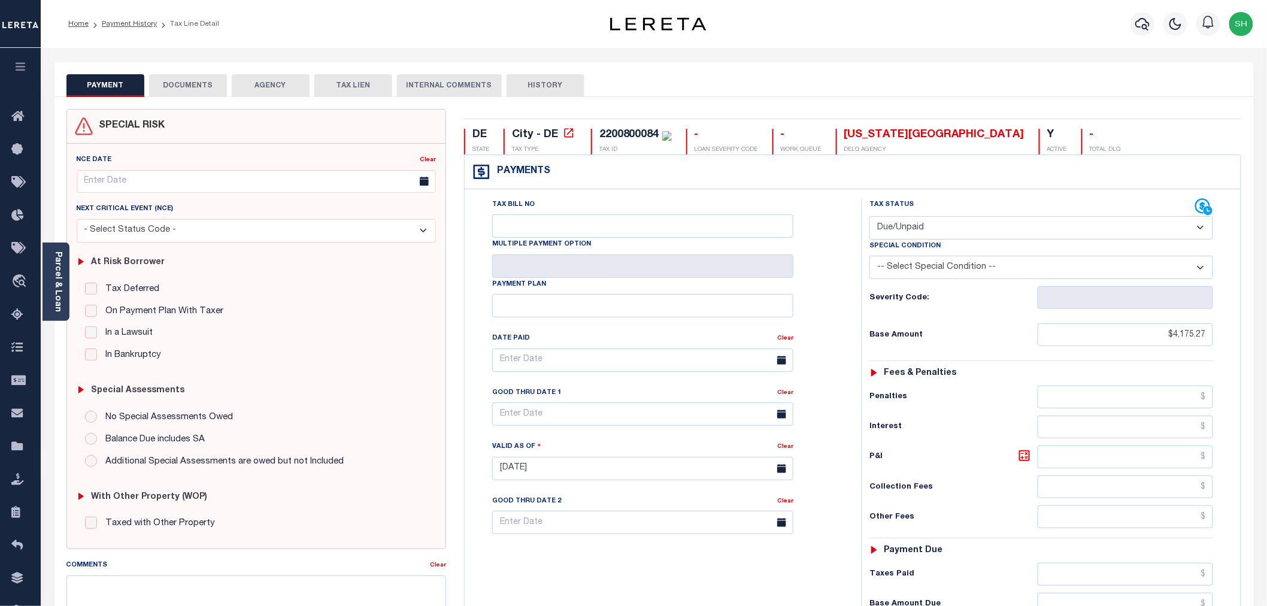
click at [187, 84] on button "DOCUMENTS" at bounding box center [188, 85] width 78 height 23
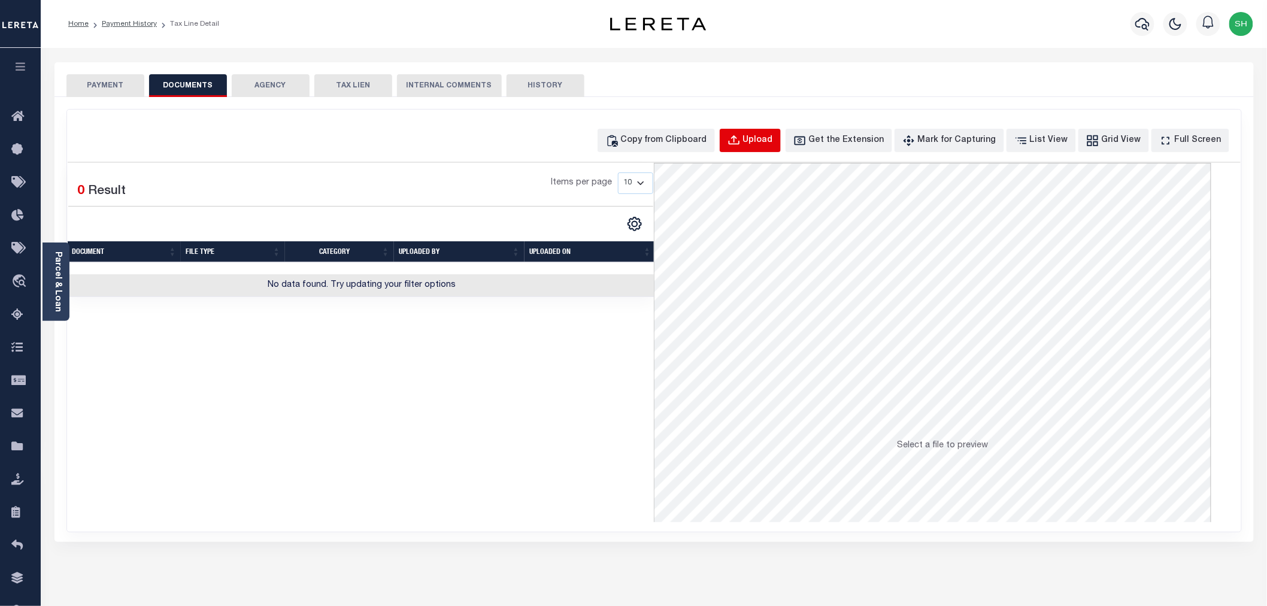
click at [773, 141] on div "Upload" at bounding box center [758, 140] width 30 height 13
select select "POP"
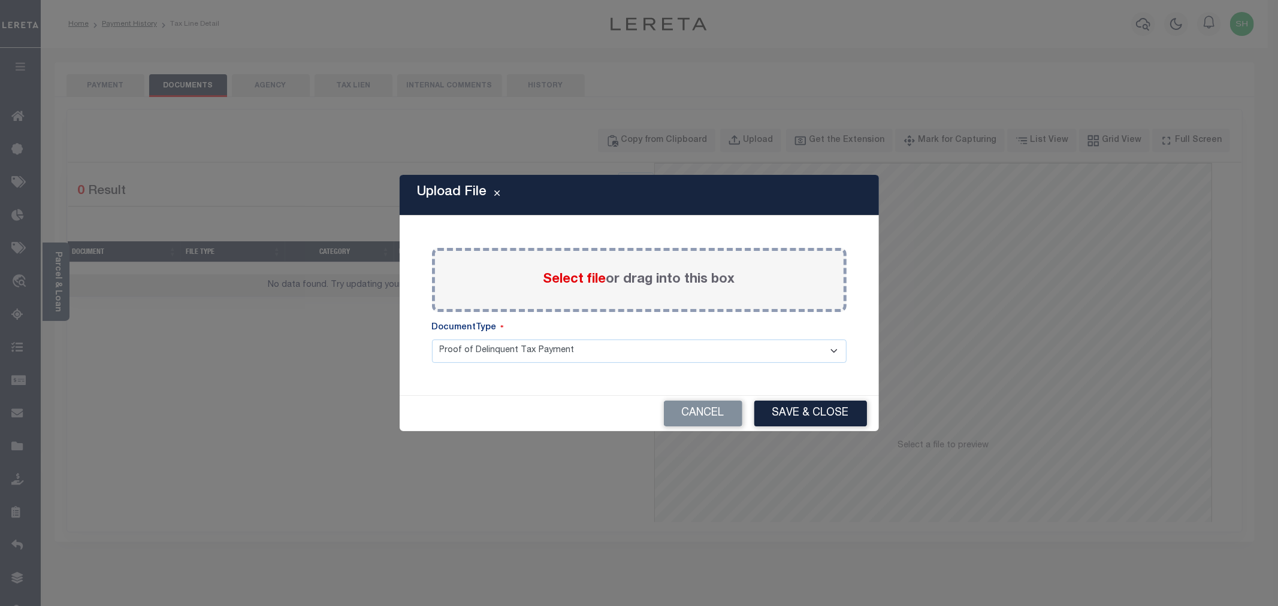
click at [567, 277] on span "Select file" at bounding box center [574, 279] width 63 height 13
click at [0, 0] on input "Select file or drag into this box" at bounding box center [0, 0] width 0 height 0
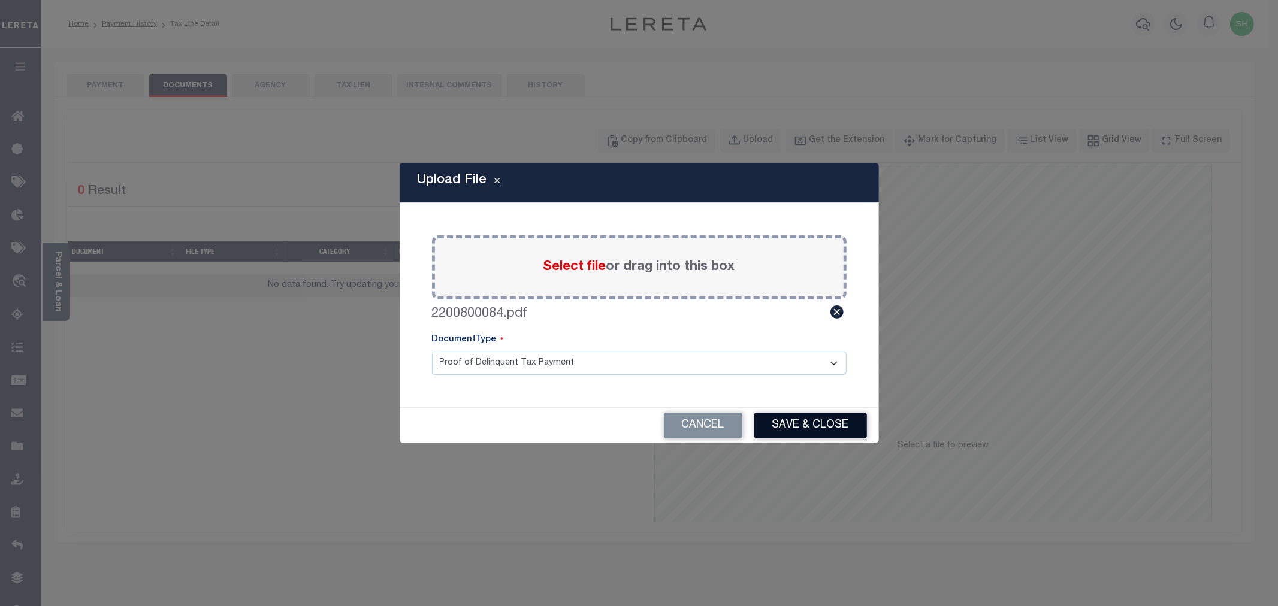
click at [816, 425] on button "Save & Close" at bounding box center [810, 426] width 113 height 26
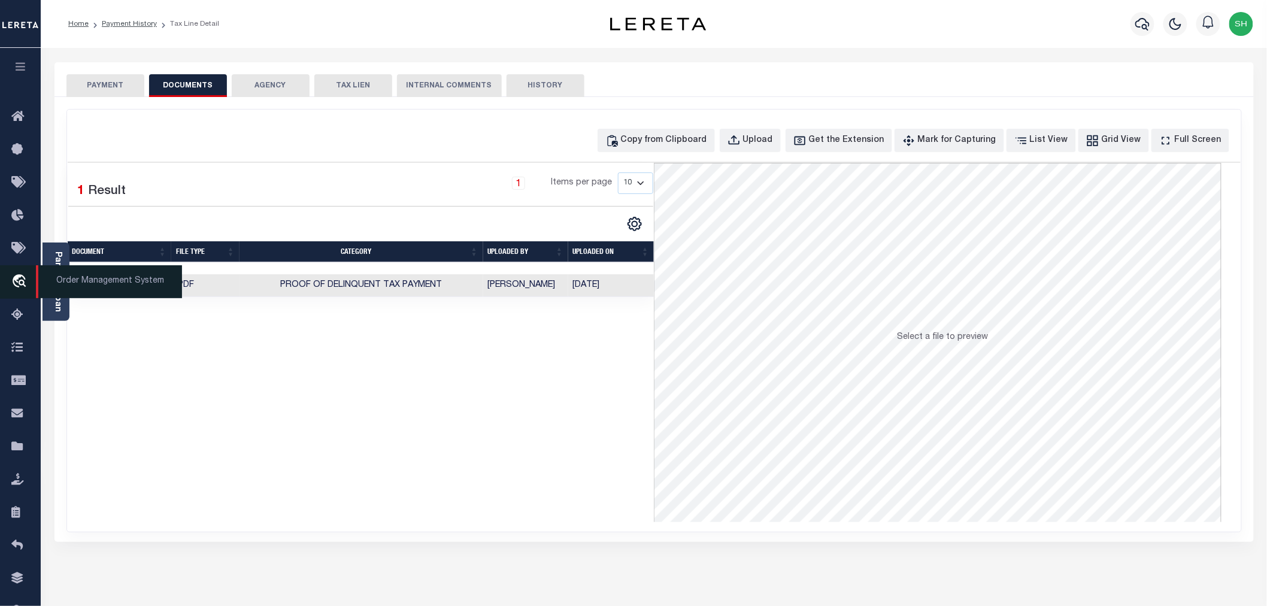
click at [14, 280] on icon "travel_explore" at bounding box center [20, 282] width 19 height 16
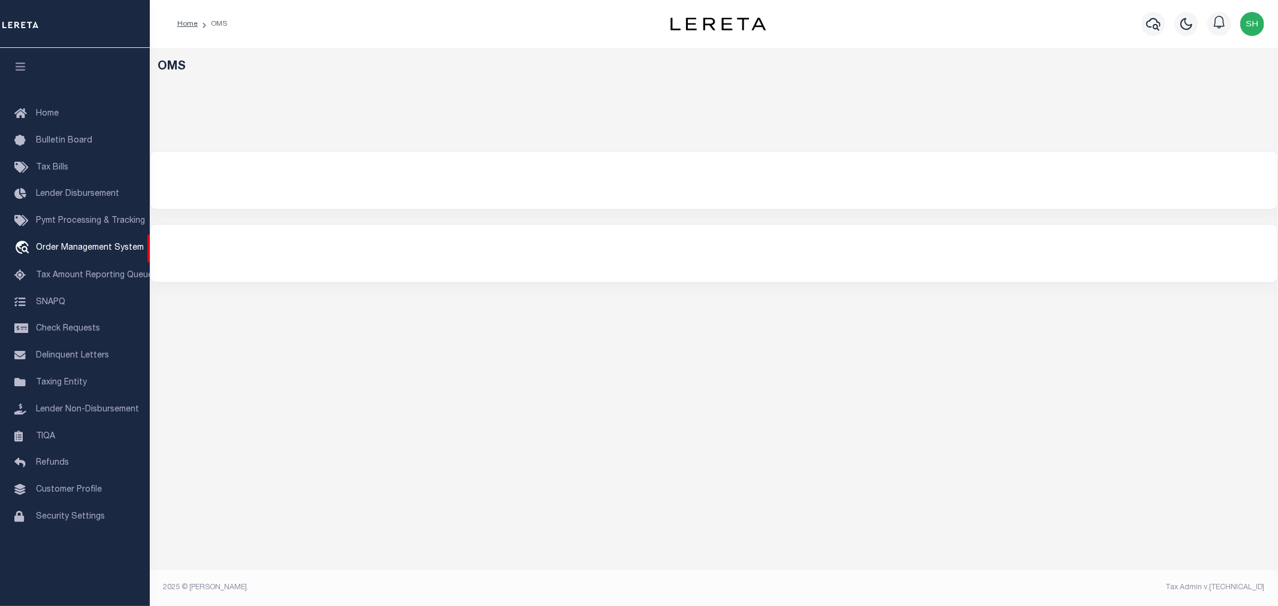
select select "200"
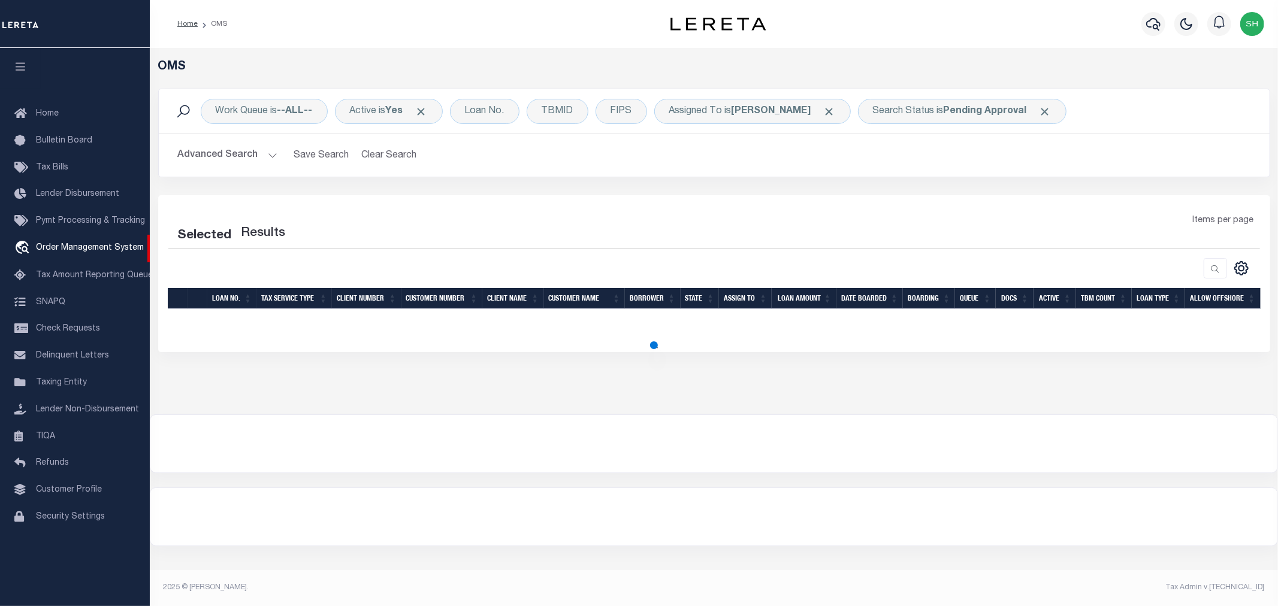
select select "200"
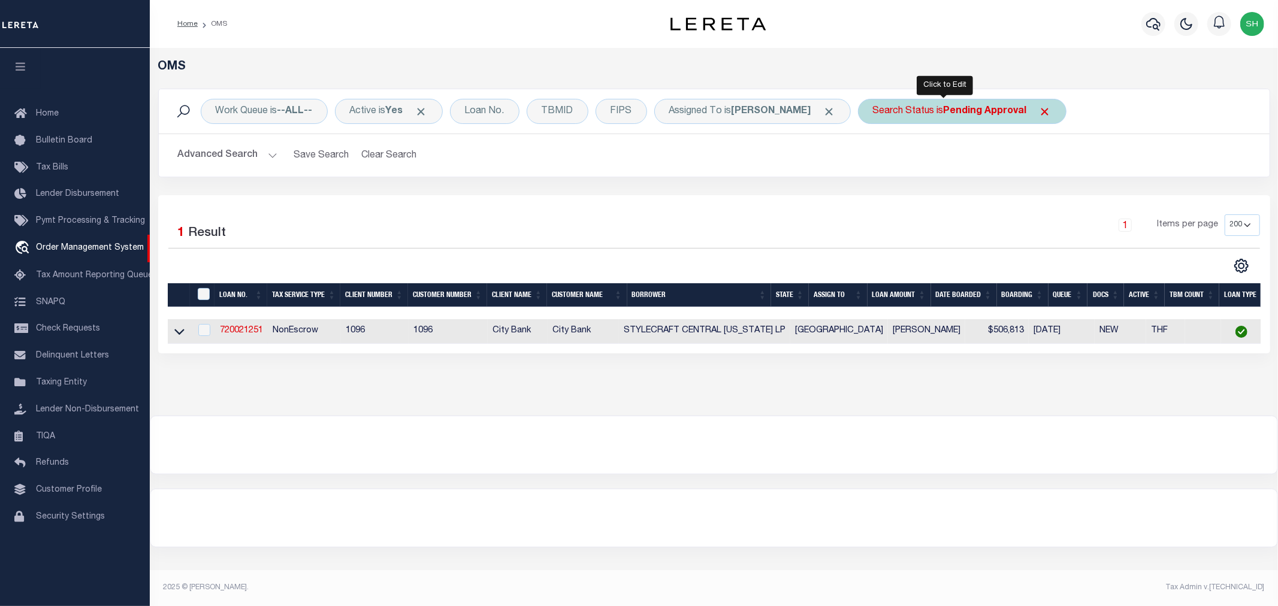
click at [946, 114] on b "Pending Approval" at bounding box center [984, 112] width 83 height 10
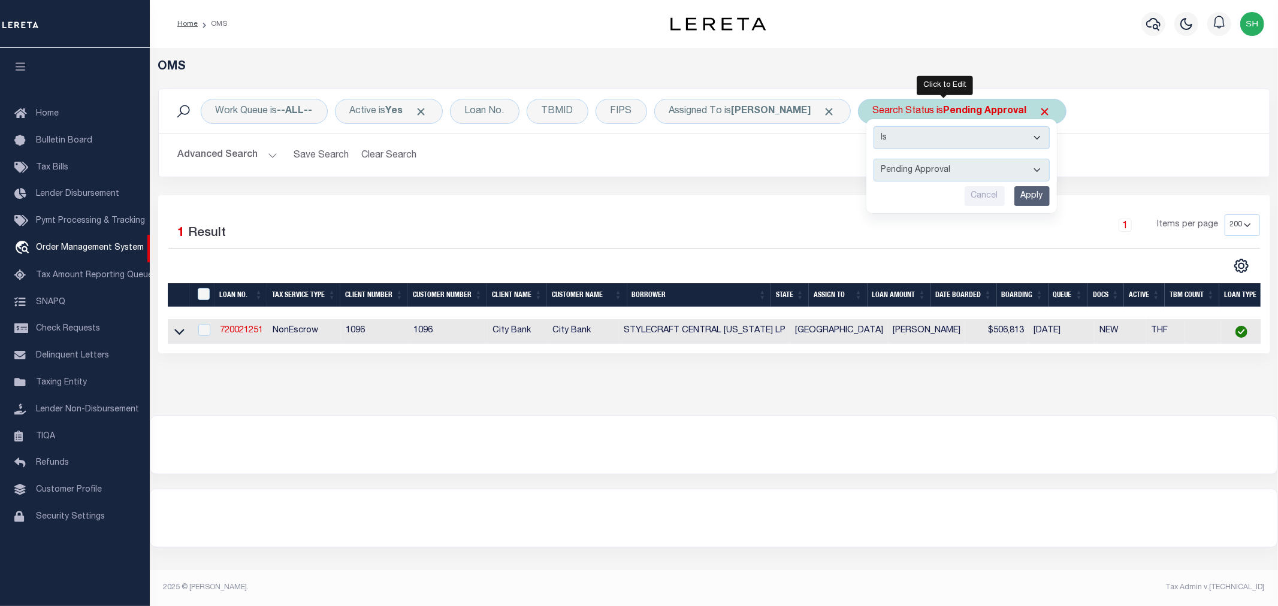
click at [923, 170] on select "Automated Search Bad Parcel Complete Duplicate Parcel High Dollar Reporting In …" at bounding box center [961, 170] width 176 height 23
select select "RD"
click at [873, 159] on select "Automated Search Bad Parcel Complete Duplicate Parcel High Dollar Reporting In …" at bounding box center [961, 170] width 176 height 23
click at [1015, 195] on input "Apply" at bounding box center [1031, 196] width 35 height 20
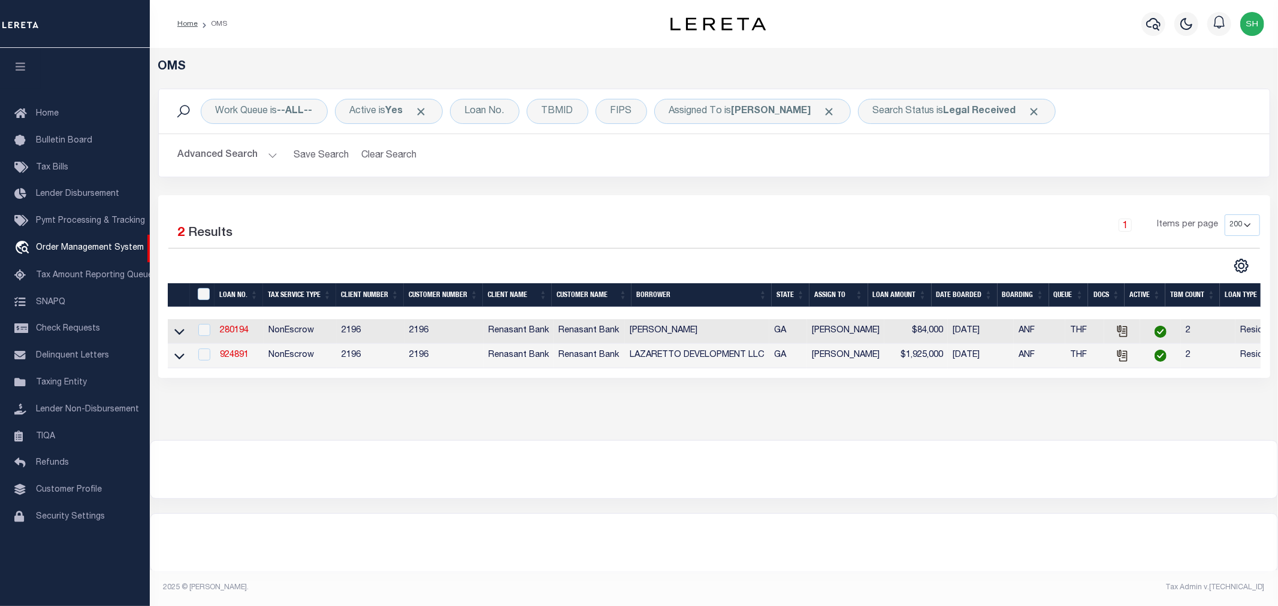
click at [671, 201] on div "Selected 2 Results 1 Items per page 10 25 50 100 200" at bounding box center [714, 286] width 1112 height 183
